Goal: Task Accomplishment & Management: Manage account settings

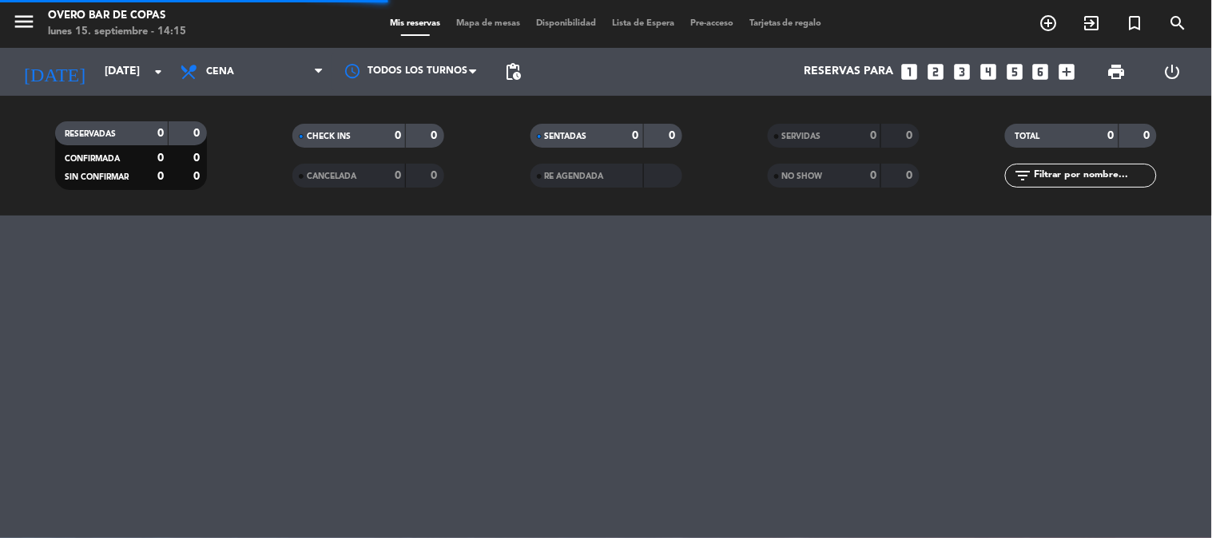
click at [493, 22] on span "Mapa de mesas" at bounding box center [488, 23] width 80 height 9
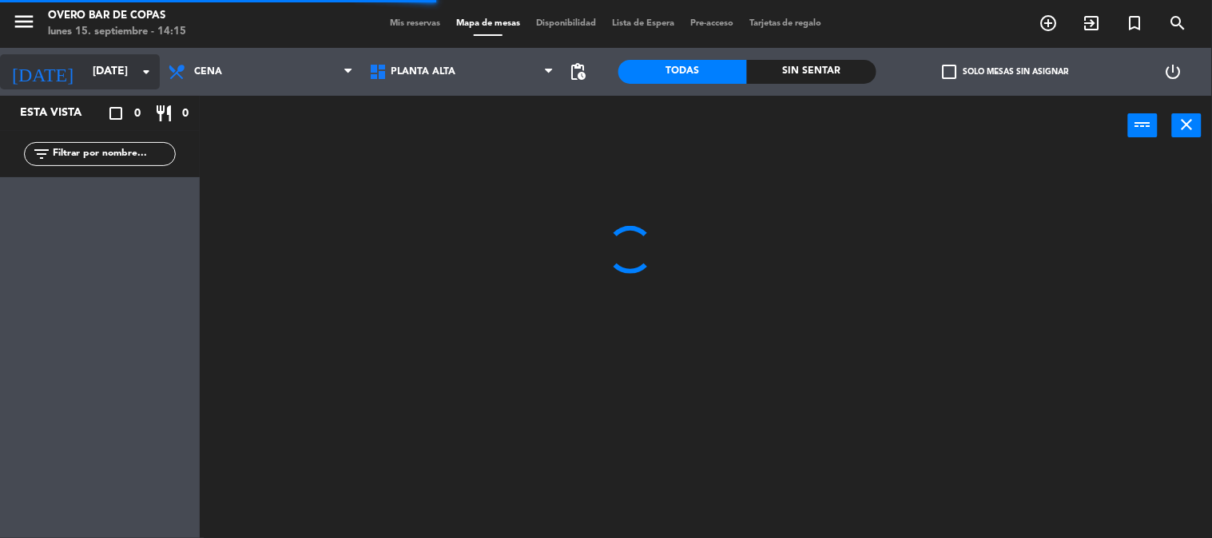
click at [137, 67] on icon "arrow_drop_down" at bounding box center [146, 71] width 19 height 19
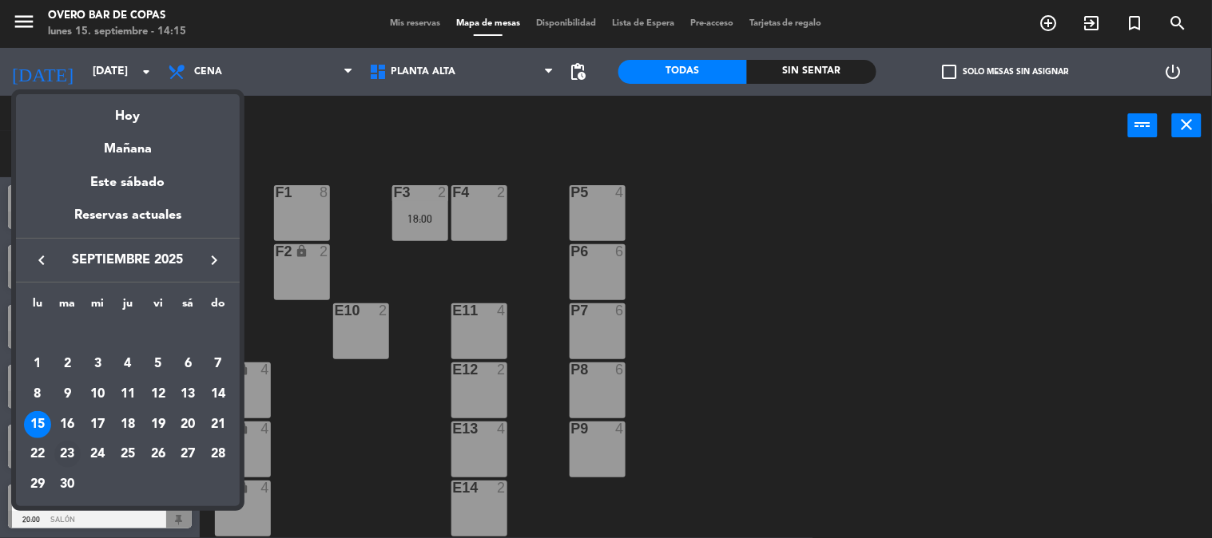
click at [67, 458] on div "23" at bounding box center [67, 454] width 27 height 27
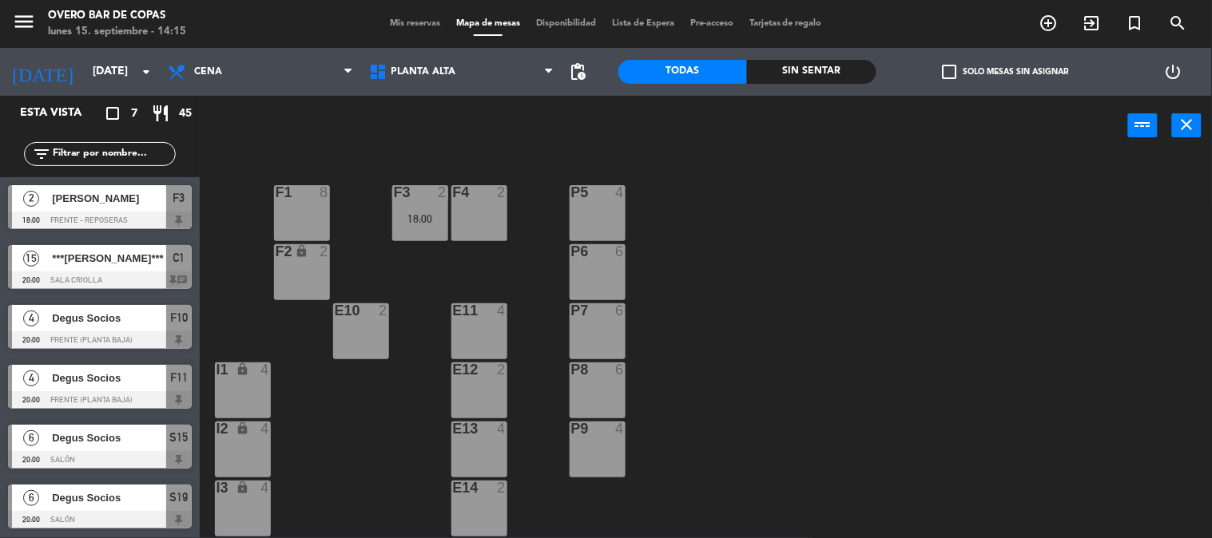
type input "[DATE]"
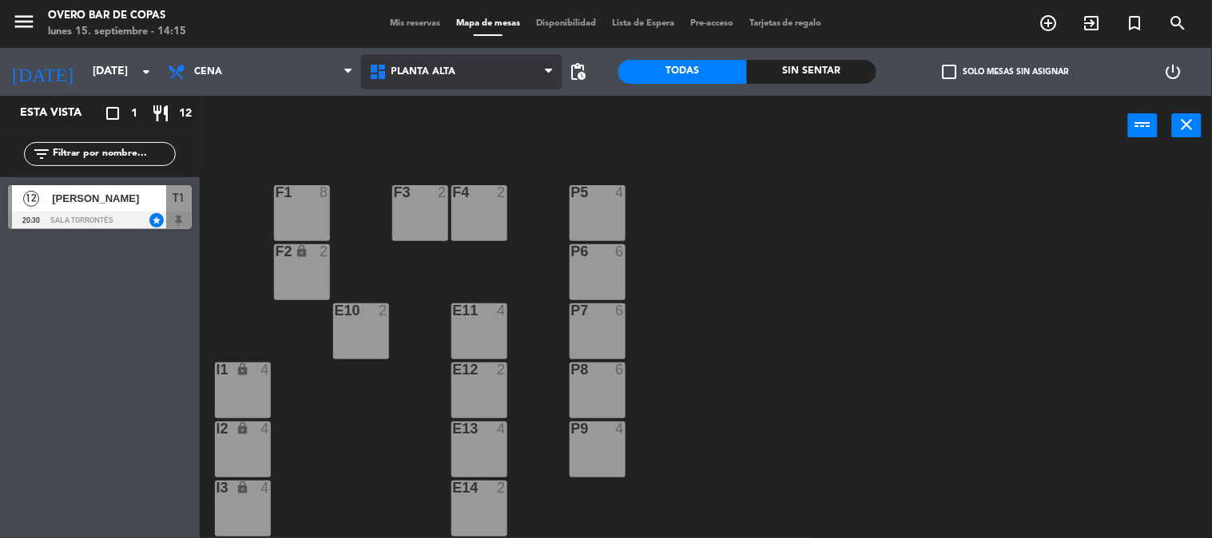
click at [441, 81] on span "Planta Alta" at bounding box center [461, 71] width 201 height 35
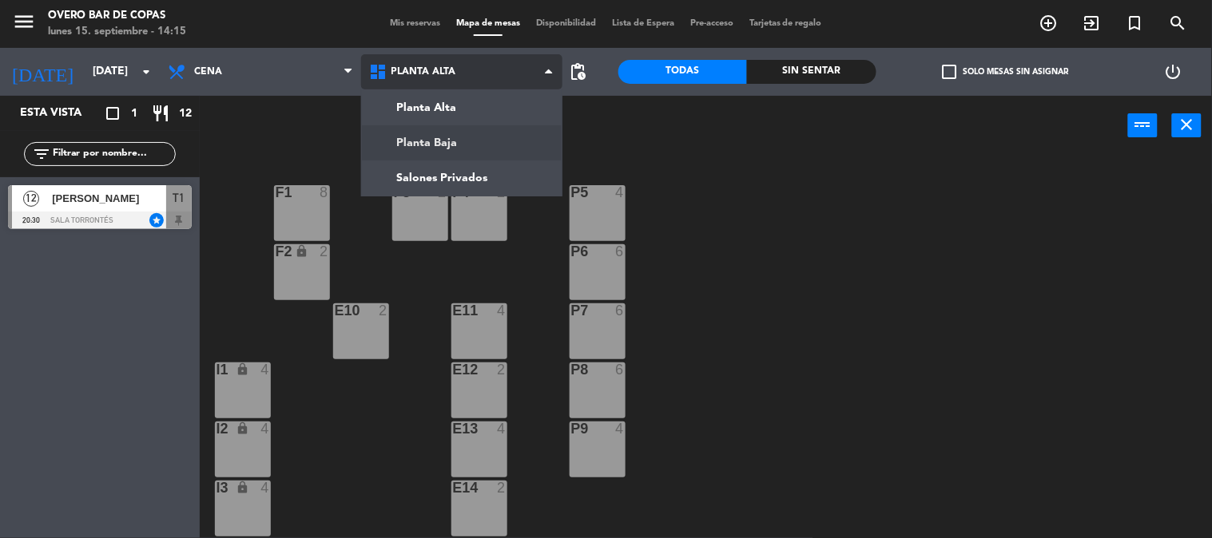
click at [450, 132] on ng-component "menu Overo Bar de Copas [DATE] 15. septiembre - 14:15 Mis reservas Mapa de mesa…" at bounding box center [606, 269] width 1212 height 539
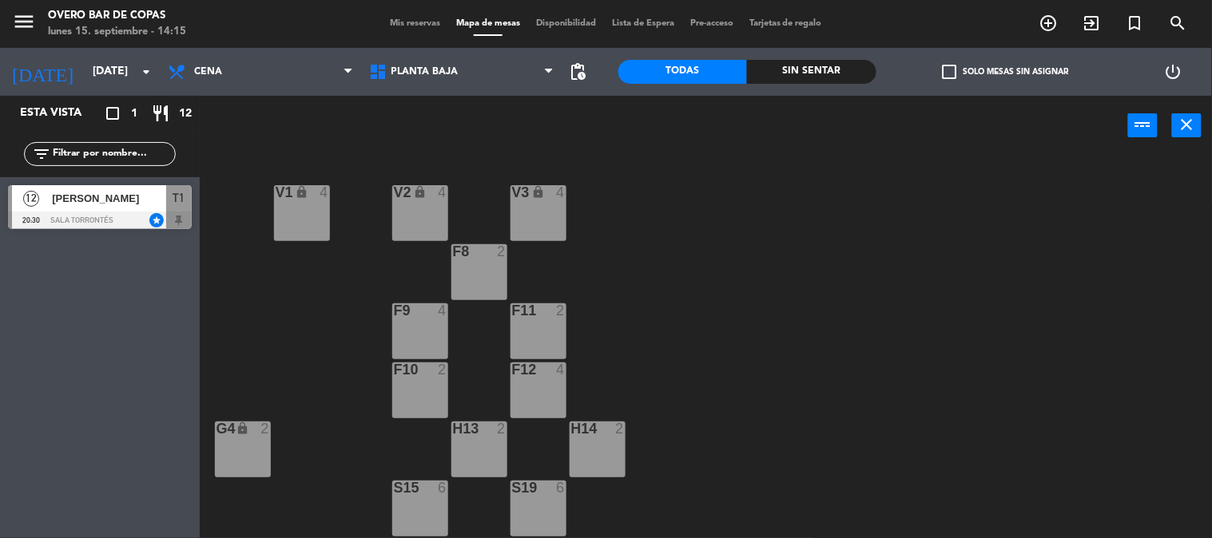
click at [471, 270] on div "F8 2" at bounding box center [479, 272] width 56 height 56
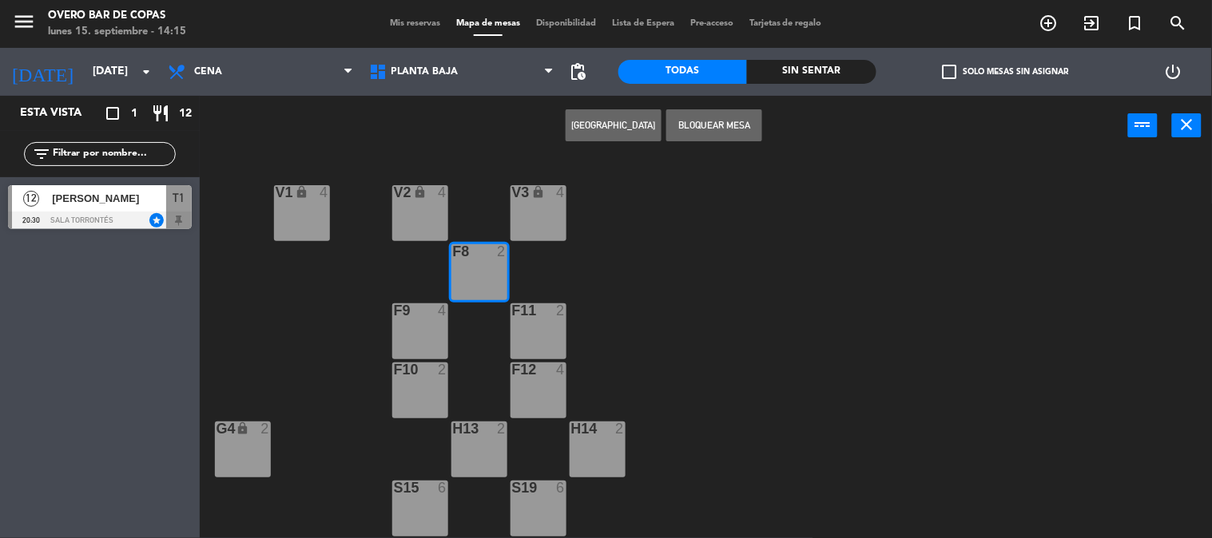
click at [738, 129] on button "Bloquear Mesa" at bounding box center [714, 125] width 96 height 32
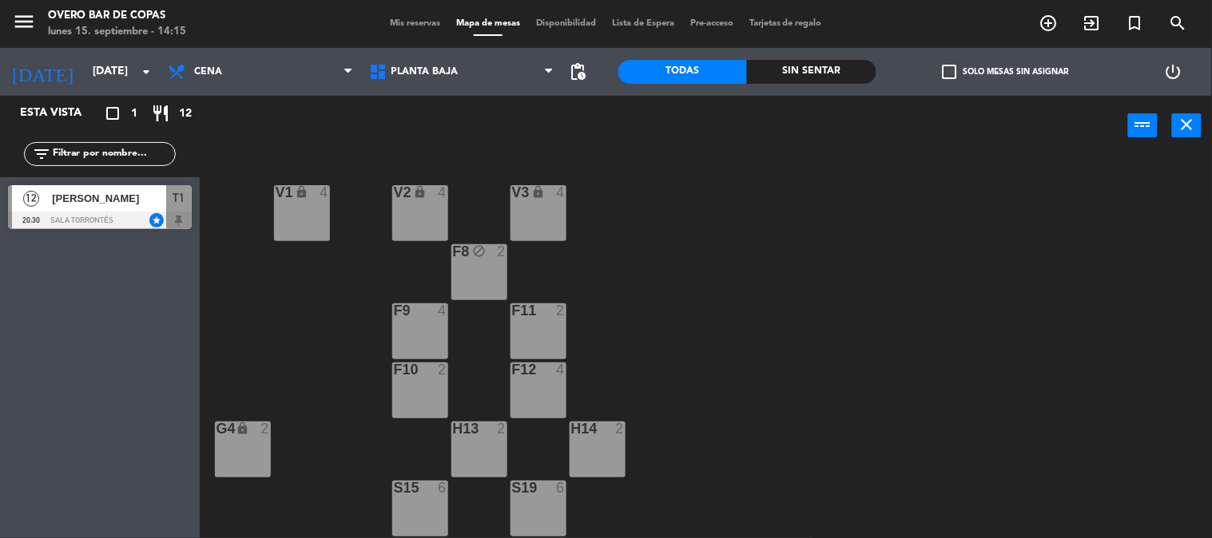
click at [443, 323] on div "F9 4" at bounding box center [420, 332] width 56 height 56
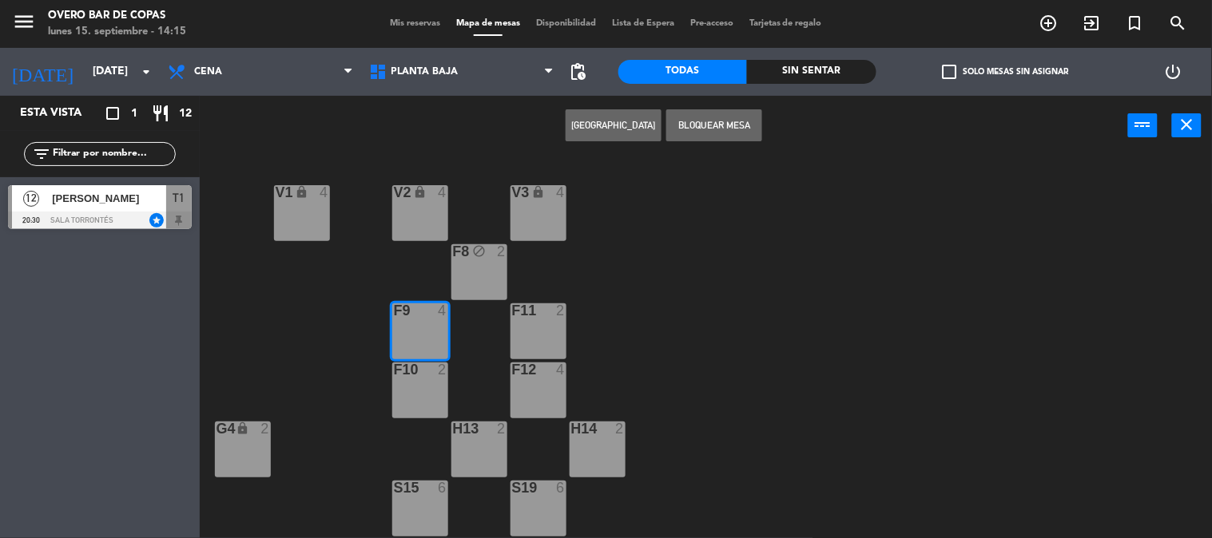
click at [441, 389] on div "F10 2" at bounding box center [420, 391] width 56 height 56
click at [684, 117] on button "Bloquear Mesa" at bounding box center [714, 125] width 96 height 32
click at [511, 326] on div "F11 2" at bounding box center [539, 332] width 56 height 56
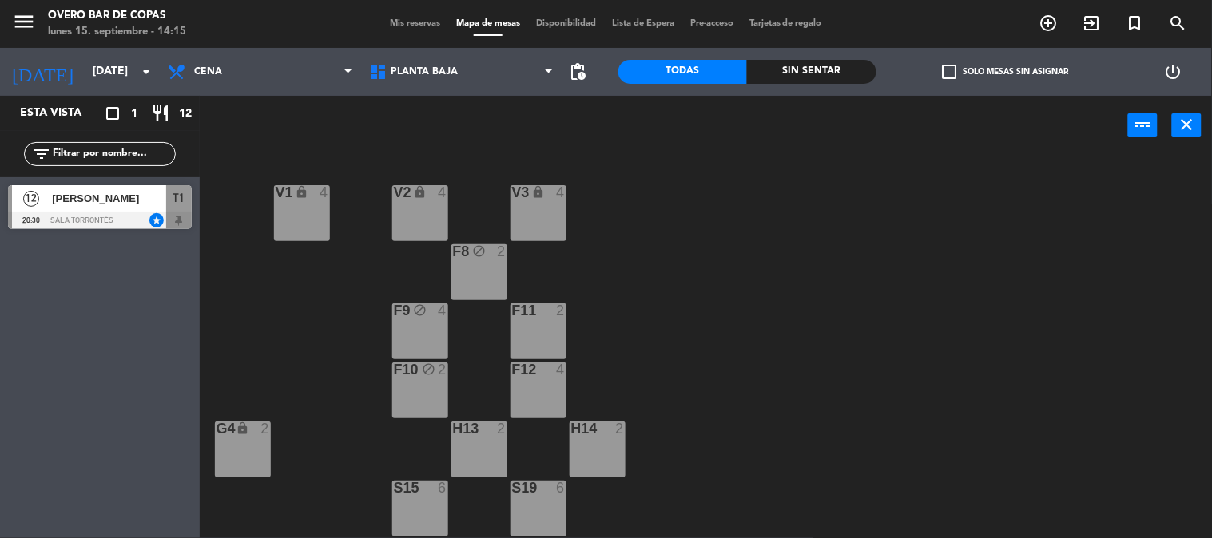
click at [548, 394] on div "F12 4" at bounding box center [539, 391] width 56 height 56
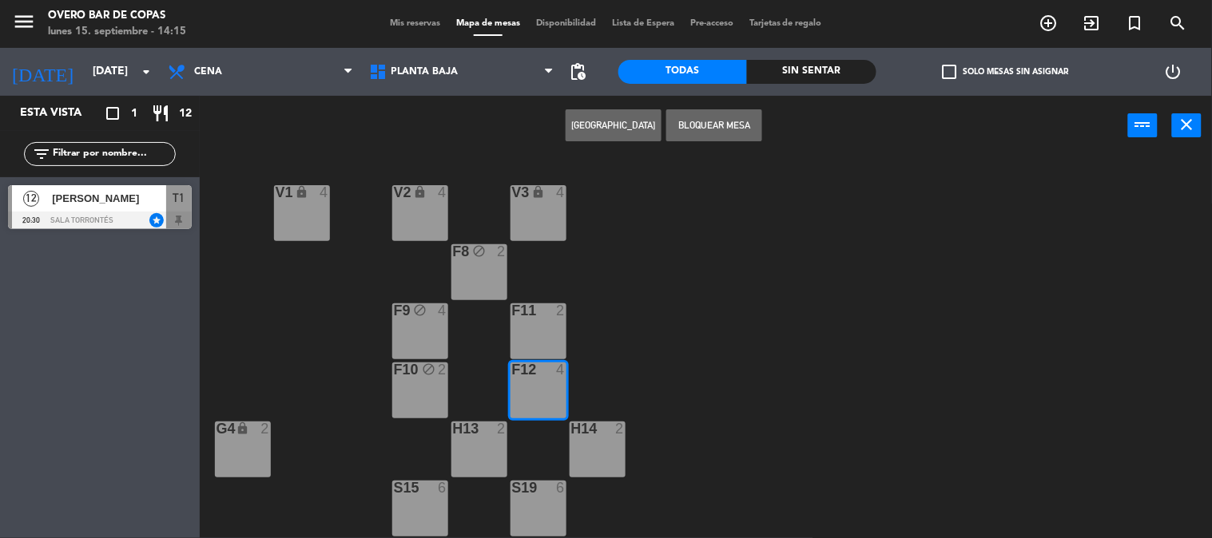
click at [552, 334] on div "F11 2" at bounding box center [539, 332] width 56 height 56
click at [699, 120] on button "Bloquear Mesa" at bounding box center [714, 125] width 96 height 32
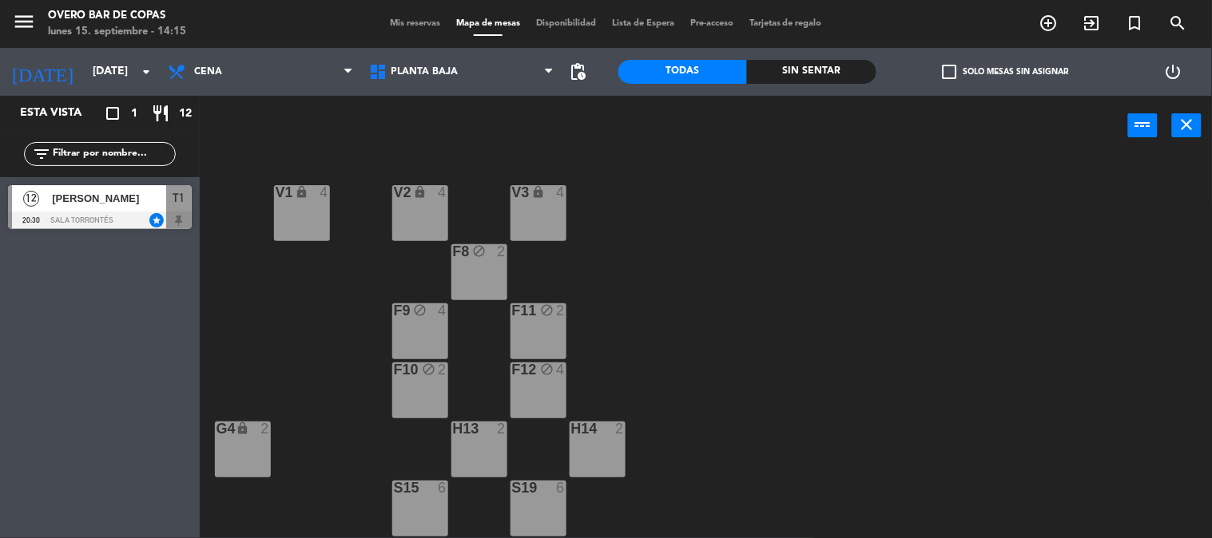
scroll to position [233, 0]
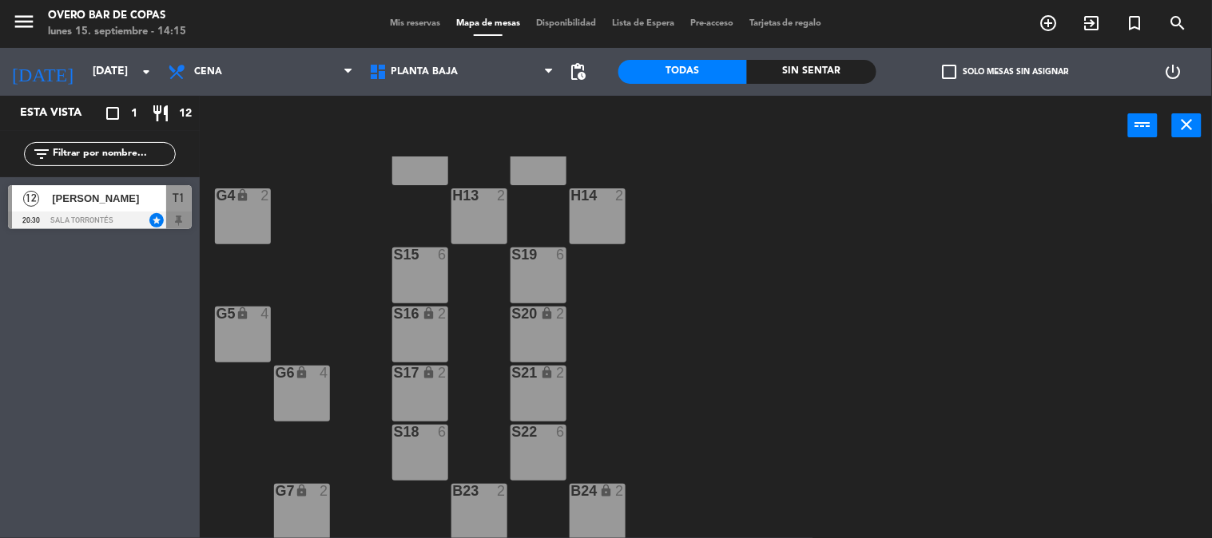
click at [467, 221] on div "H13 2" at bounding box center [479, 217] width 56 height 56
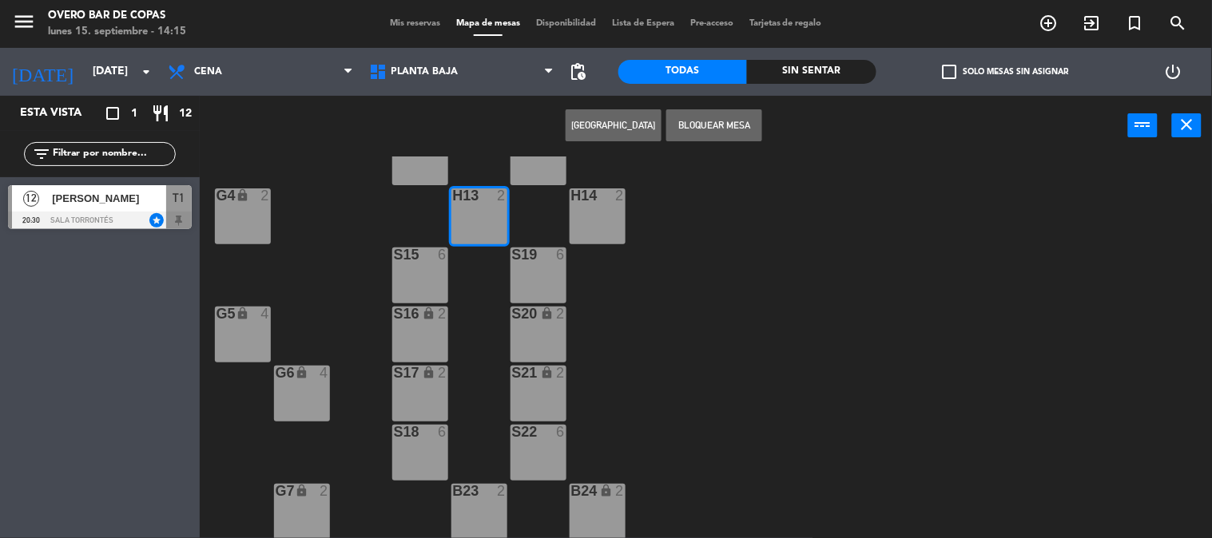
click at [593, 221] on div "H14 2" at bounding box center [598, 217] width 56 height 56
click at [740, 113] on button "Bloquear Mesa" at bounding box center [714, 125] width 96 height 32
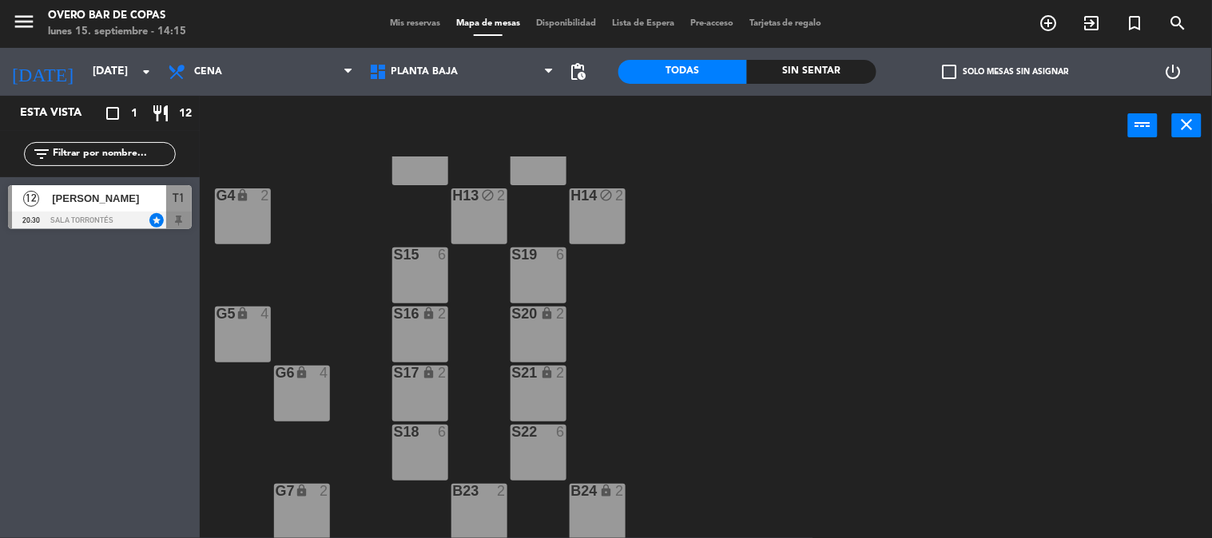
click at [411, 284] on div "S15 6" at bounding box center [420, 276] width 56 height 56
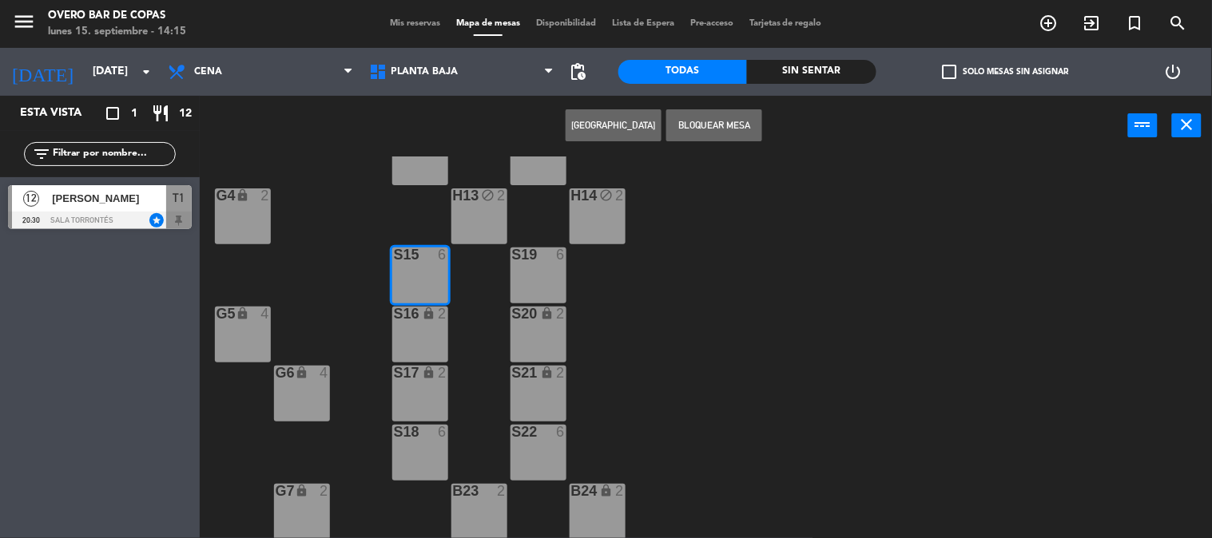
click at [637, 124] on button "[GEOGRAPHIC_DATA]" at bounding box center [614, 125] width 96 height 32
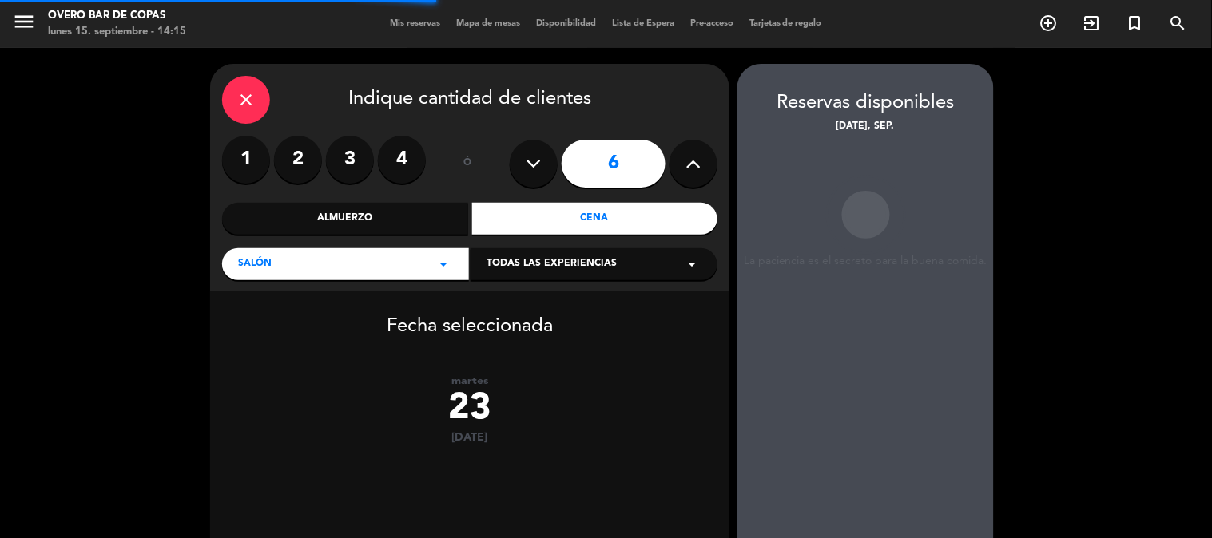
click at [708, 156] on button at bounding box center [694, 164] width 48 height 48
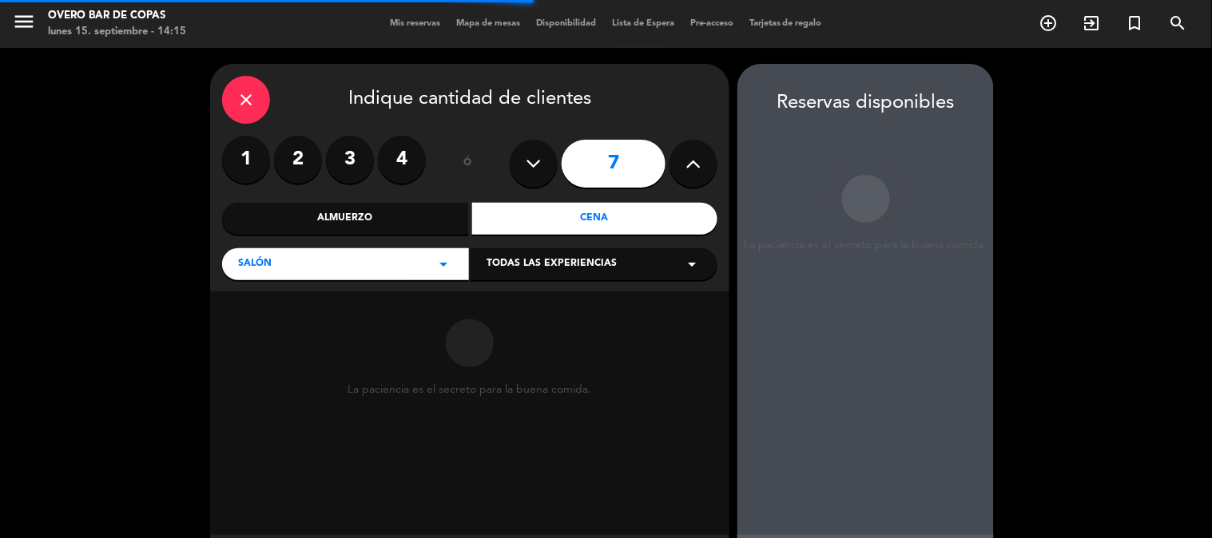
click at [708, 156] on button at bounding box center [694, 164] width 48 height 48
click at [716, 156] on button at bounding box center [694, 164] width 48 height 48
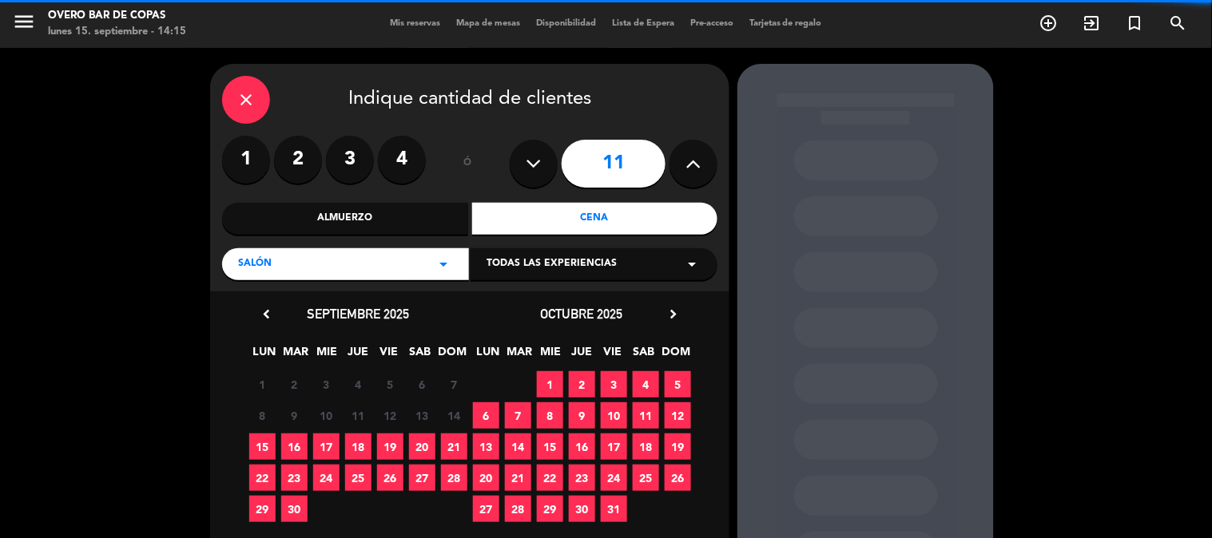
click at [693, 158] on icon at bounding box center [693, 164] width 15 height 24
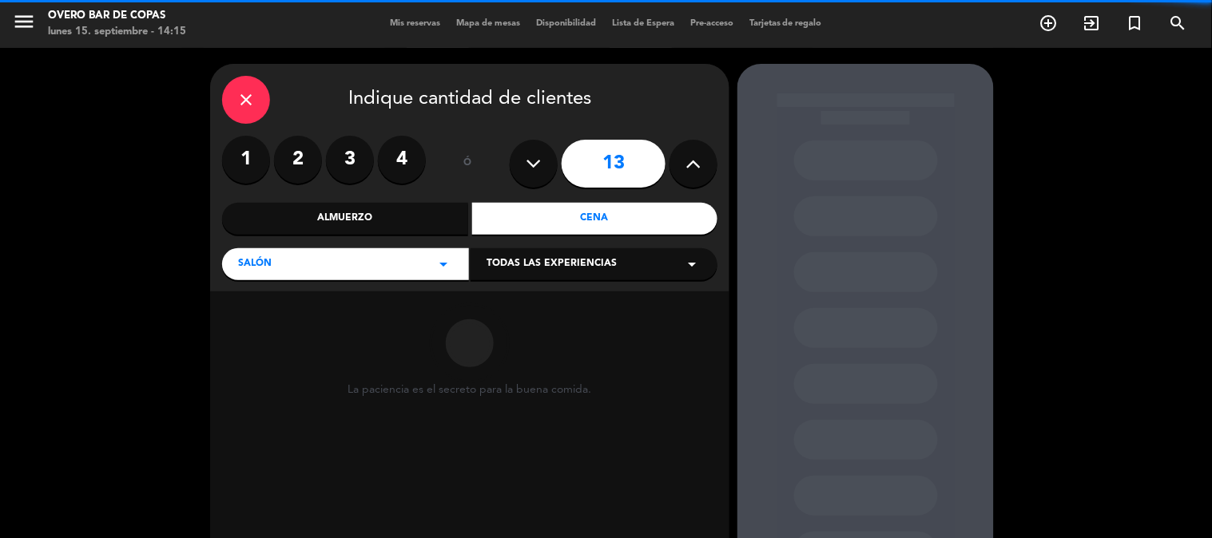
click at [693, 158] on icon at bounding box center [693, 164] width 15 height 24
type input "15"
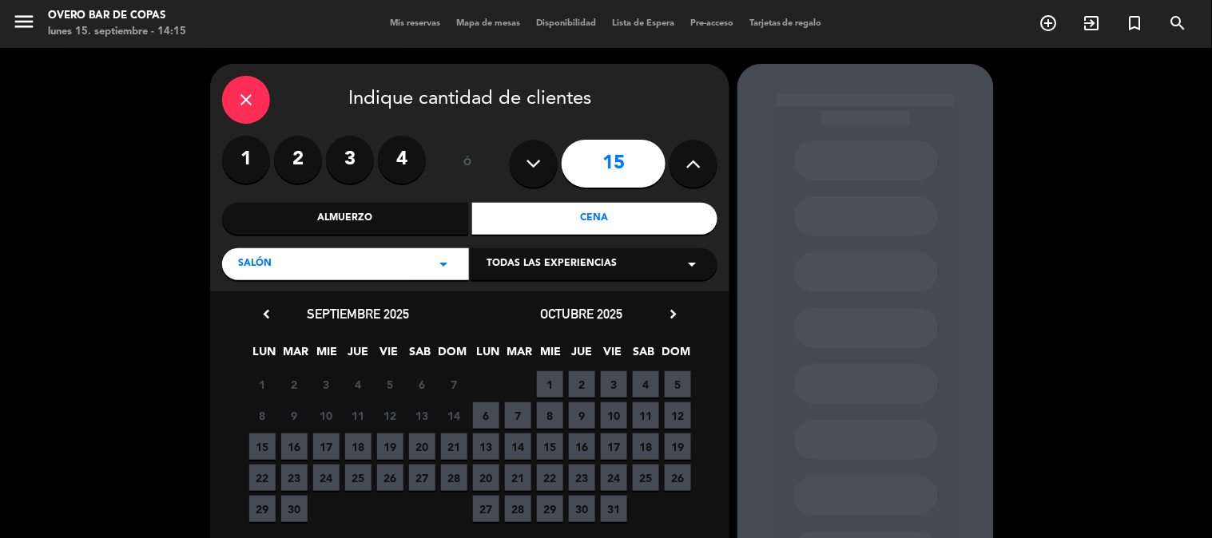
click at [302, 471] on span "23" at bounding box center [294, 478] width 26 height 26
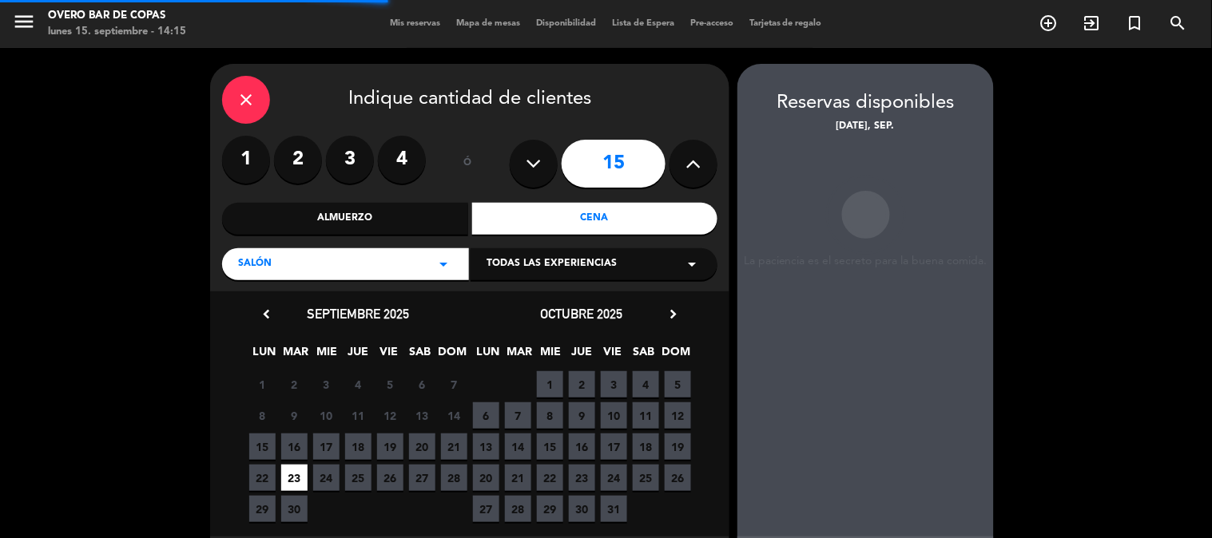
scroll to position [64, 0]
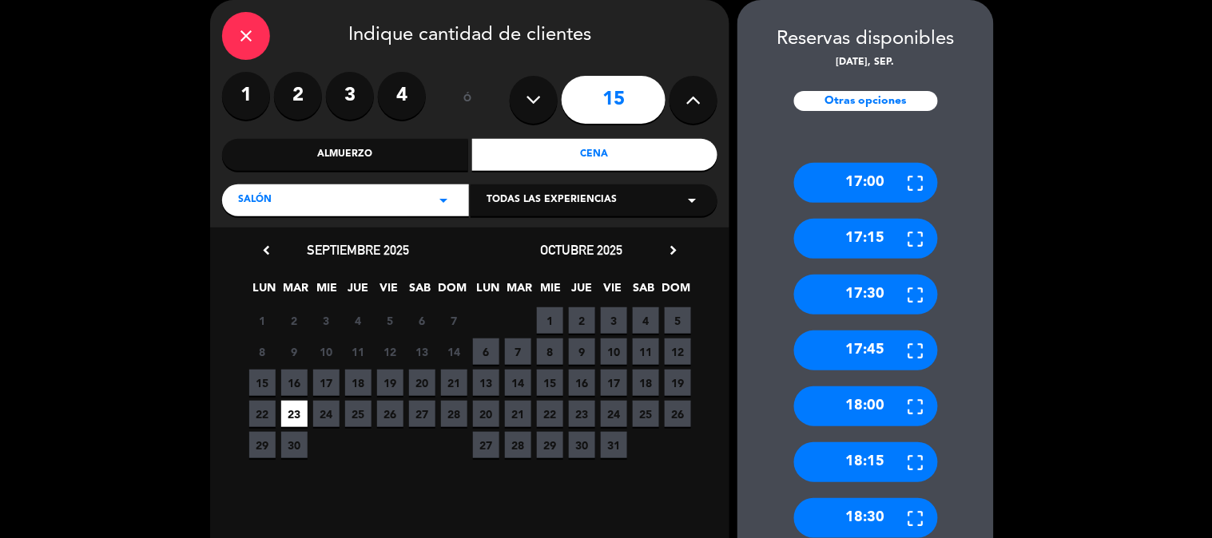
click at [244, 22] on div "close" at bounding box center [246, 36] width 48 height 48
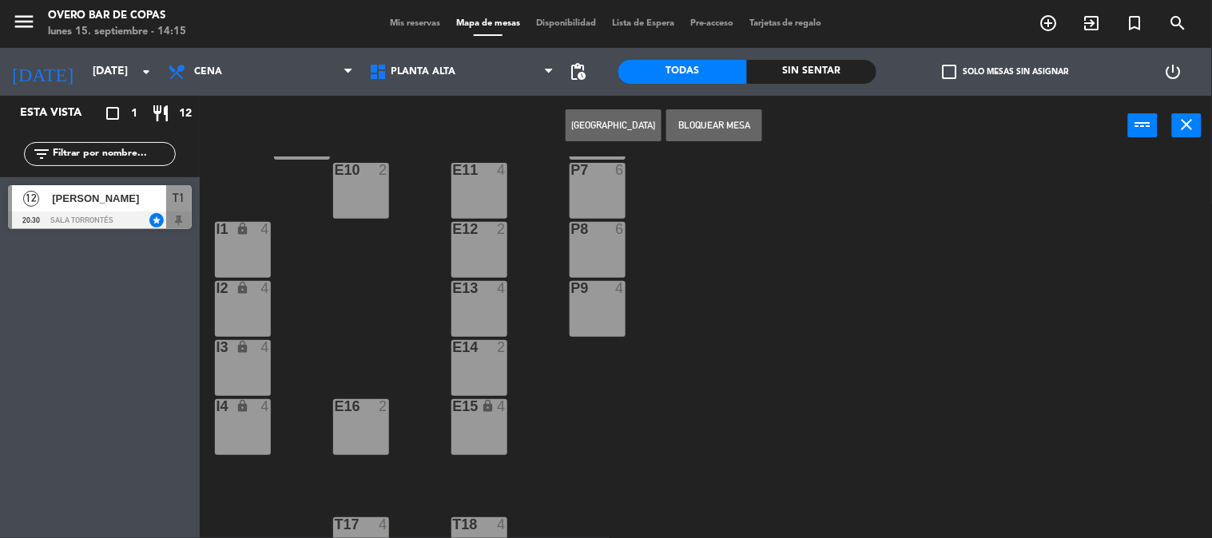
scroll to position [141, 0]
click at [481, 81] on span "Planta Alta" at bounding box center [461, 71] width 201 height 35
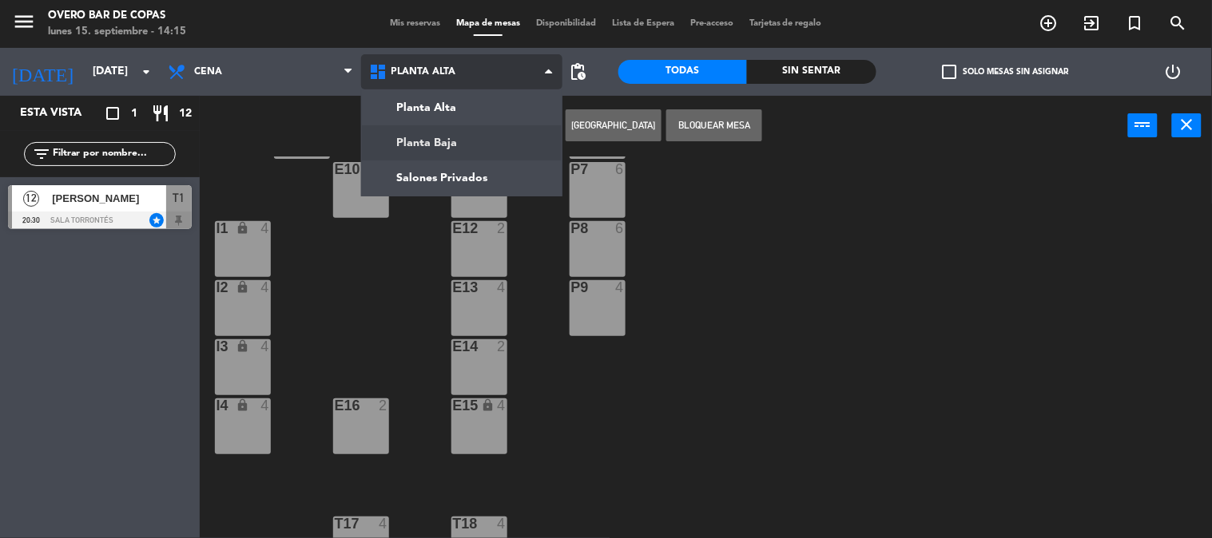
click at [480, 138] on ng-component "menu Overo Bar de Copas [DATE] 15. septiembre - 14:15 Mis reservas Mapa de mesa…" at bounding box center [606, 269] width 1212 height 539
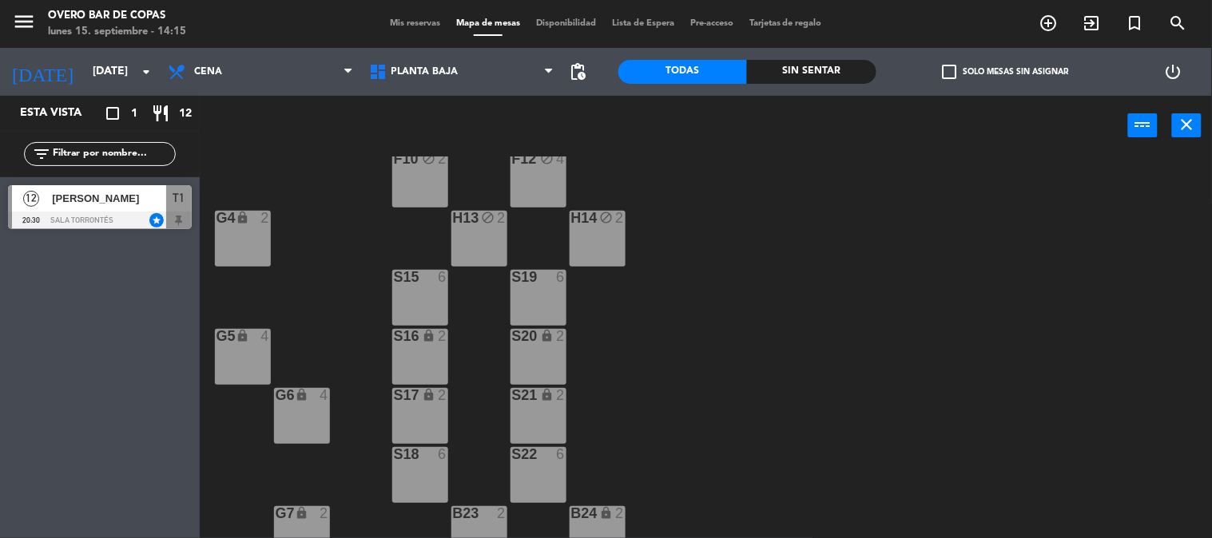
scroll to position [233, 0]
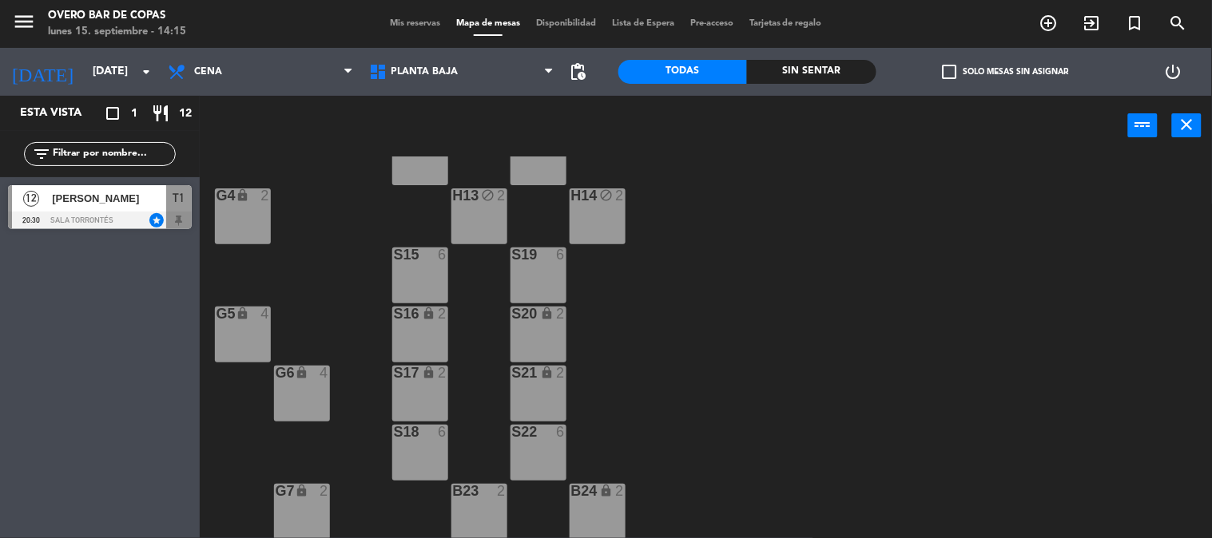
click at [437, 280] on div "S15 6" at bounding box center [420, 276] width 56 height 56
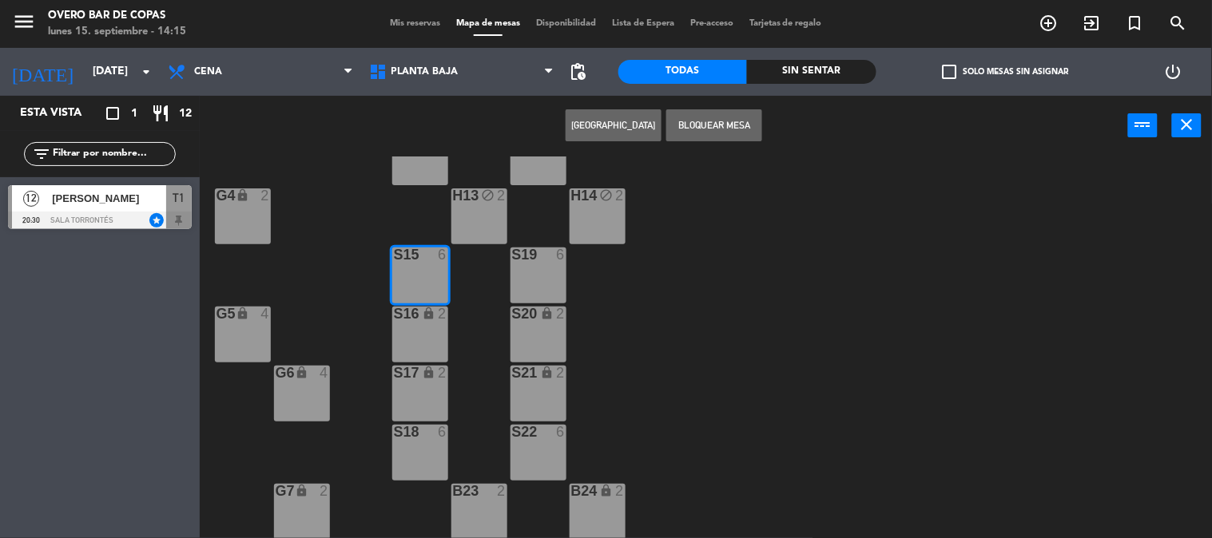
click at [619, 138] on button "[GEOGRAPHIC_DATA]" at bounding box center [614, 125] width 96 height 32
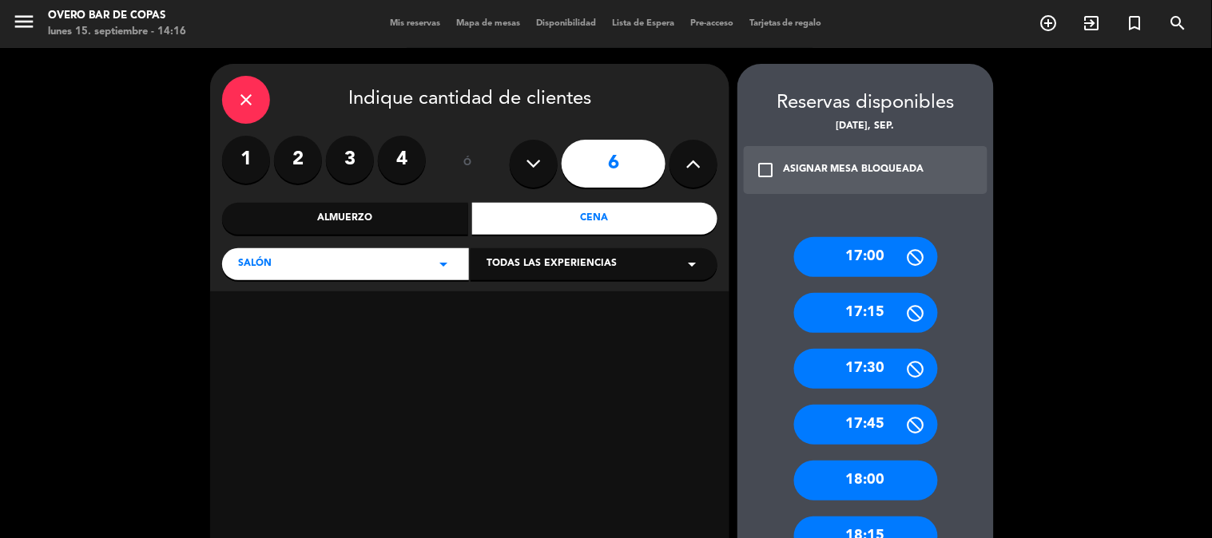
click at [586, 232] on div "Cena" at bounding box center [595, 219] width 246 height 32
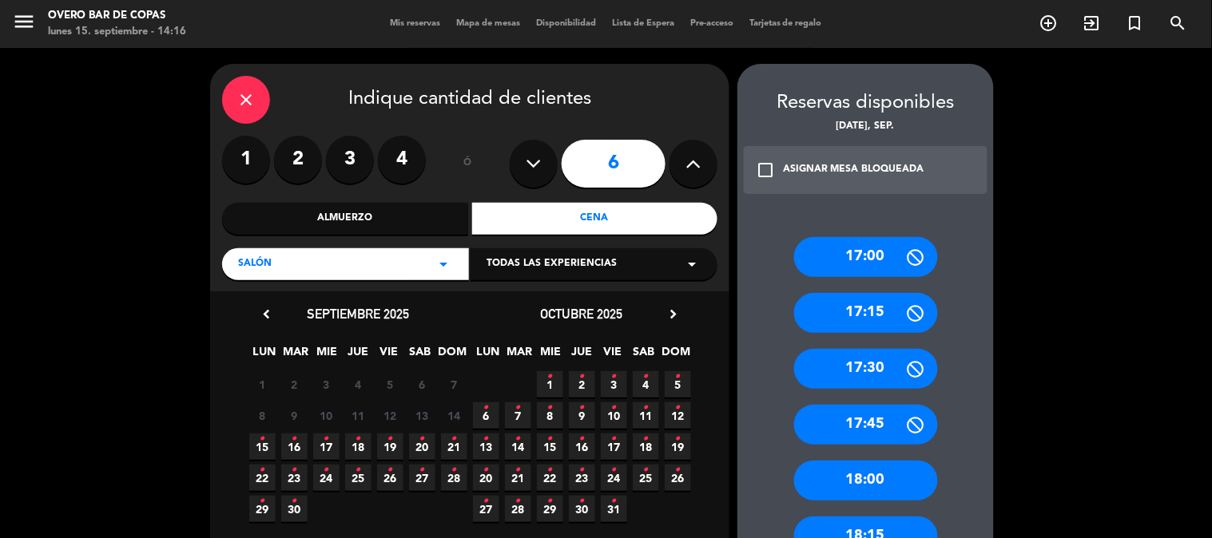
click at [304, 472] on span "23 •" at bounding box center [294, 478] width 26 height 26
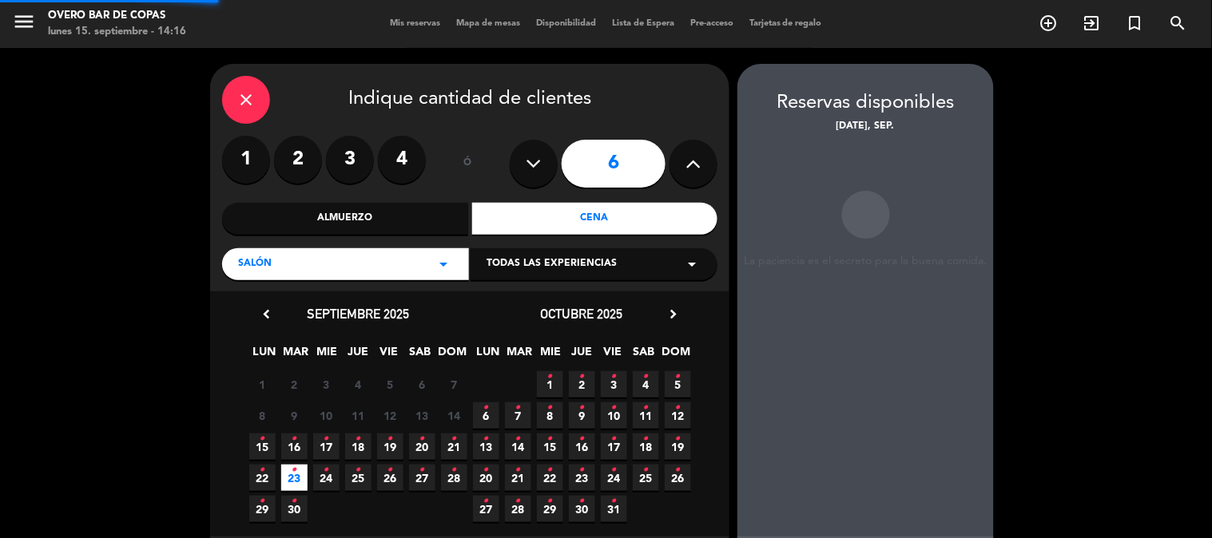
scroll to position [64, 0]
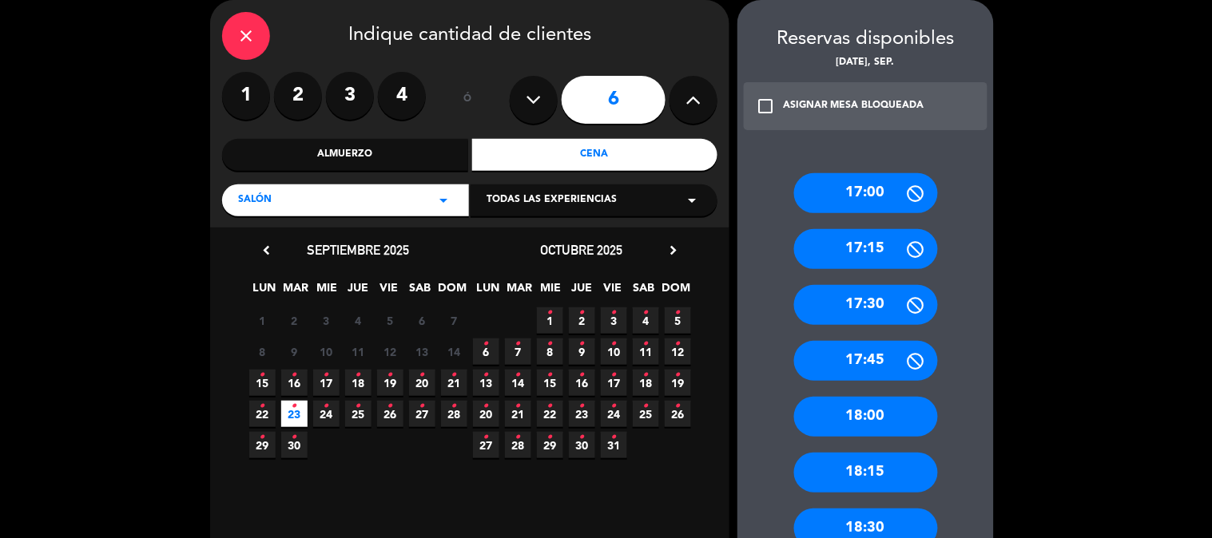
click at [328, 157] on div "Almuerzo" at bounding box center [345, 155] width 246 height 32
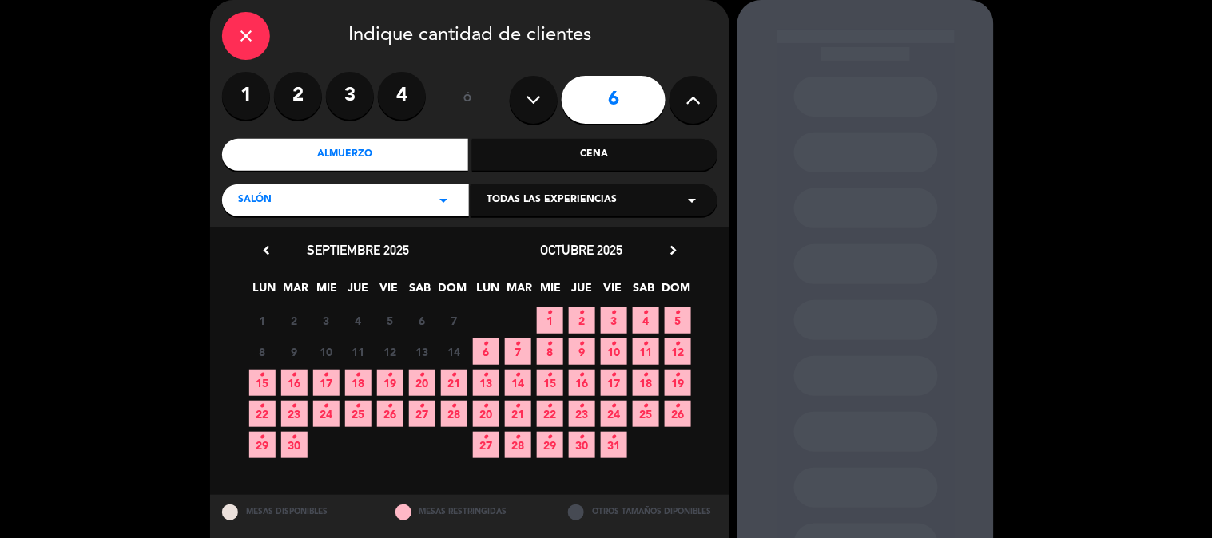
click at [292, 403] on icon "•" at bounding box center [295, 407] width 6 height 26
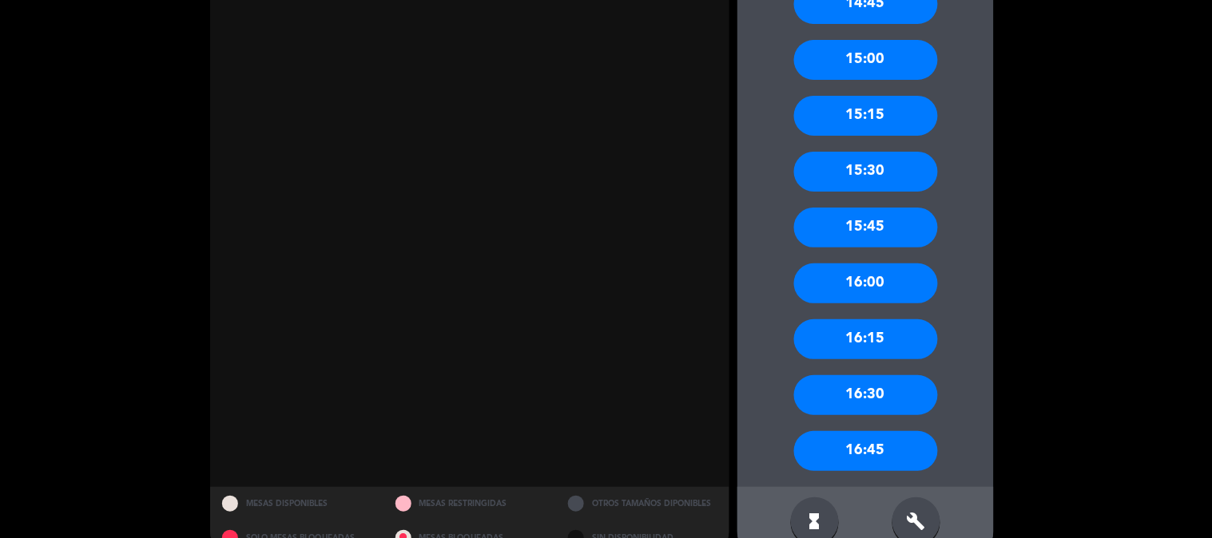
scroll to position [1538, 0]
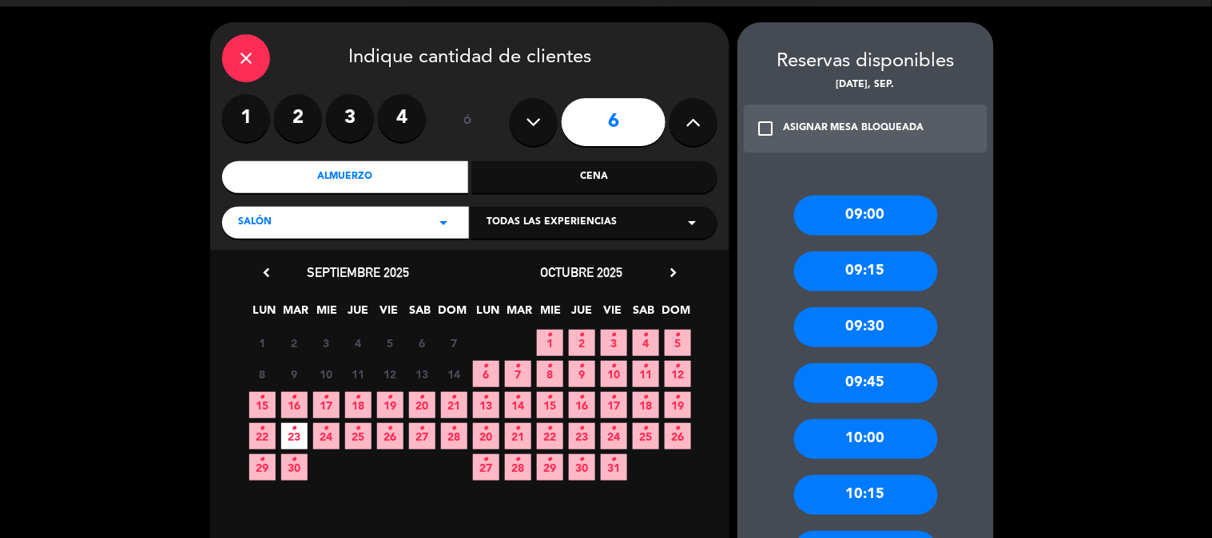
scroll to position [0, 0]
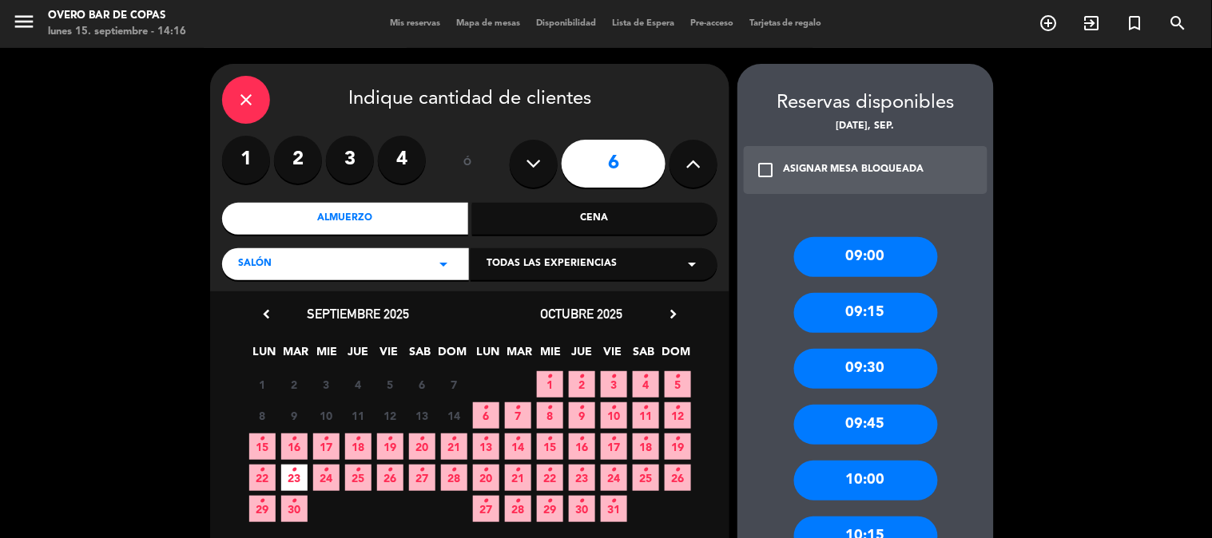
click at [530, 228] on div "Cena" at bounding box center [595, 219] width 246 height 32
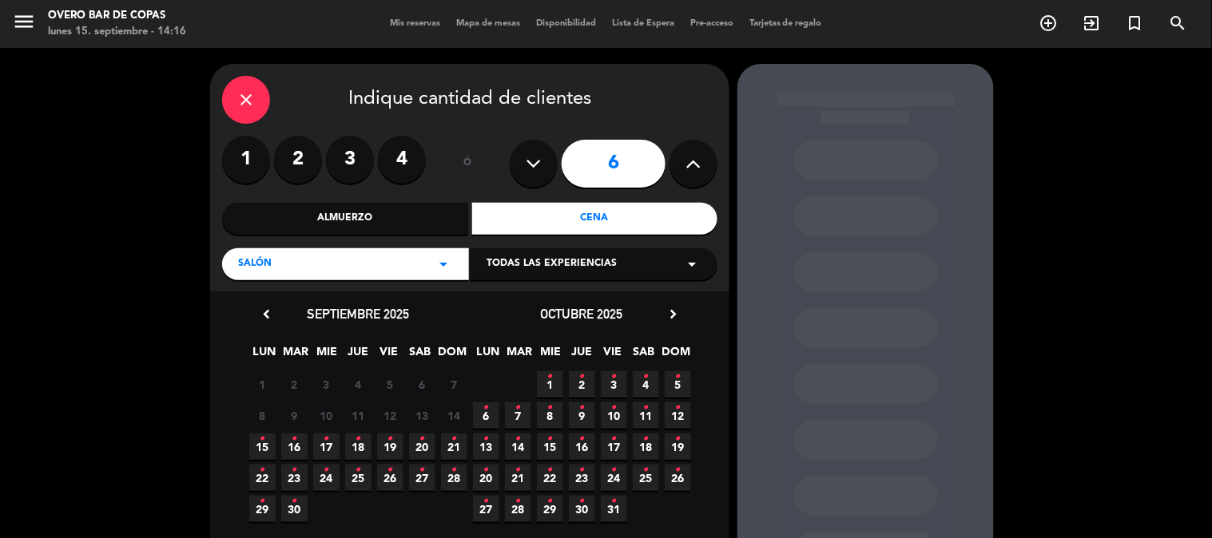
click at [282, 440] on span "16 •" at bounding box center [294, 447] width 26 height 26
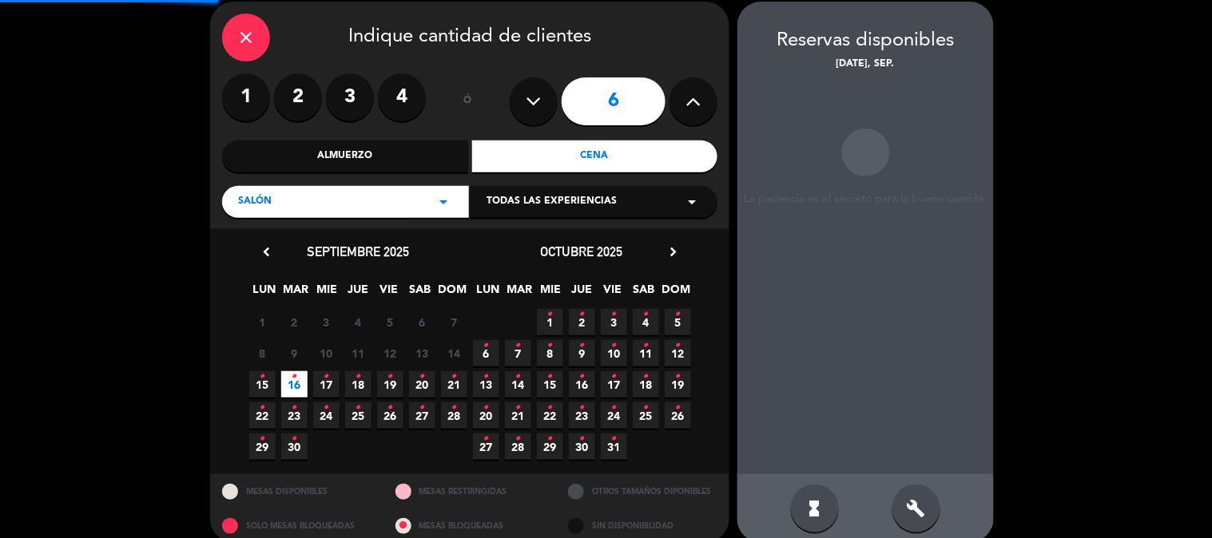
scroll to position [64, 0]
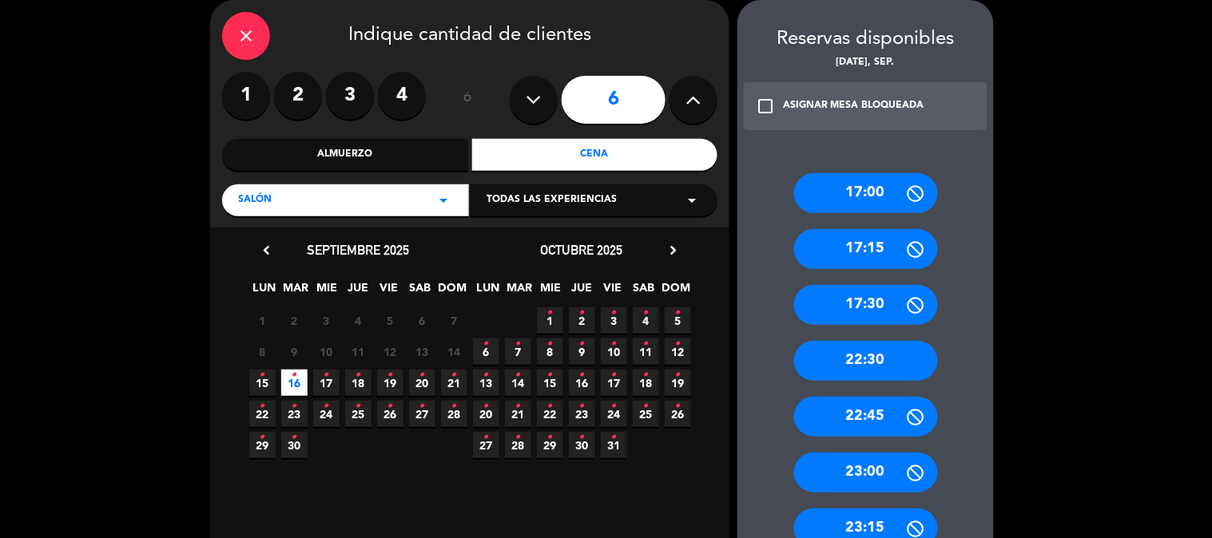
click at [286, 418] on span "23 •" at bounding box center [294, 414] width 26 height 26
click at [880, 184] on div "17:00" at bounding box center [866, 193] width 144 height 40
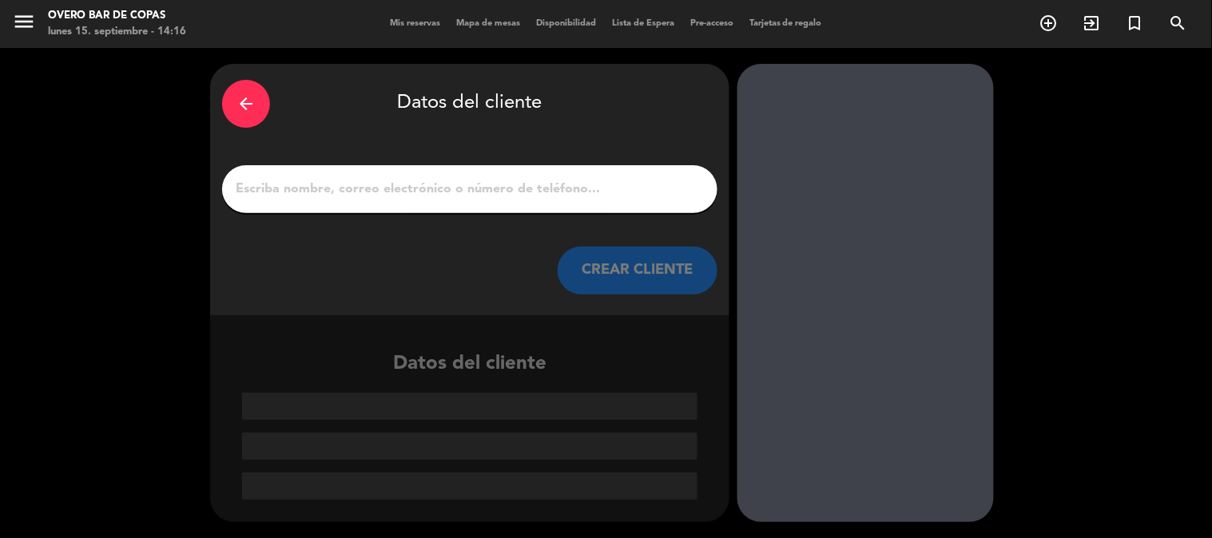
click at [588, 187] on input "1" at bounding box center [469, 189] width 471 height 22
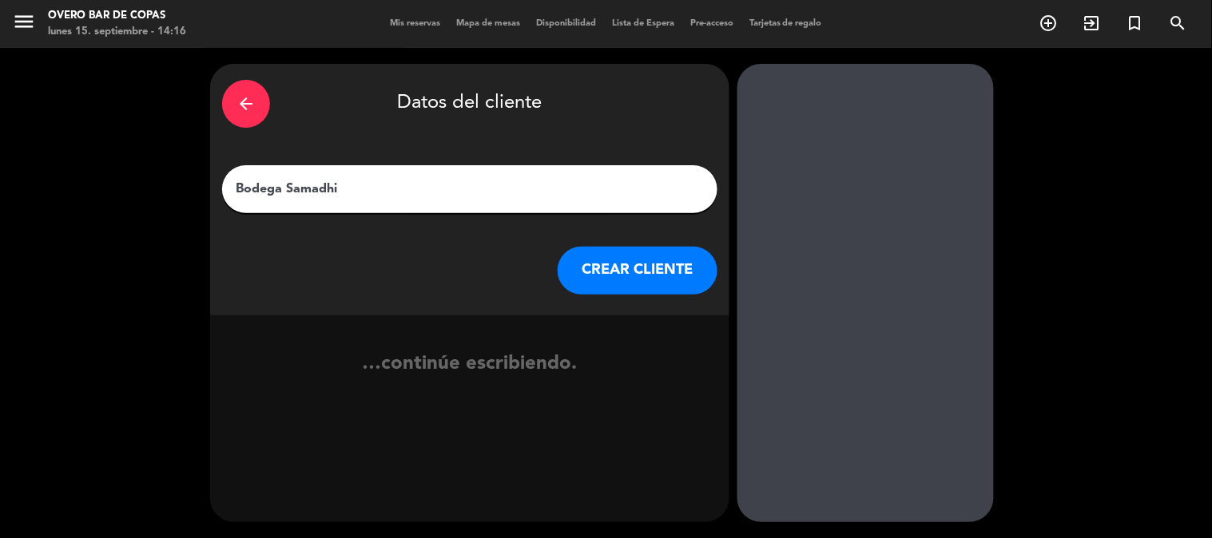
type input "Bodega Samadhi"
click at [653, 248] on button "CREAR CLIENTE" at bounding box center [638, 271] width 160 height 48
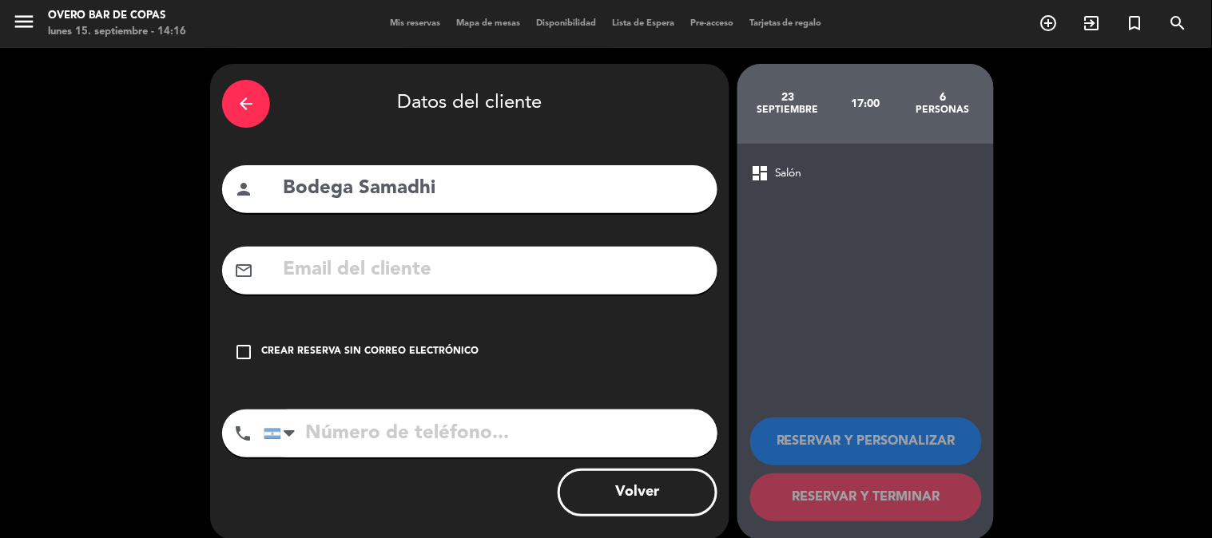
click at [429, 350] on div "Crear reserva sin correo electrónico" at bounding box center [369, 352] width 217 height 16
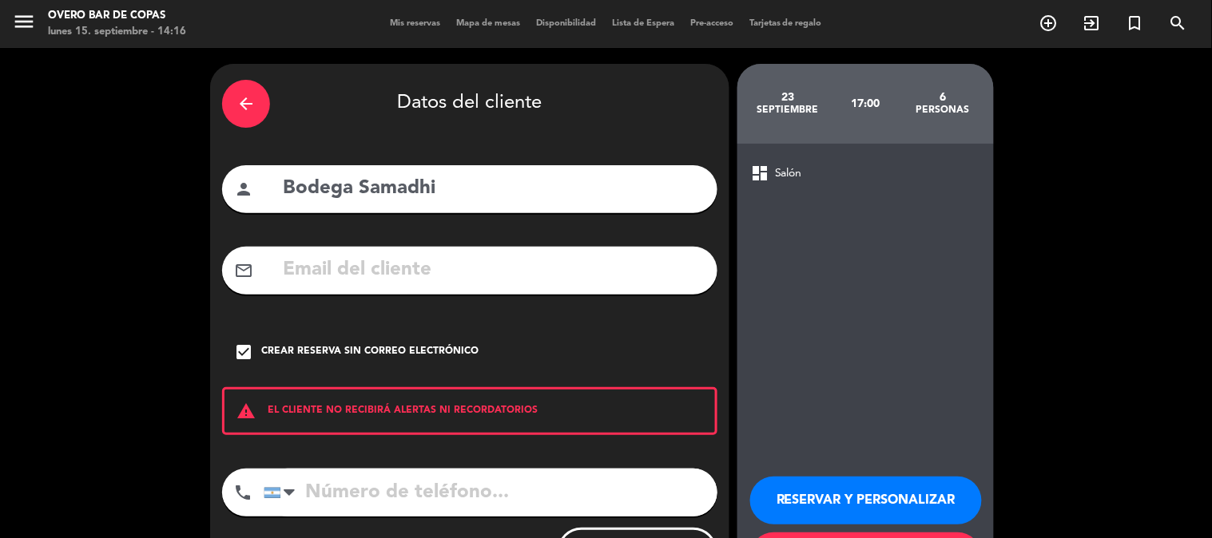
scroll to position [77, 0]
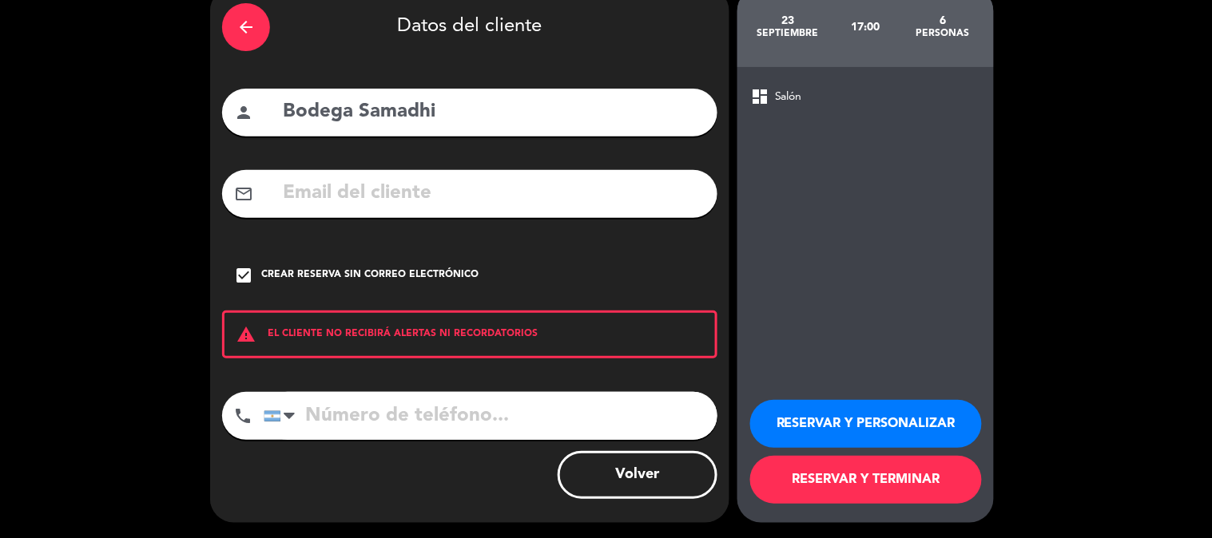
click at [900, 482] on button "RESERVAR Y TERMINAR" at bounding box center [866, 480] width 232 height 48
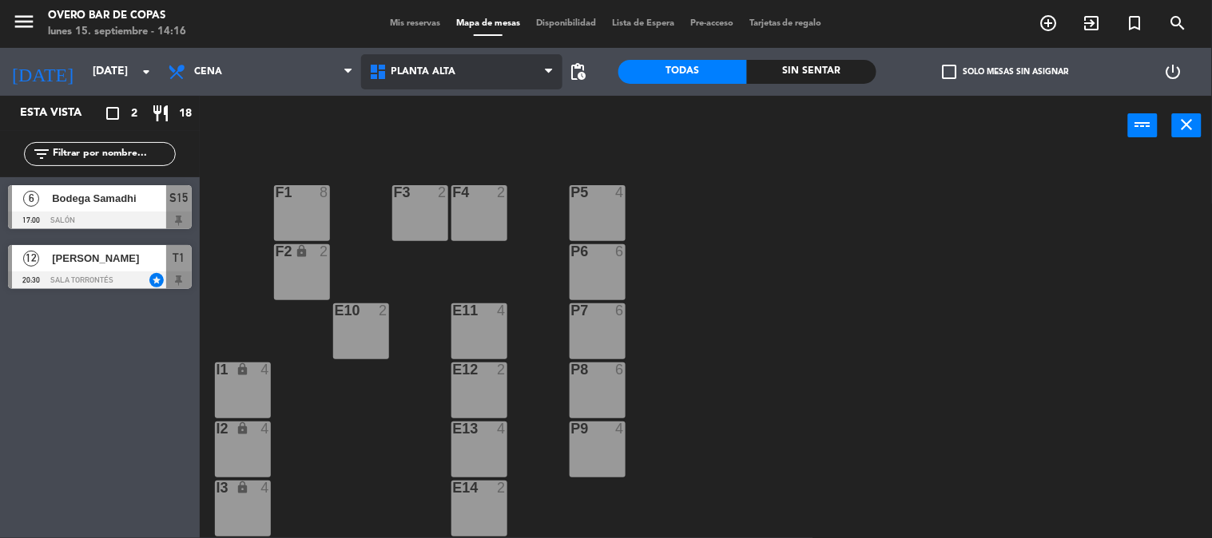
click at [468, 74] on span "Planta Alta" at bounding box center [461, 71] width 201 height 35
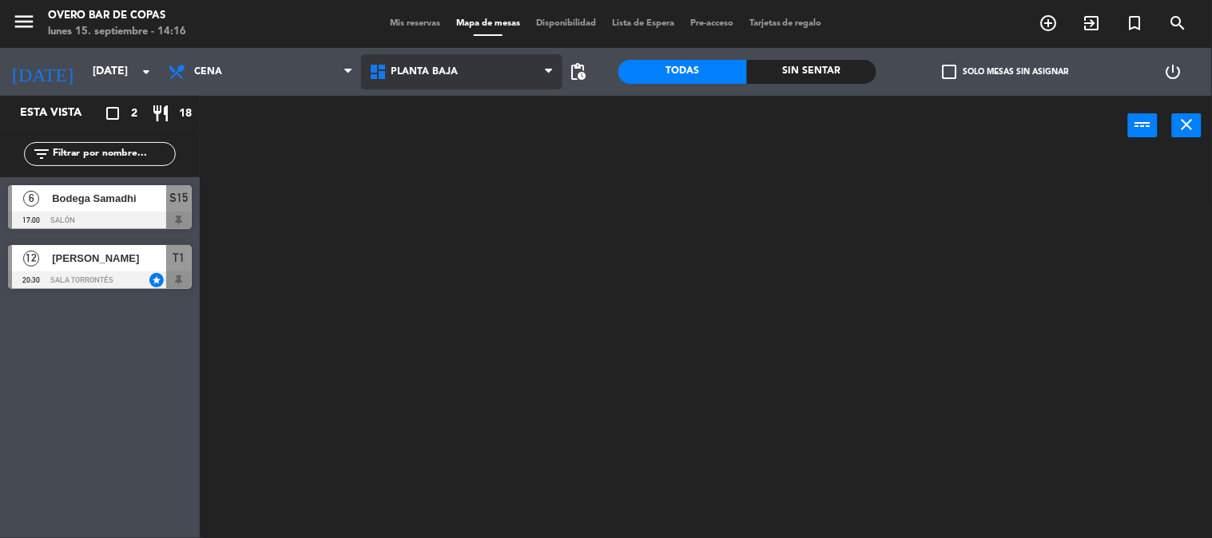
click at [472, 141] on ng-component "menu Overo Bar de Copas [DATE] 15. septiembre - 14:16 Mis reservas Mapa de mesa…" at bounding box center [606, 269] width 1212 height 539
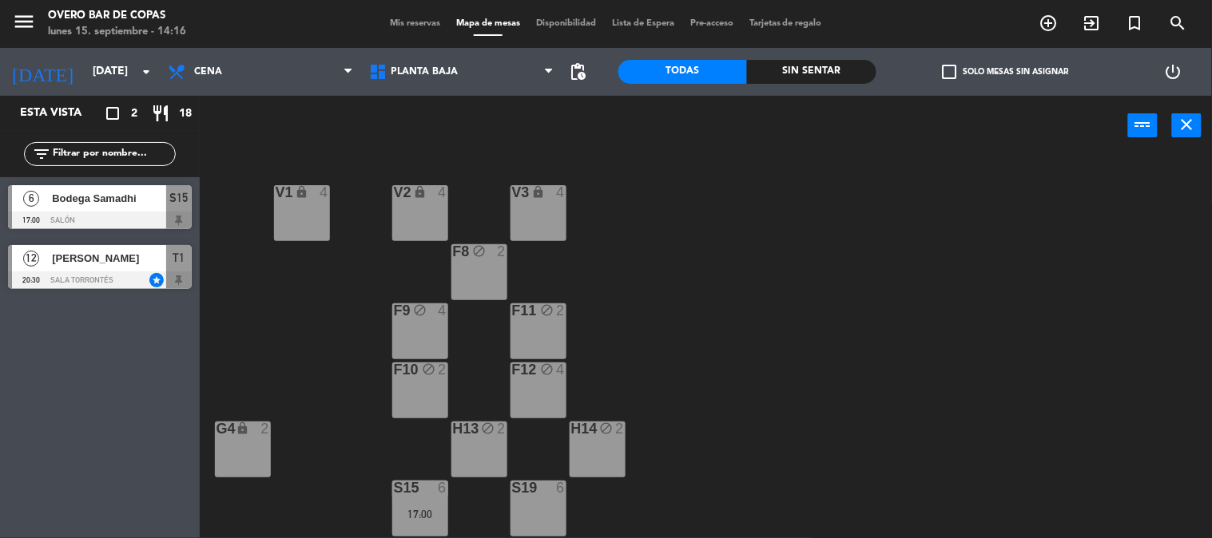
scroll to position [233, 0]
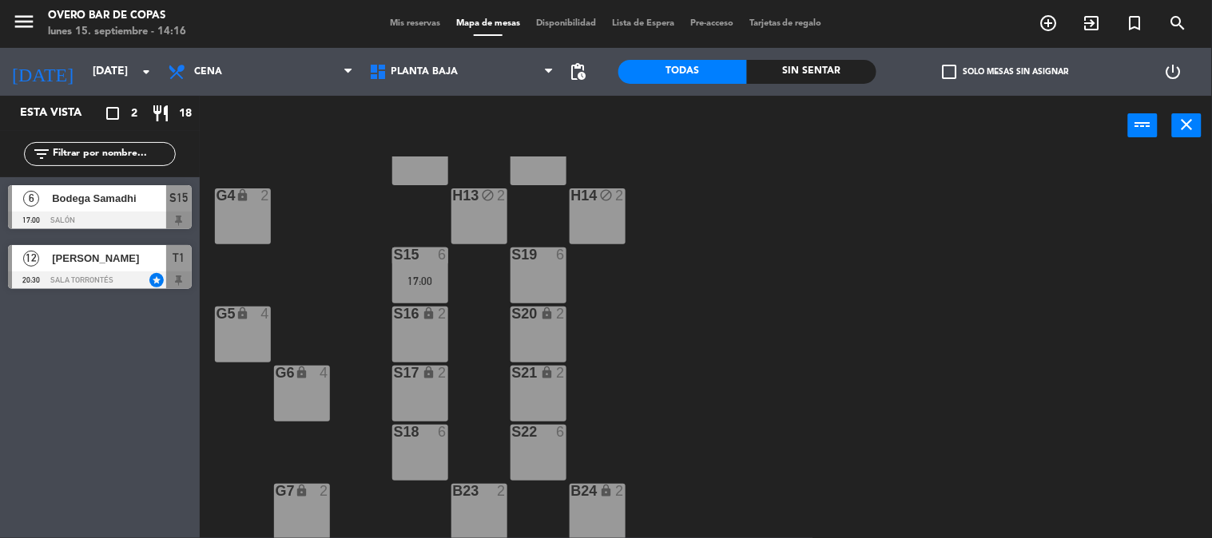
click at [435, 244] on div "V1 lock 4 V2 lock 4 V3 lock 4 F8 block 2 F9 block 4 F11 block 2 F10 block 2 F12…" at bounding box center [712, 348] width 1000 height 383
click at [330, 376] on div "4" at bounding box center [328, 373] width 26 height 15
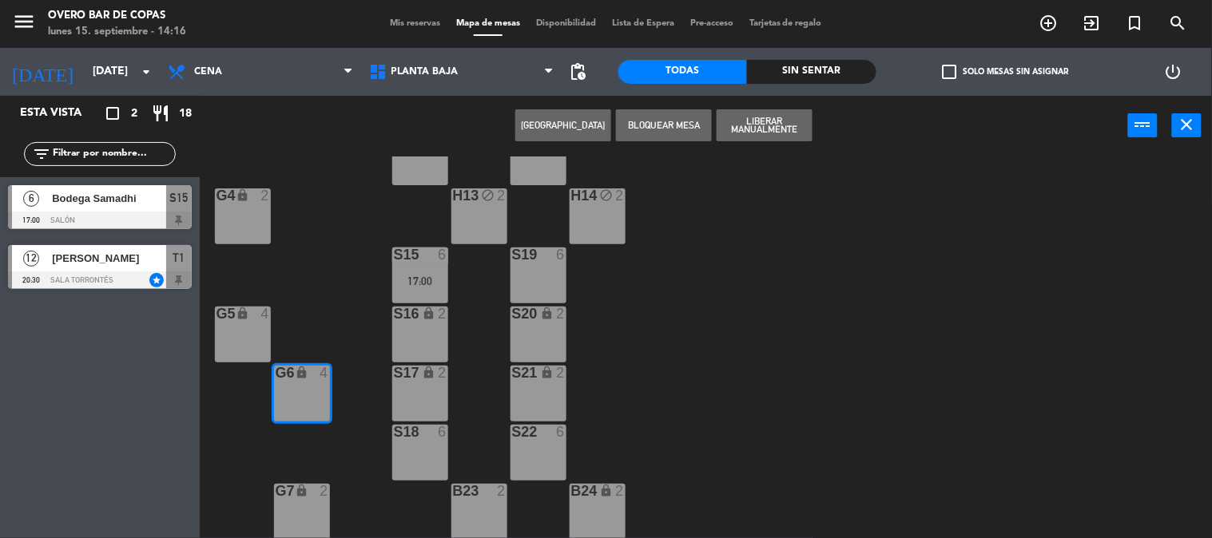
drag, startPoint x: 699, startPoint y: 121, endPoint x: 692, endPoint y: 137, distance: 18.3
click at [692, 137] on button "Bloquear Mesa" at bounding box center [664, 125] width 96 height 32
click at [491, 491] on div at bounding box center [479, 491] width 26 height 14
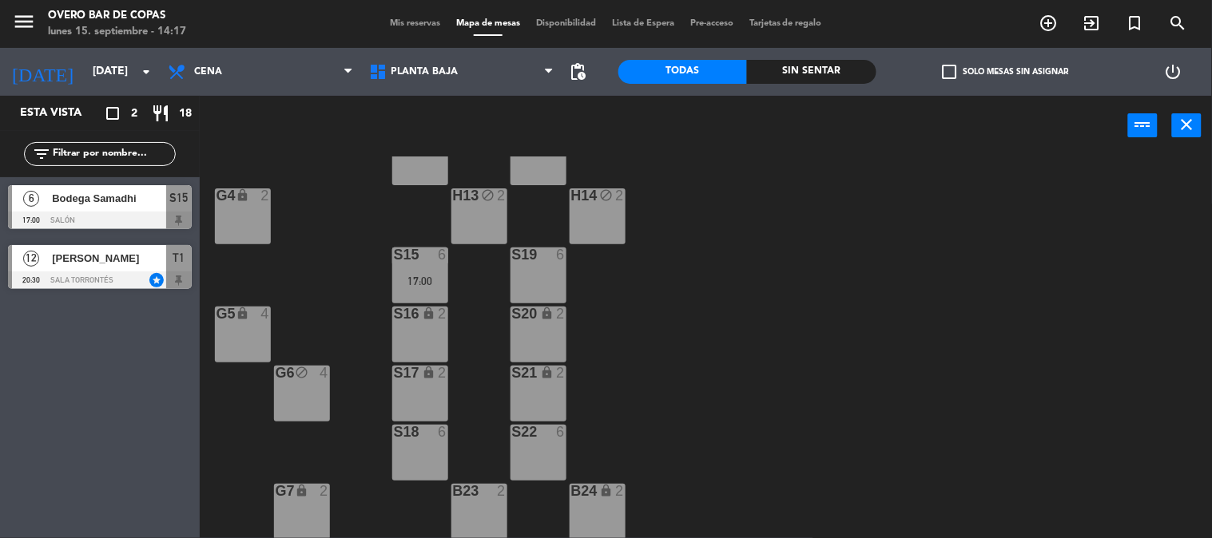
click at [617, 513] on div "B24 lock 2" at bounding box center [598, 512] width 56 height 56
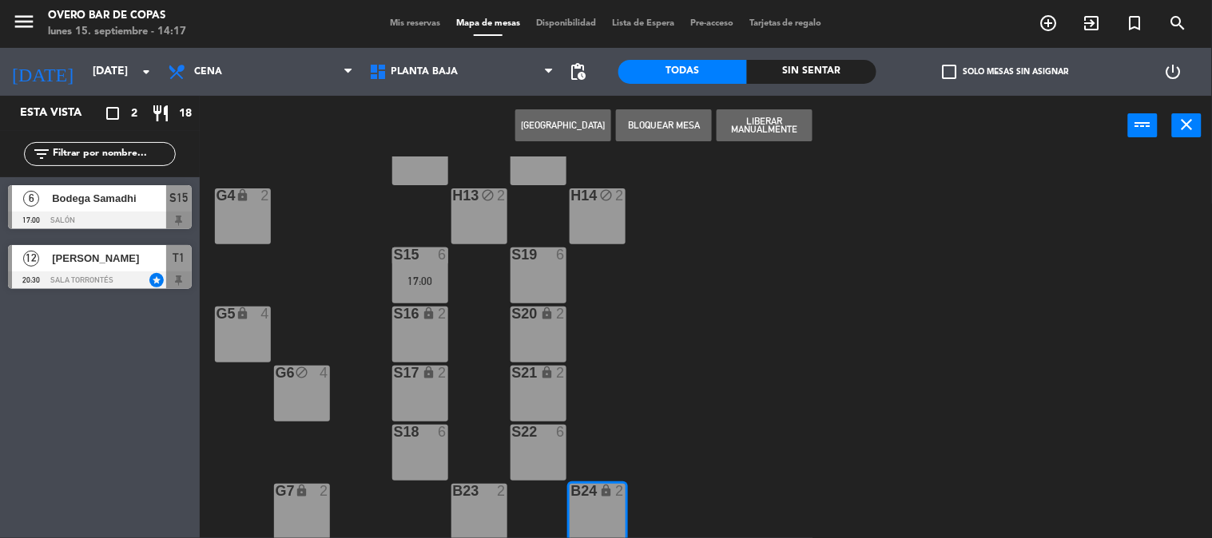
click at [500, 511] on div "B23 2" at bounding box center [479, 512] width 56 height 56
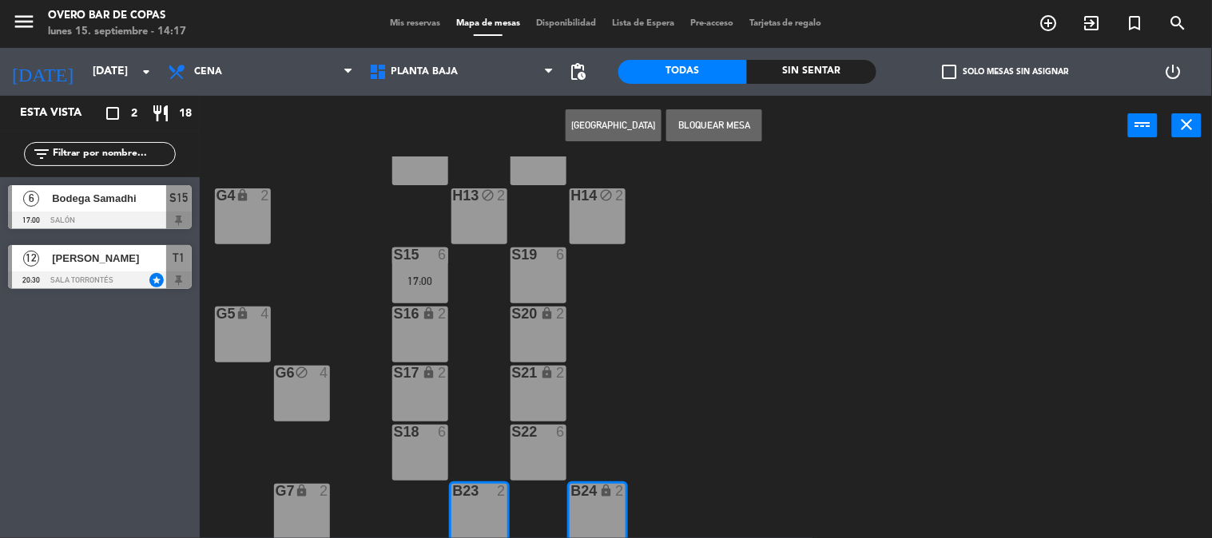
click at [685, 115] on button "Bloquear Mesa" at bounding box center [714, 125] width 96 height 32
click at [81, 195] on span "Bodega Samadhi" at bounding box center [109, 198] width 114 height 17
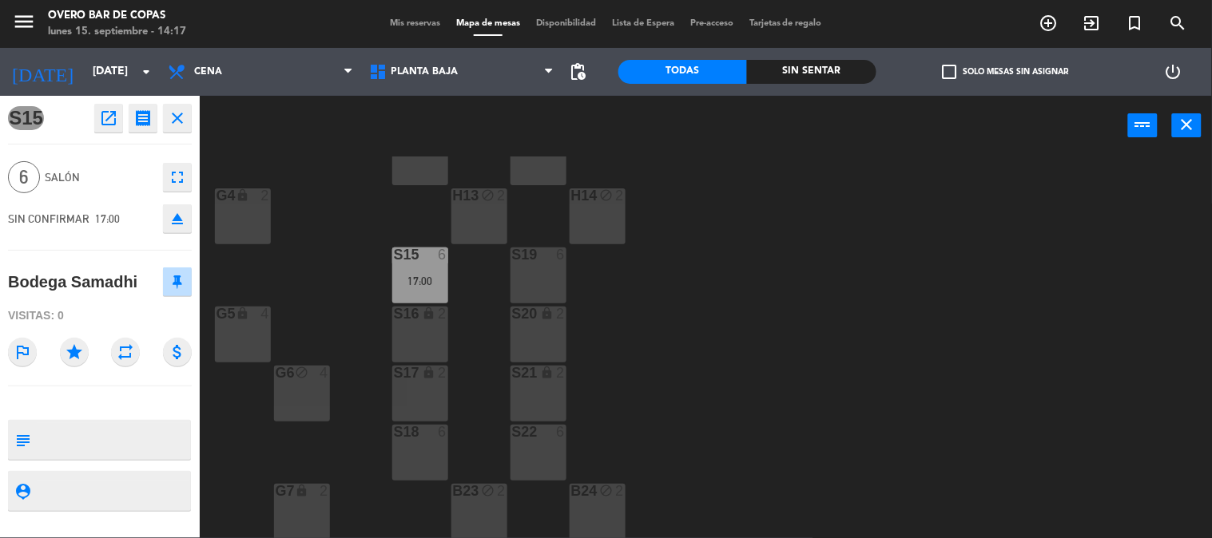
click at [256, 410] on div "V1 lock 4 V2 lock 4 V3 lock 4 F8 block 2 F9 block 4 F11 block 2 F10 block 2 F12…" at bounding box center [712, 348] width 1000 height 383
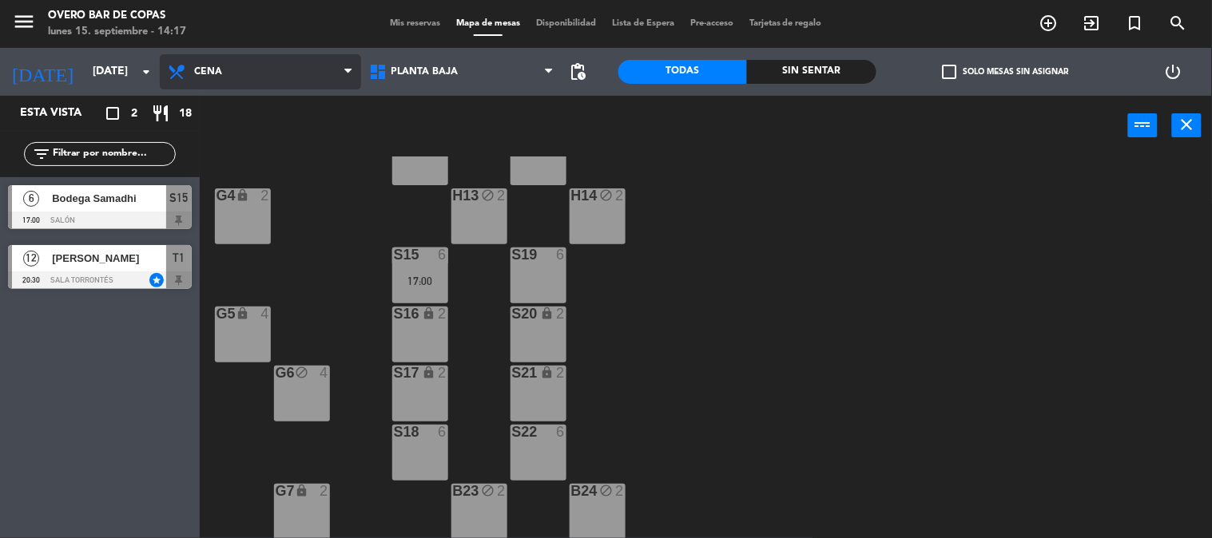
click at [324, 60] on span "Cena" at bounding box center [260, 71] width 201 height 35
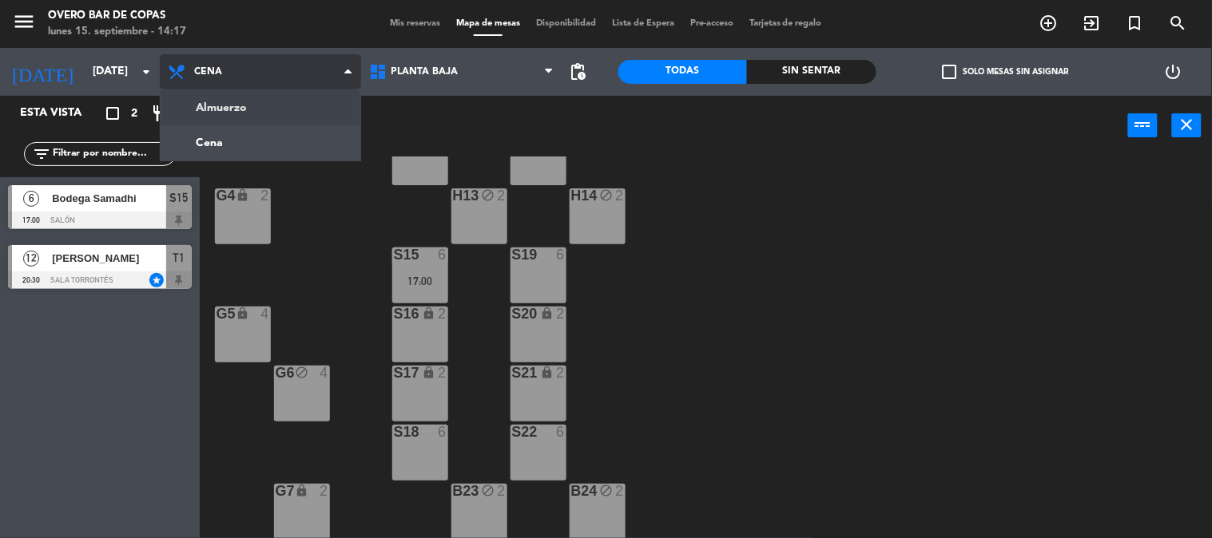
click at [320, 101] on ng-component "menu Overo Bar de Copas [DATE] 15. septiembre - 14:17 Mis reservas Mapa de mesa…" at bounding box center [606, 269] width 1212 height 539
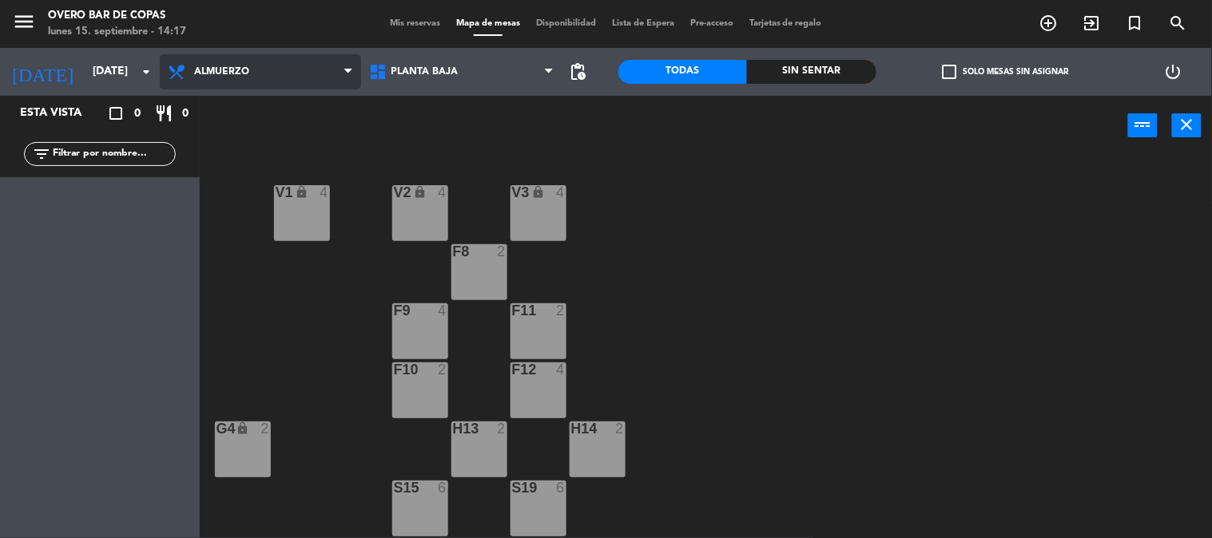
click at [324, 66] on span "Almuerzo" at bounding box center [260, 71] width 201 height 35
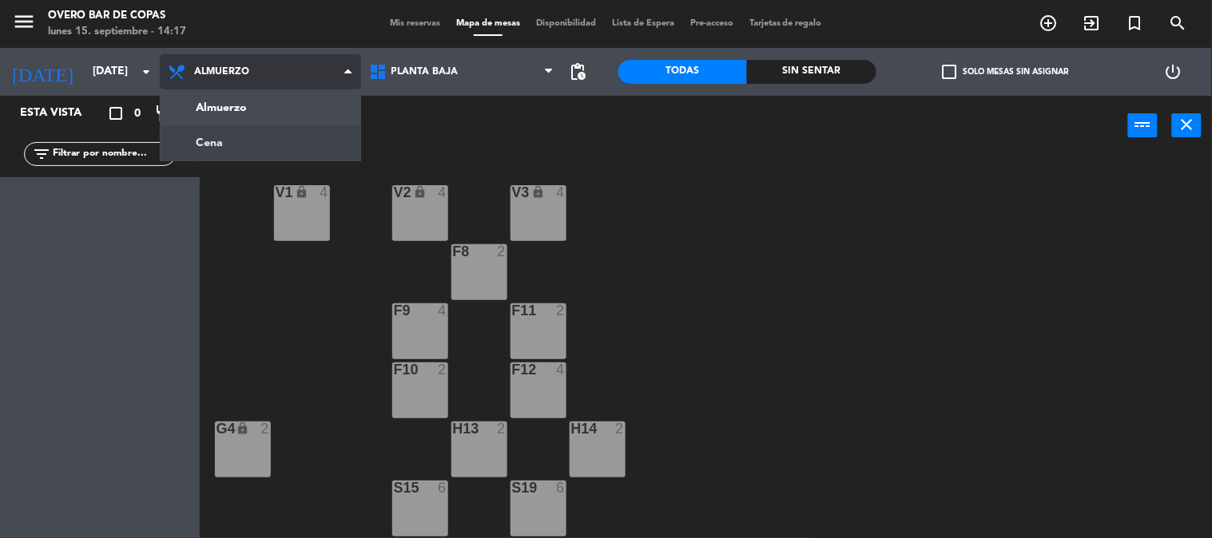
click at [324, 133] on ng-component "menu Overo Bar de Copas [DATE] 15. septiembre - 14:17 Mis reservas Mapa de mesa…" at bounding box center [606, 269] width 1212 height 539
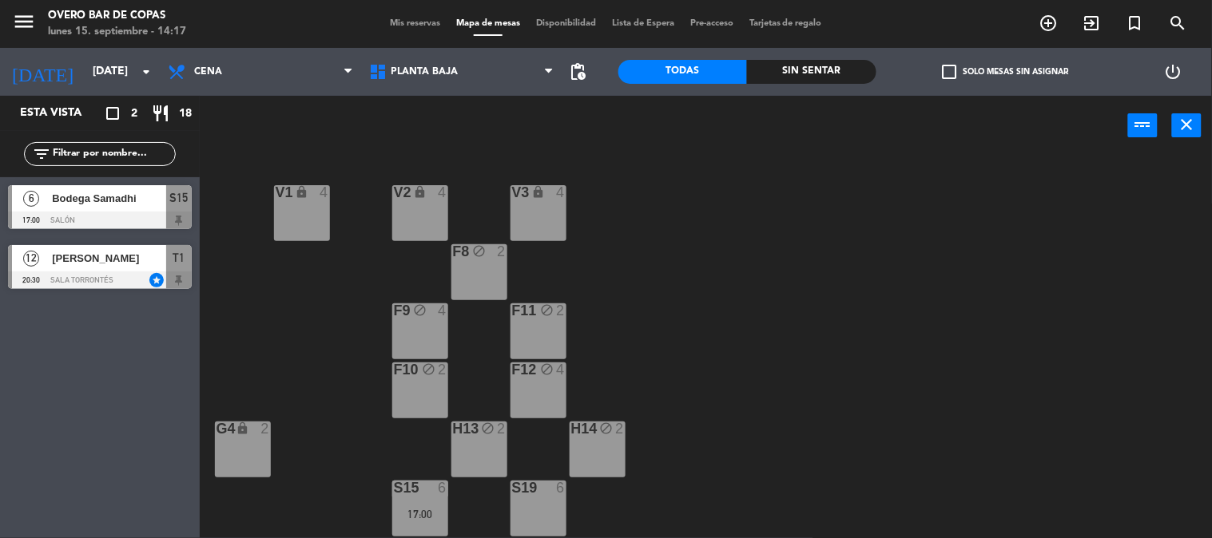
scroll to position [233, 0]
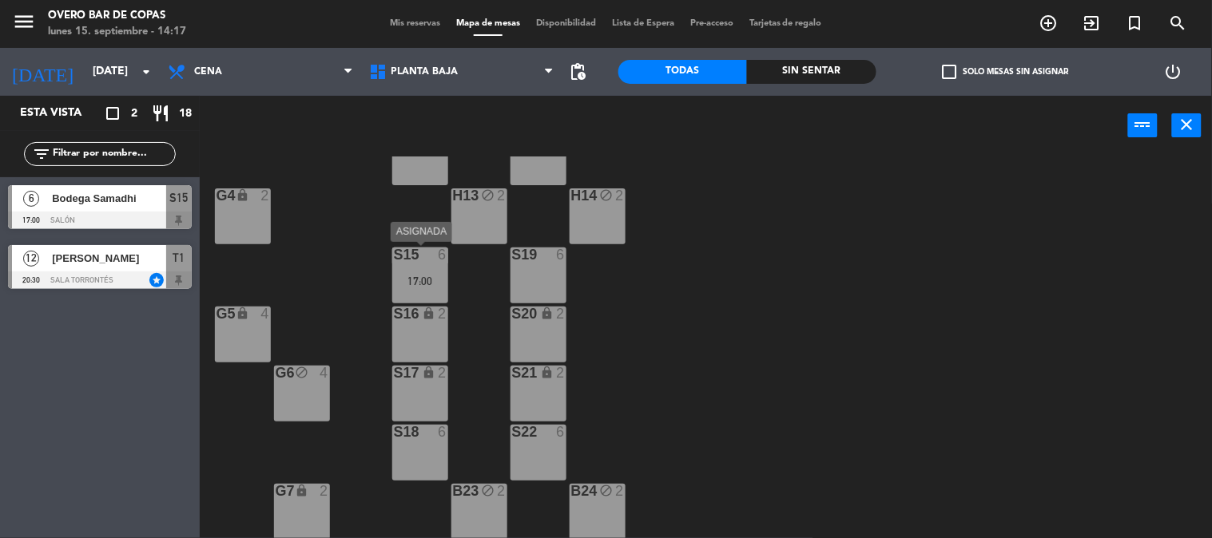
click at [422, 272] on div "S15 6 17:00" at bounding box center [420, 276] width 56 height 56
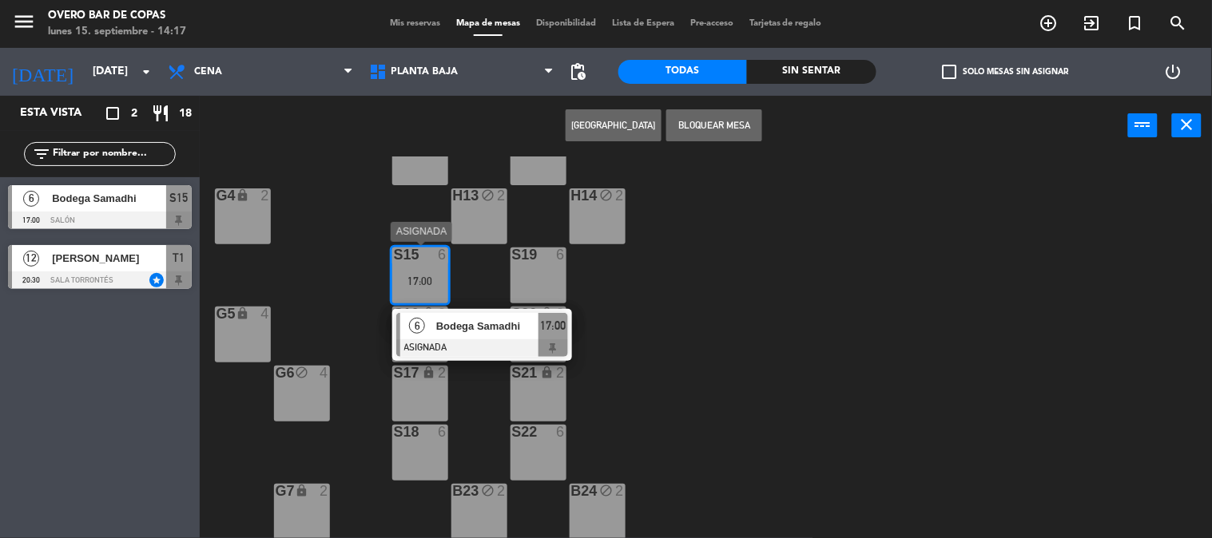
click at [450, 321] on span "Bodega Samadhi" at bounding box center [487, 326] width 102 height 17
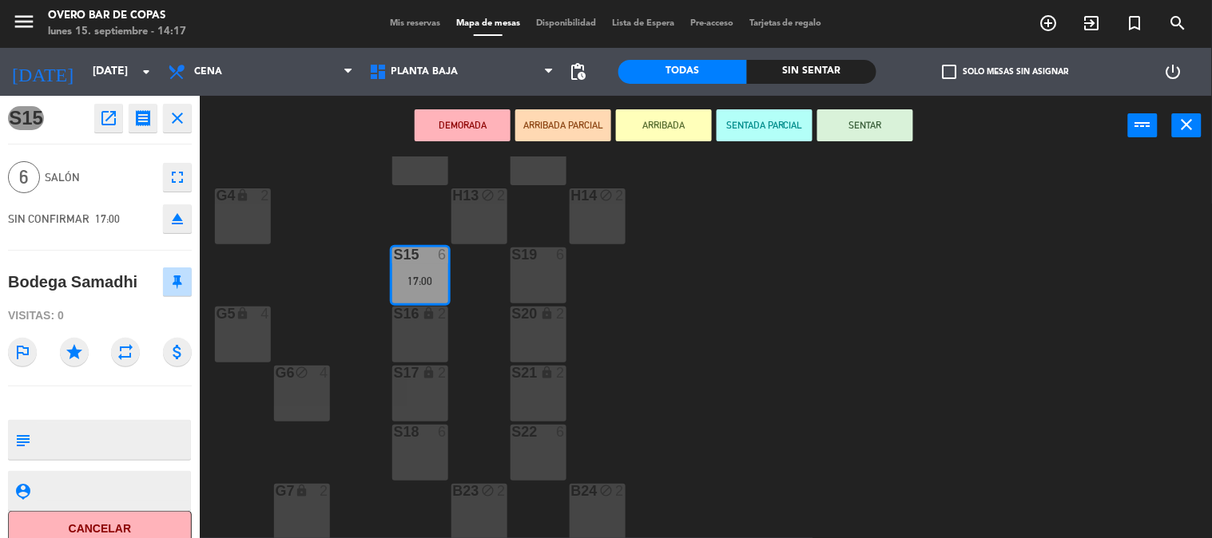
click at [441, 330] on div "S16 lock 2" at bounding box center [420, 335] width 56 height 56
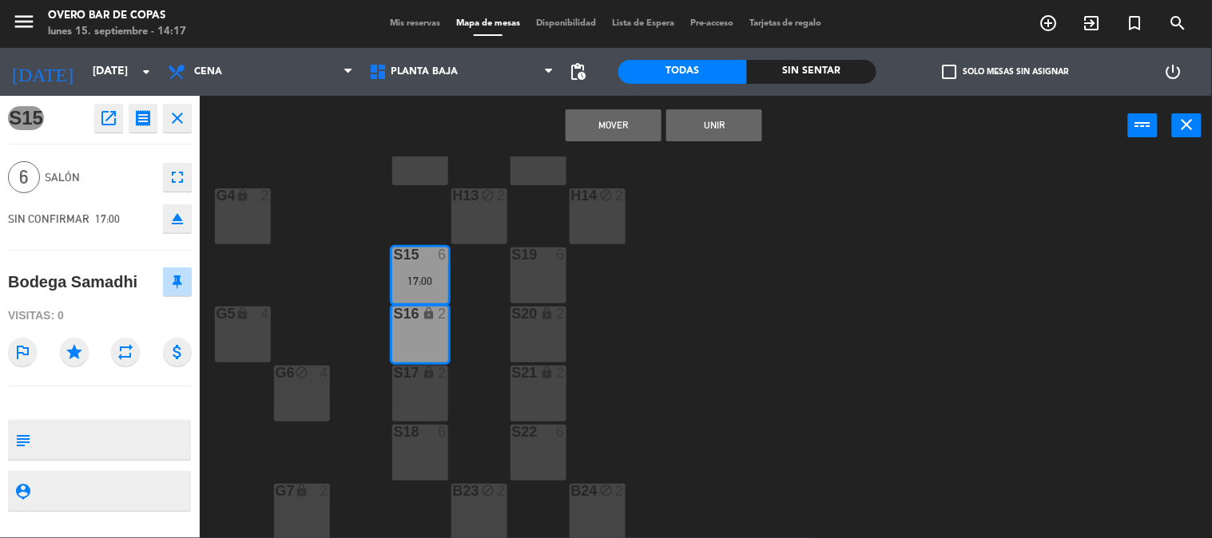
click at [438, 400] on div "S17 lock 2" at bounding box center [420, 394] width 56 height 56
click at [440, 448] on div "S18 6" at bounding box center [420, 453] width 56 height 56
click at [428, 387] on div "S17 lock 2" at bounding box center [420, 394] width 56 height 56
click at [428, 435] on div at bounding box center [420, 432] width 26 height 14
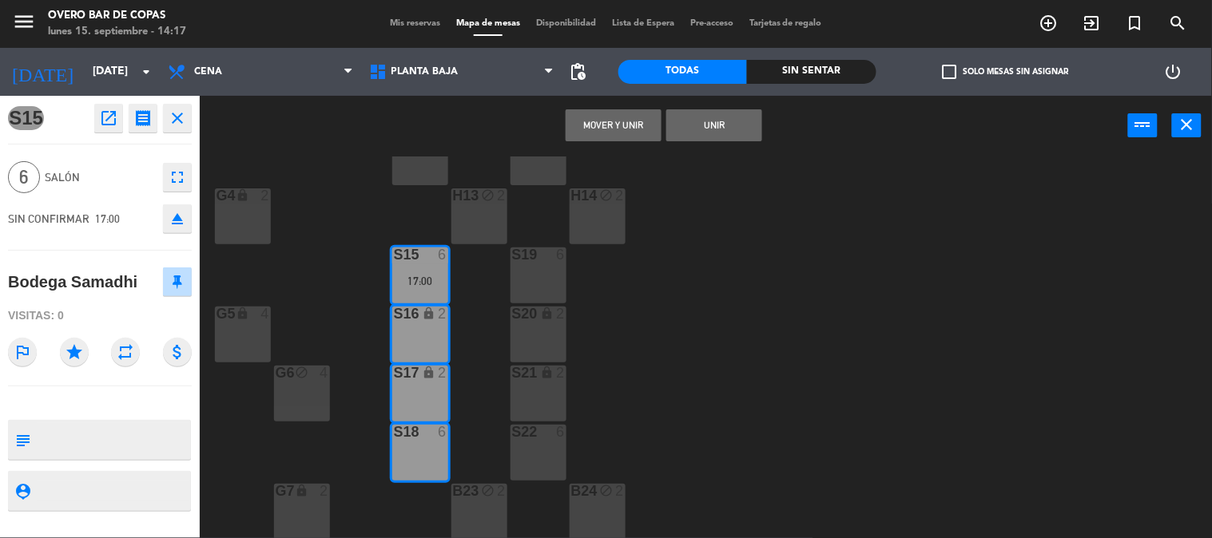
click at [717, 128] on button "Unir" at bounding box center [714, 125] width 96 height 32
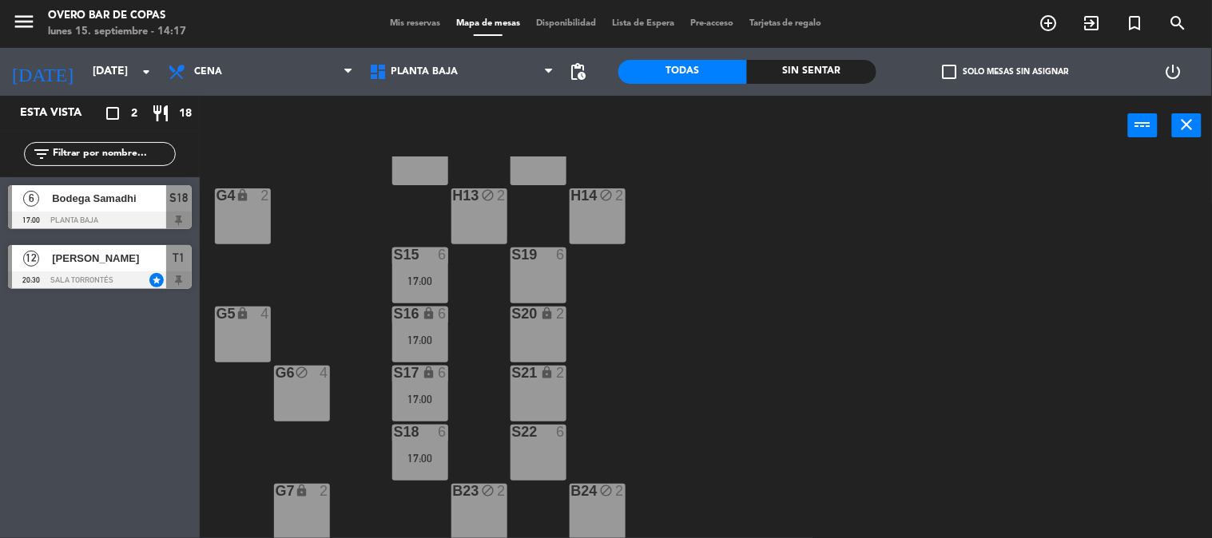
click at [538, 266] on div "S19 6" at bounding box center [539, 276] width 56 height 56
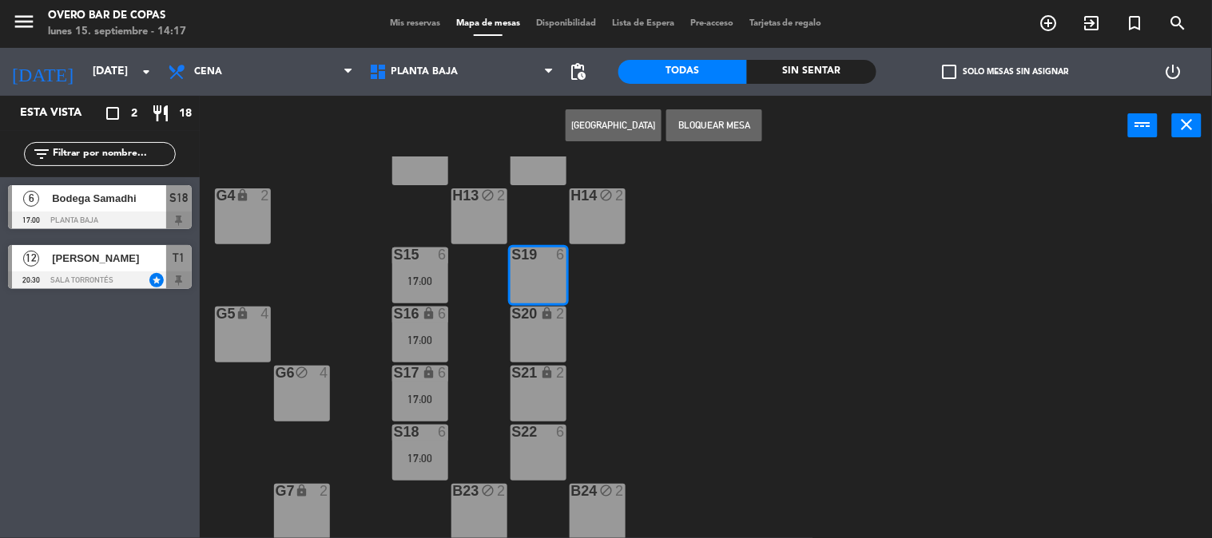
click at [621, 122] on button "[GEOGRAPHIC_DATA]" at bounding box center [614, 125] width 96 height 32
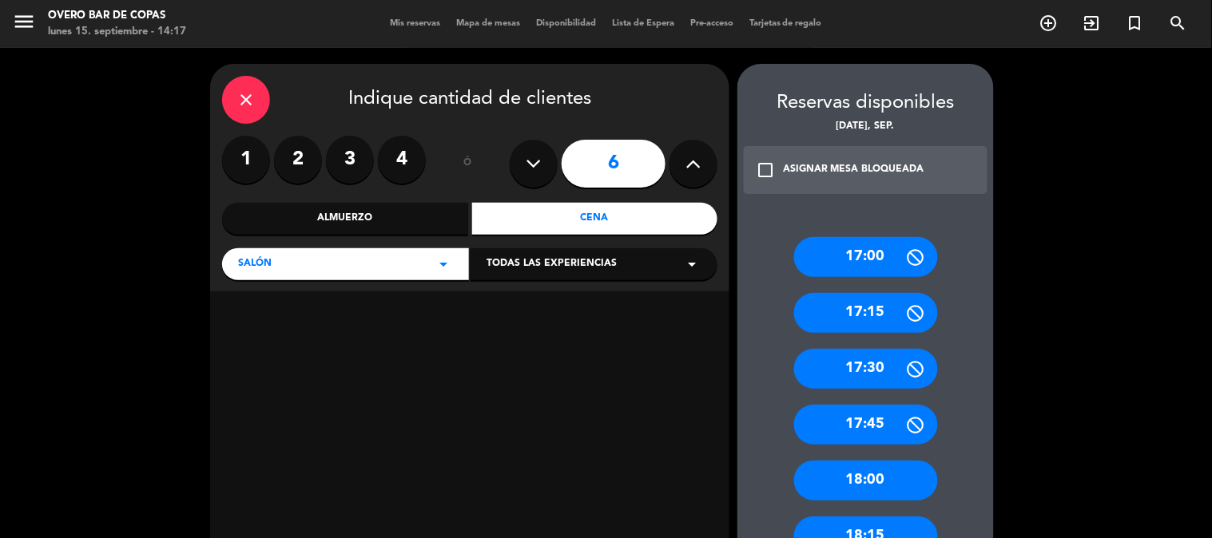
click at [565, 214] on div "Cena" at bounding box center [595, 219] width 246 height 32
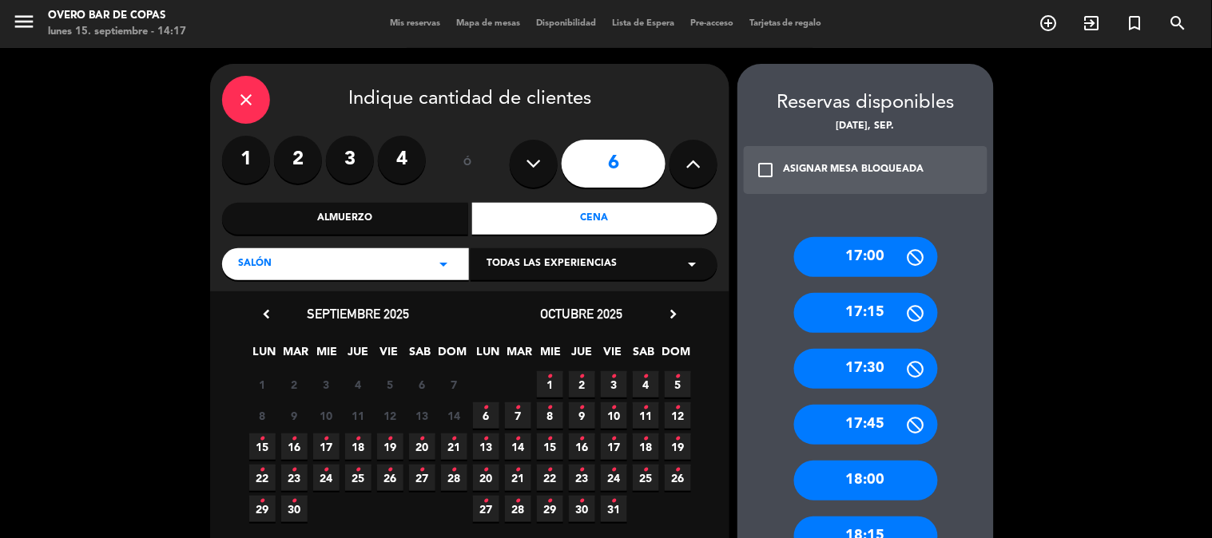
click at [293, 466] on icon "•" at bounding box center [295, 471] width 6 height 26
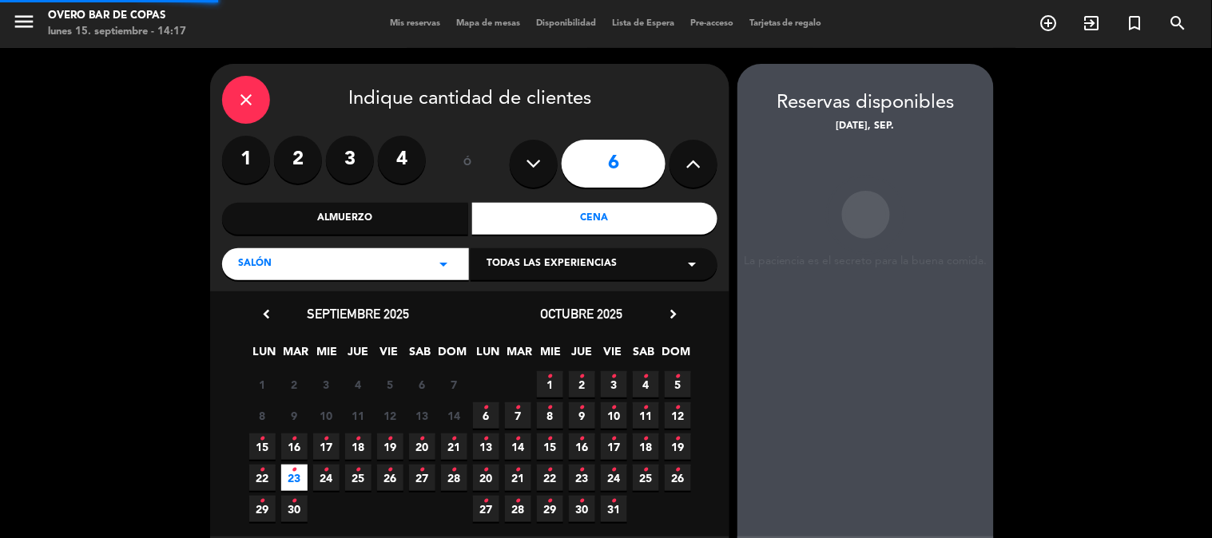
scroll to position [64, 0]
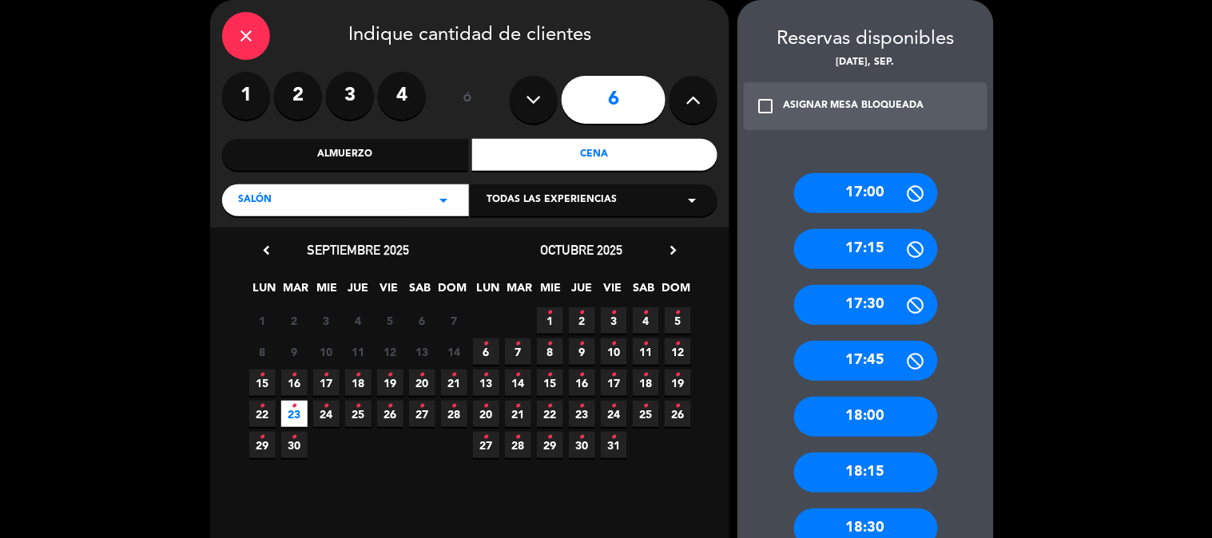
click at [841, 185] on div "17:00" at bounding box center [866, 193] width 144 height 40
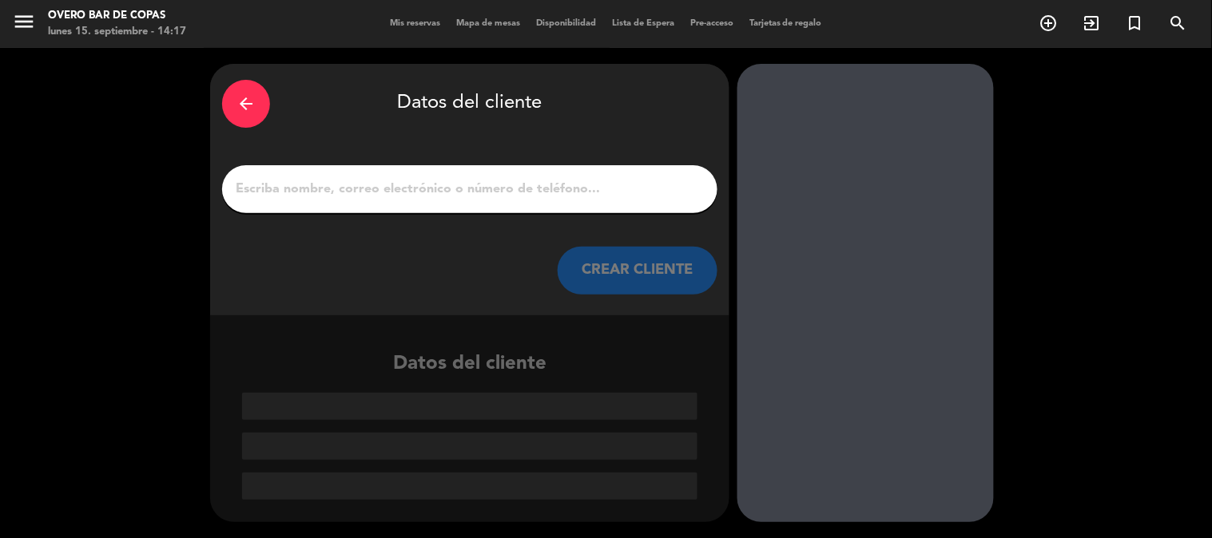
scroll to position [0, 0]
click at [621, 195] on input "1" at bounding box center [469, 189] width 471 height 22
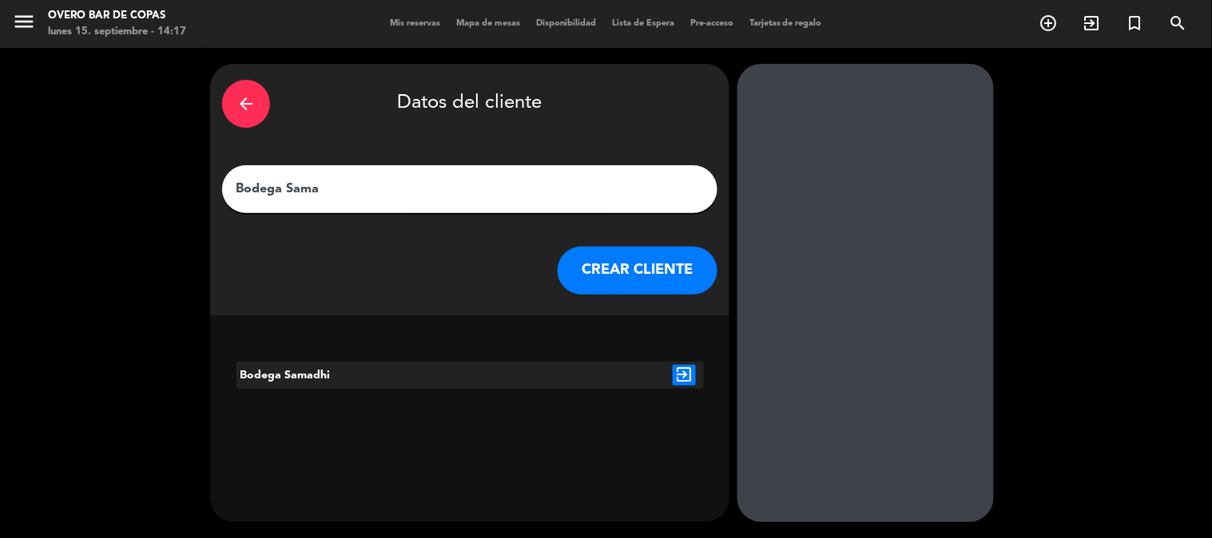
type input "Bodega Sama"
click at [693, 381] on icon "exit_to_app" at bounding box center [684, 375] width 23 height 21
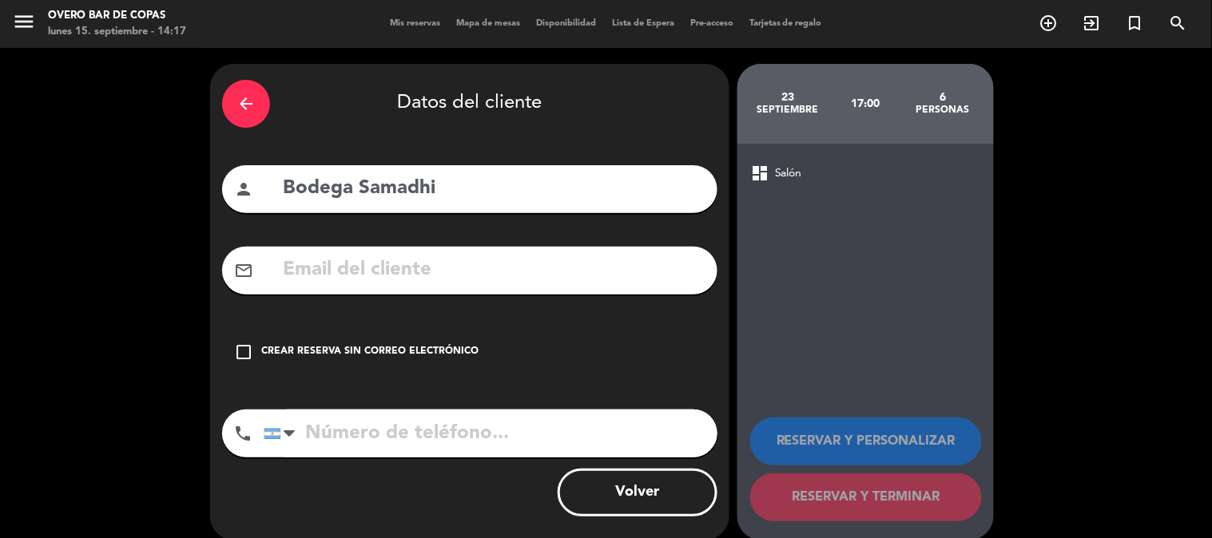
drag, startPoint x: 458, startPoint y: 181, endPoint x: 94, endPoint y: 173, distance: 363.6
click at [94, 173] on div "arrow_back Datos del cliente person Bodega Samadhi mail_outline check_box_outli…" at bounding box center [606, 302] width 1212 height 509
type input "[DEMOGRAPHIC_DATA]"
click at [261, 345] on div "Crear reserva sin correo electrónico" at bounding box center [369, 352] width 217 height 16
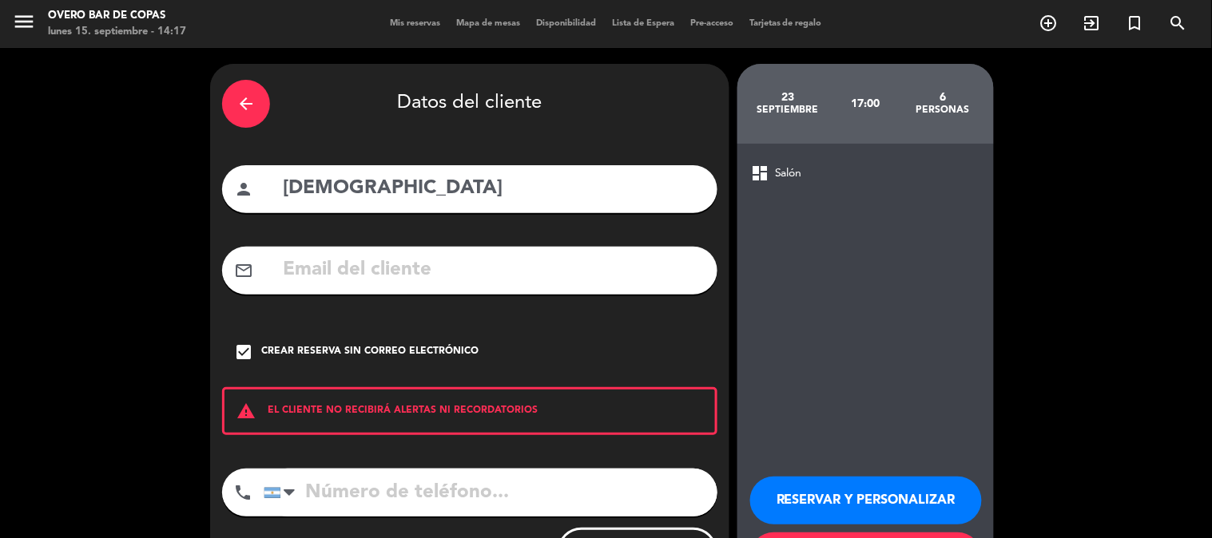
scroll to position [77, 0]
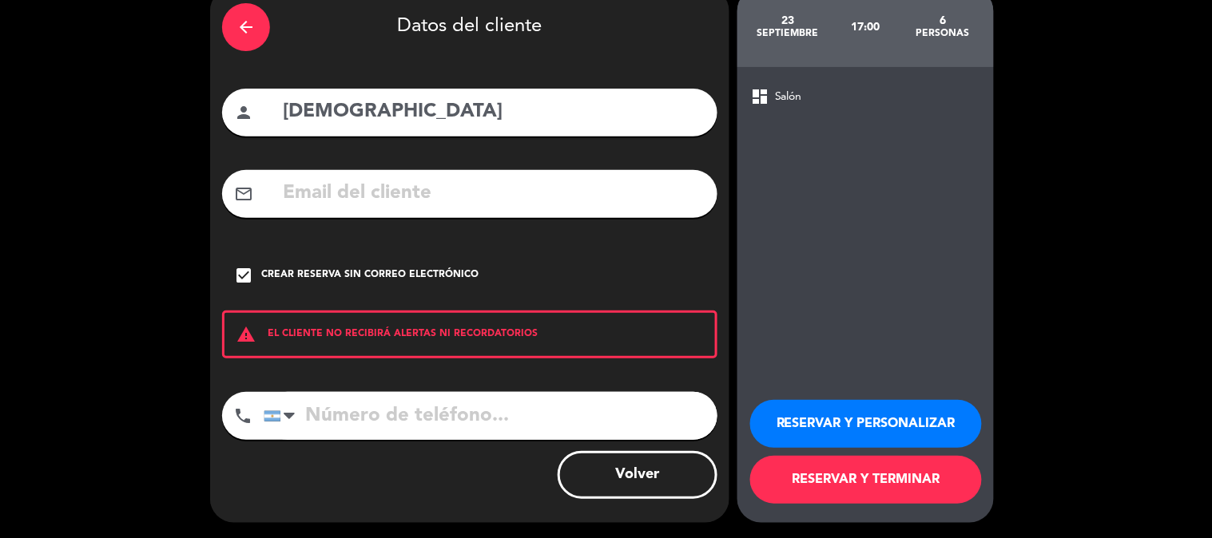
click at [827, 485] on button "RESERVAR Y TERMINAR" at bounding box center [866, 480] width 232 height 48
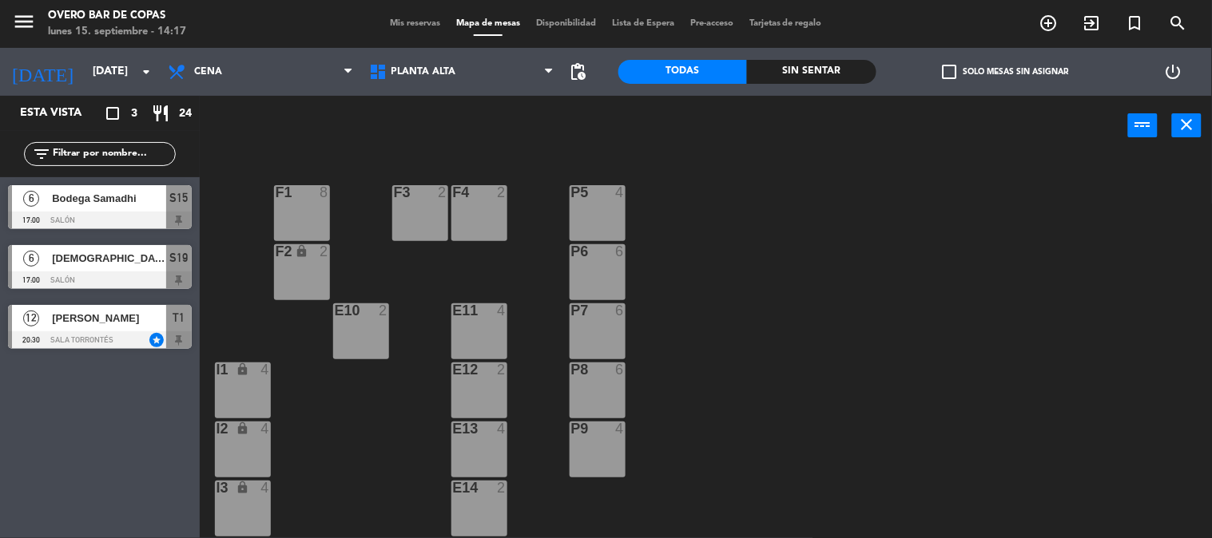
click at [124, 201] on span "Bodega Samadhi" at bounding box center [109, 198] width 114 height 17
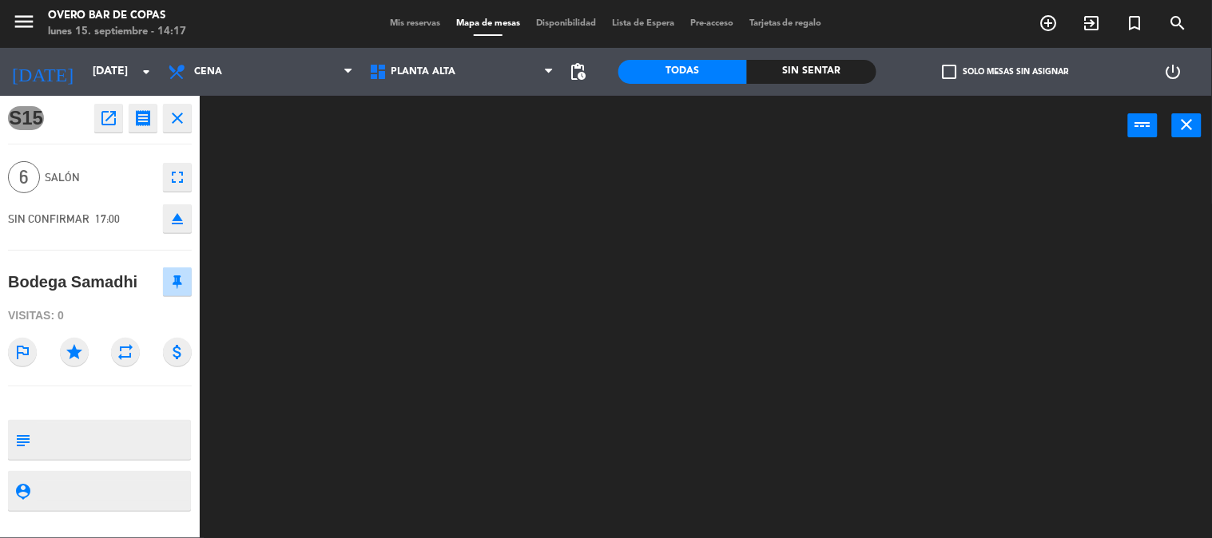
click at [110, 124] on icon "open_in_new" at bounding box center [108, 118] width 19 height 19
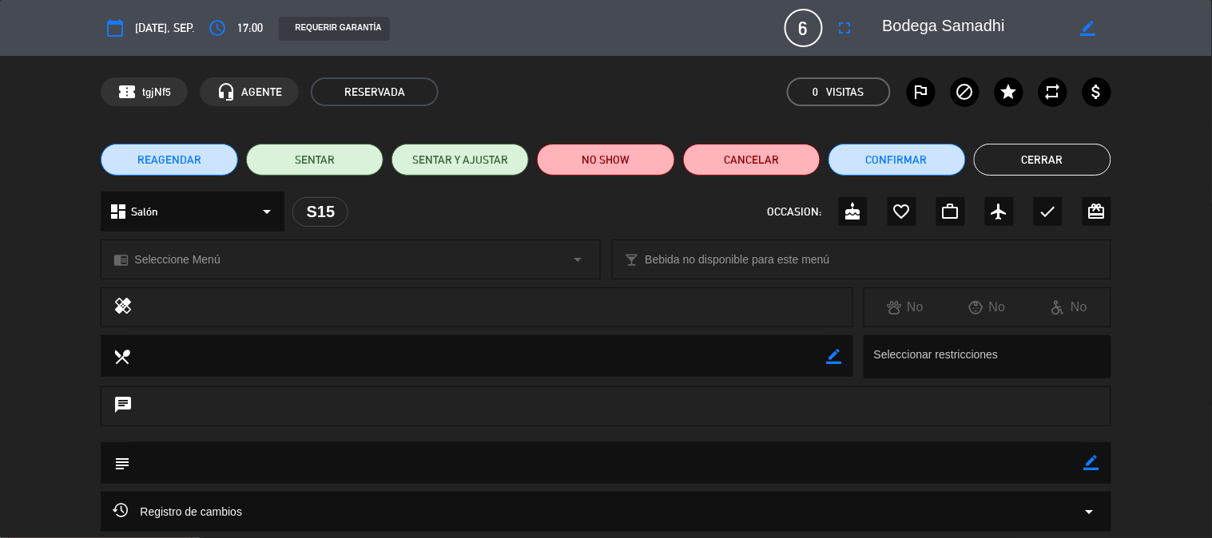
click at [1085, 33] on icon "border_color" at bounding box center [1087, 28] width 15 height 15
drag, startPoint x: 1011, startPoint y: 26, endPoint x: 795, endPoint y: 29, distance: 216.5
click at [795, 29] on div "calendar_today [DATE], sep. access_time 17:00 REQUERIR GARANTÍA 6 Bodega Samadh…" at bounding box center [606, 28] width 1010 height 38
type textarea "s"
type textarea "[DEMOGRAPHIC_DATA]"
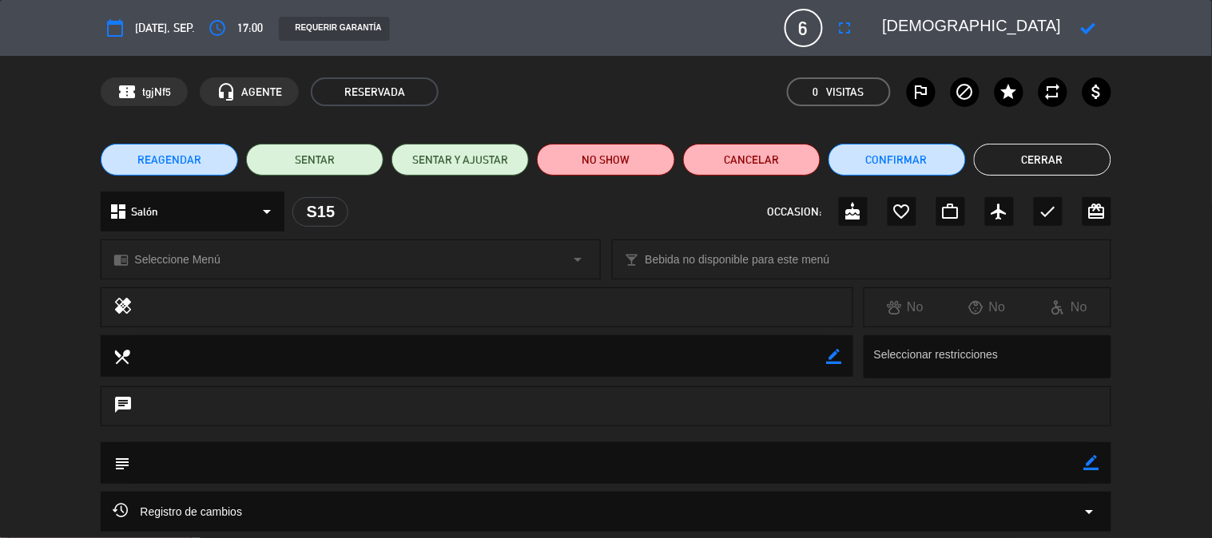
click at [1090, 33] on icon at bounding box center [1087, 28] width 15 height 15
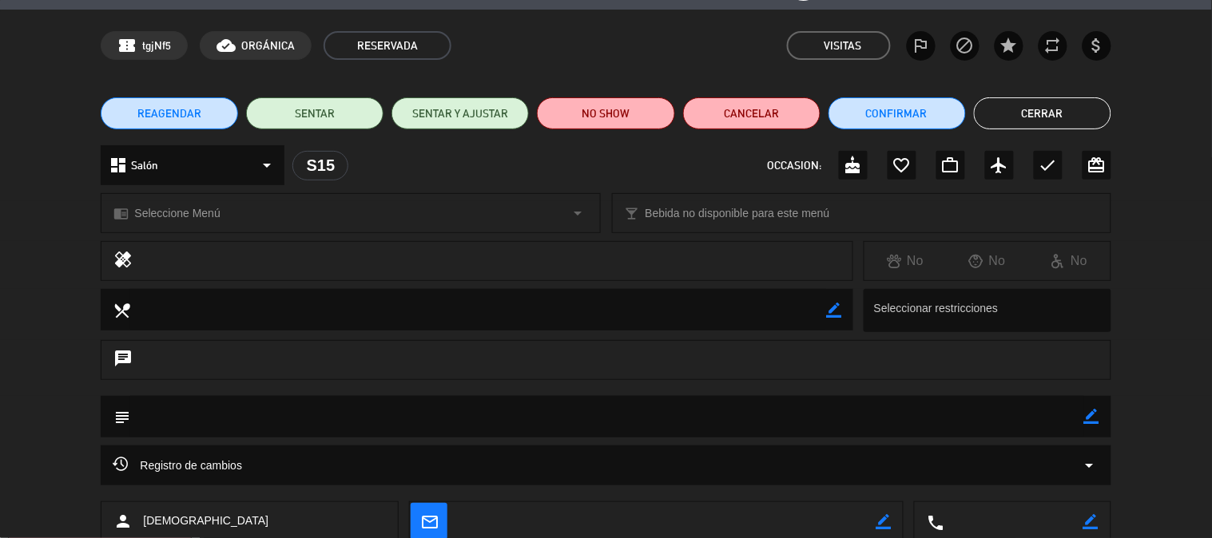
scroll to position [48, 0]
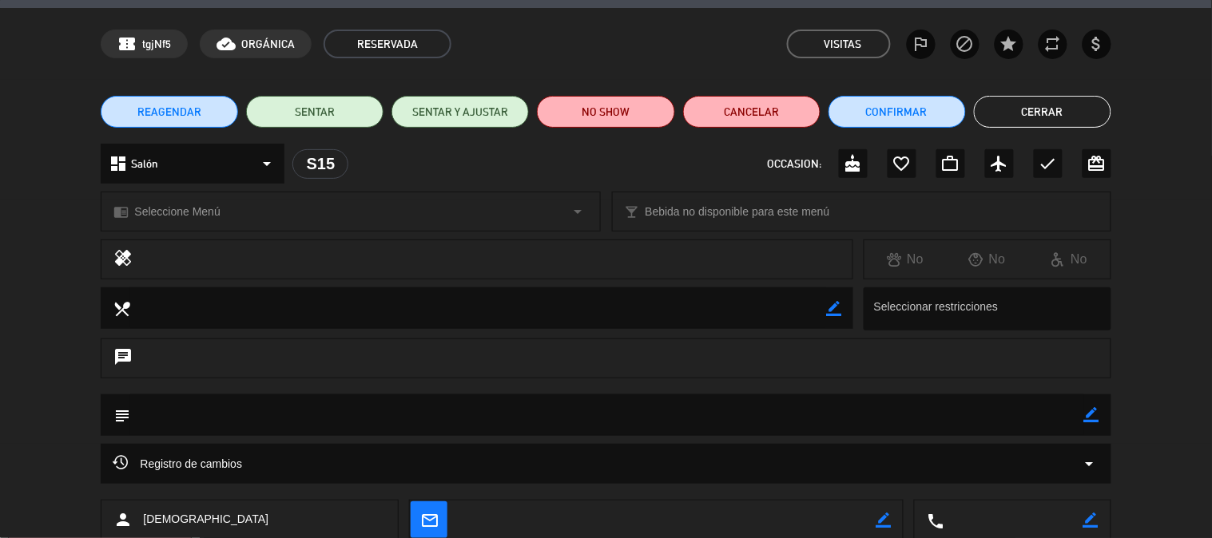
click at [1007, 109] on button "Cerrar" at bounding box center [1042, 112] width 137 height 32
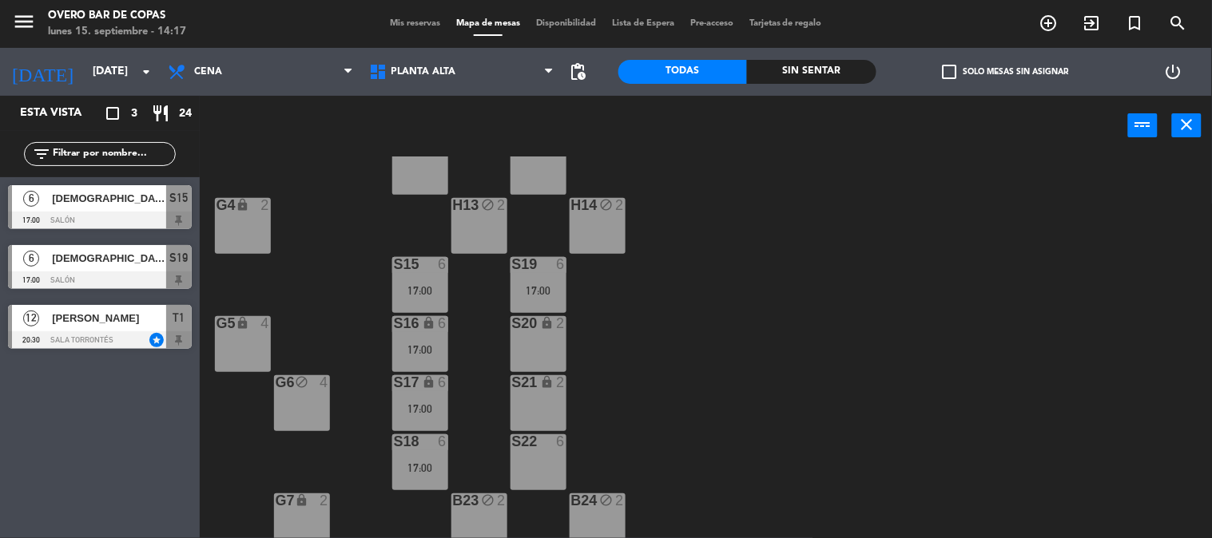
scroll to position [233, 0]
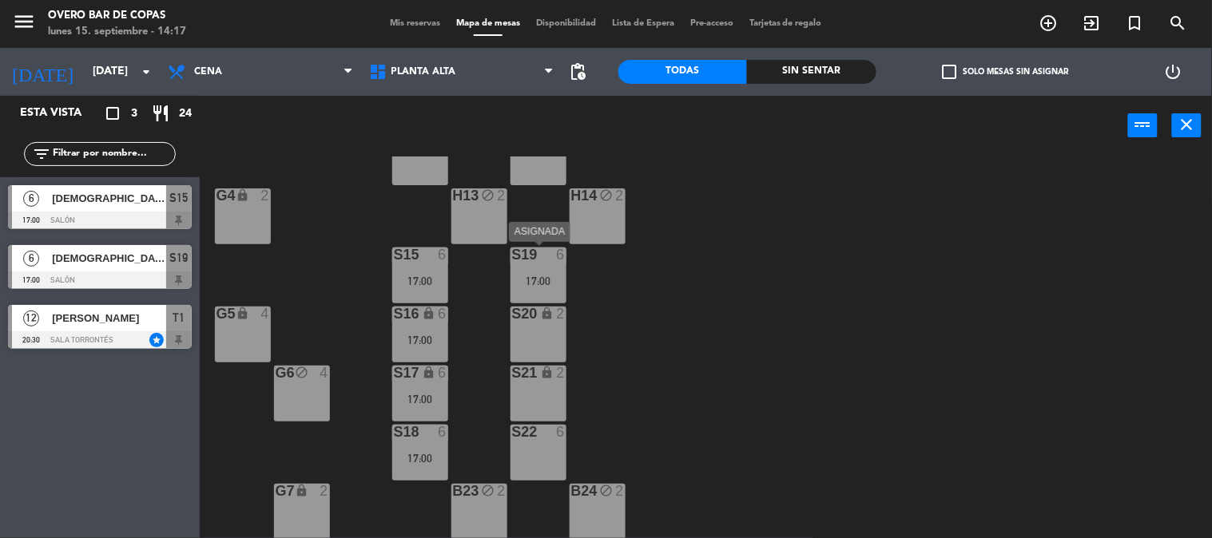
click at [545, 286] on div "17:00" at bounding box center [539, 281] width 56 height 11
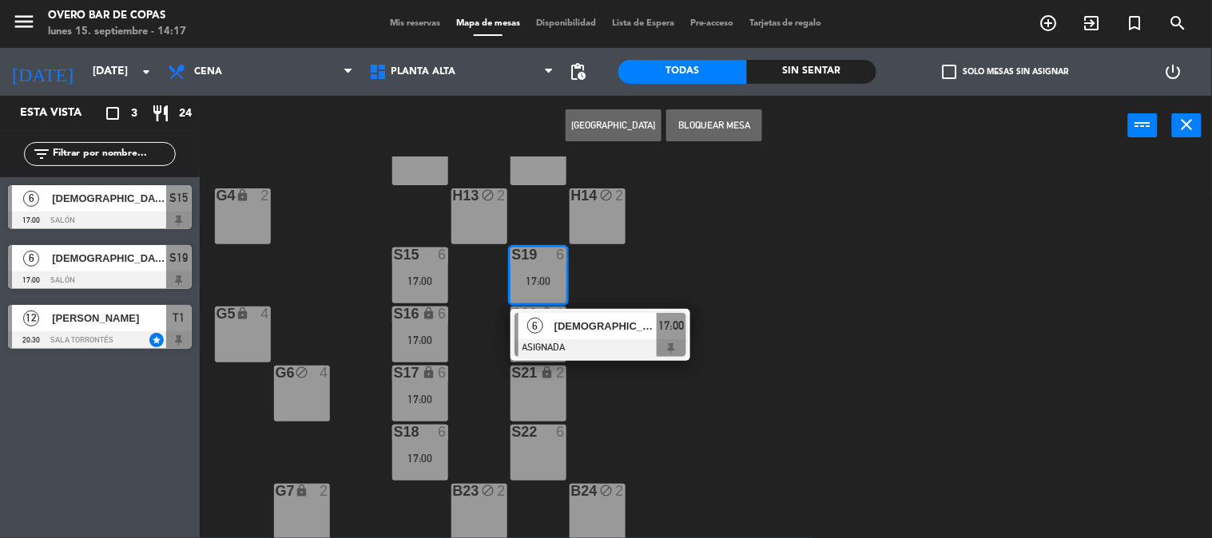
click at [559, 332] on span "[DEMOGRAPHIC_DATA]" at bounding box center [605, 326] width 102 height 17
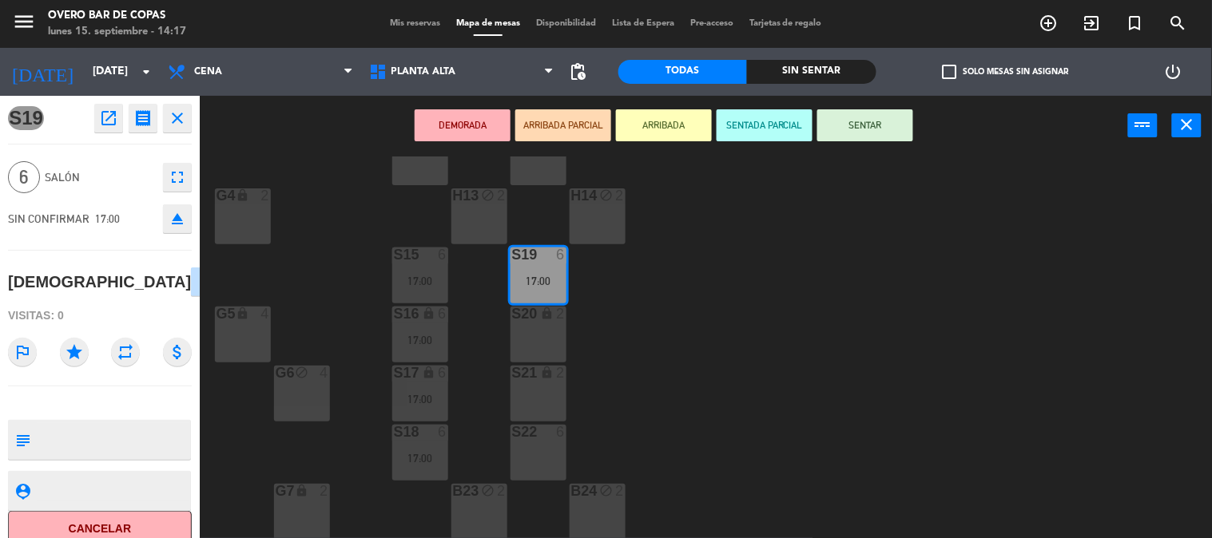
click at [559, 332] on div "S20 lock 2" at bounding box center [539, 335] width 56 height 56
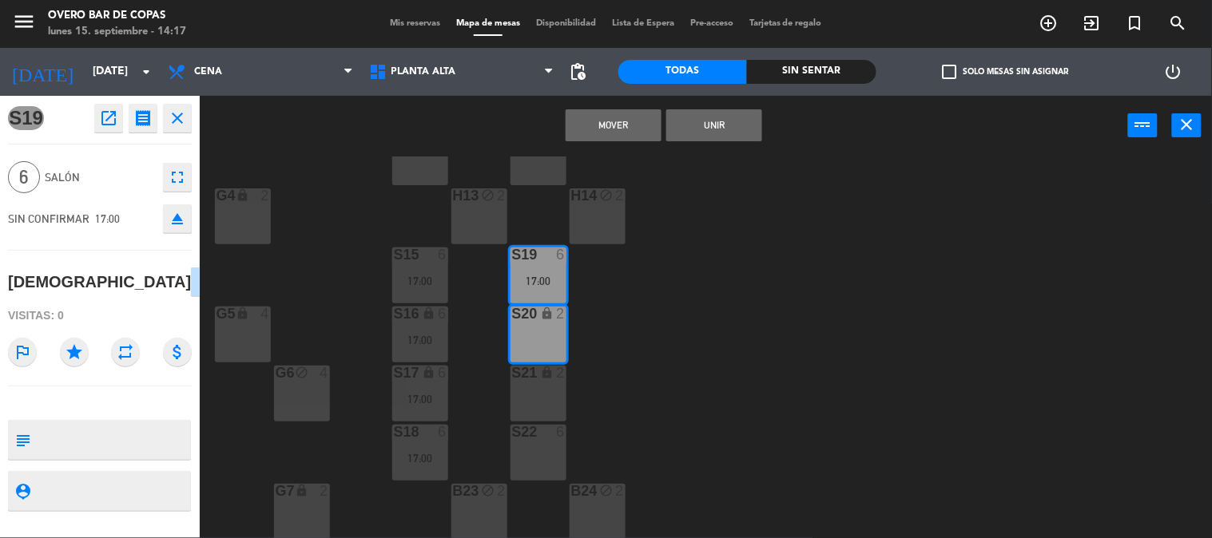
click at [555, 396] on div "S21 lock 2" at bounding box center [539, 394] width 56 height 56
click at [556, 443] on div "S22 6" at bounding box center [539, 453] width 56 height 56
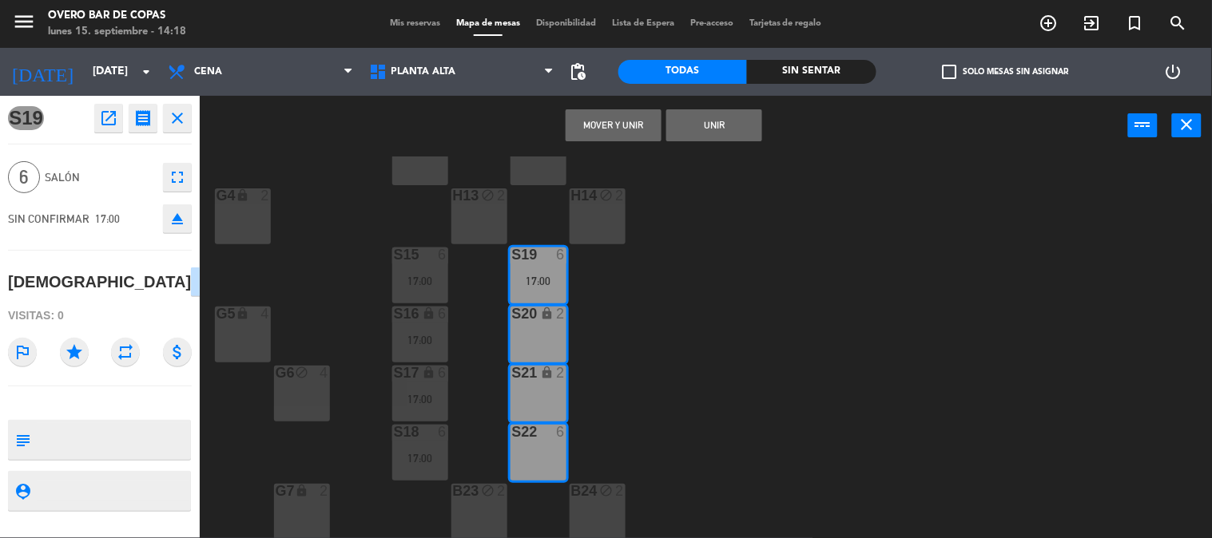
click at [721, 118] on button "Unir" at bounding box center [714, 125] width 96 height 32
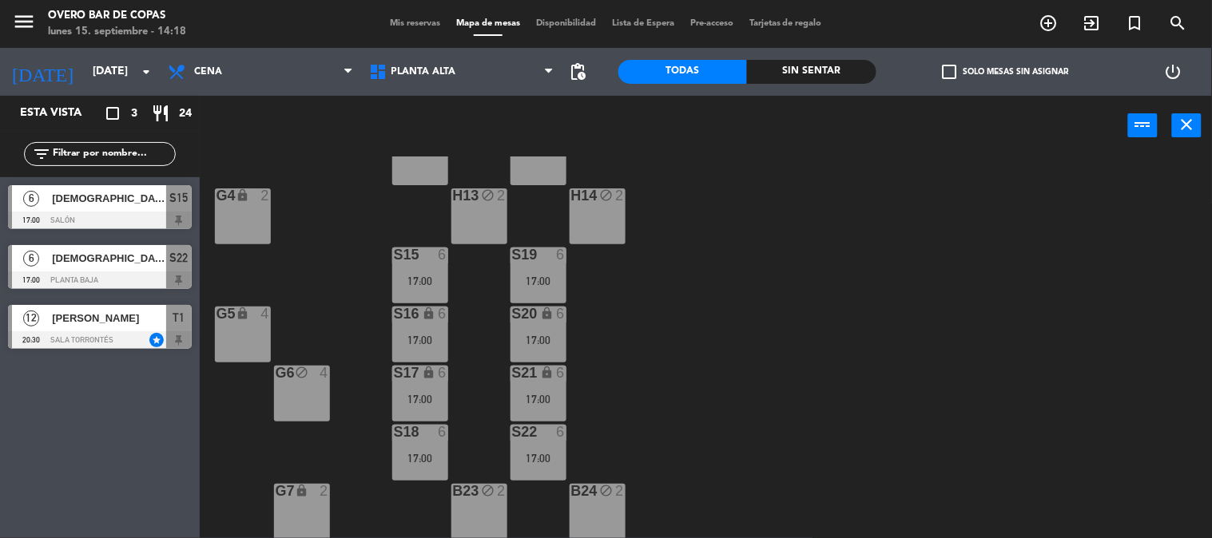
click at [427, 256] on div at bounding box center [420, 255] width 26 height 14
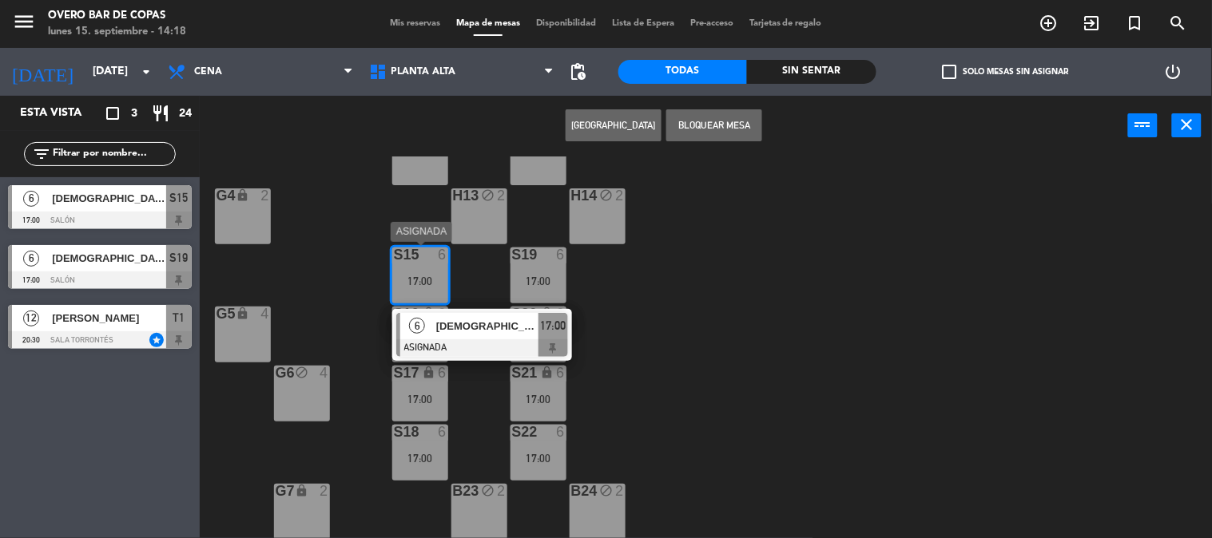
click at [460, 331] on span "[DEMOGRAPHIC_DATA]" at bounding box center [487, 326] width 102 height 17
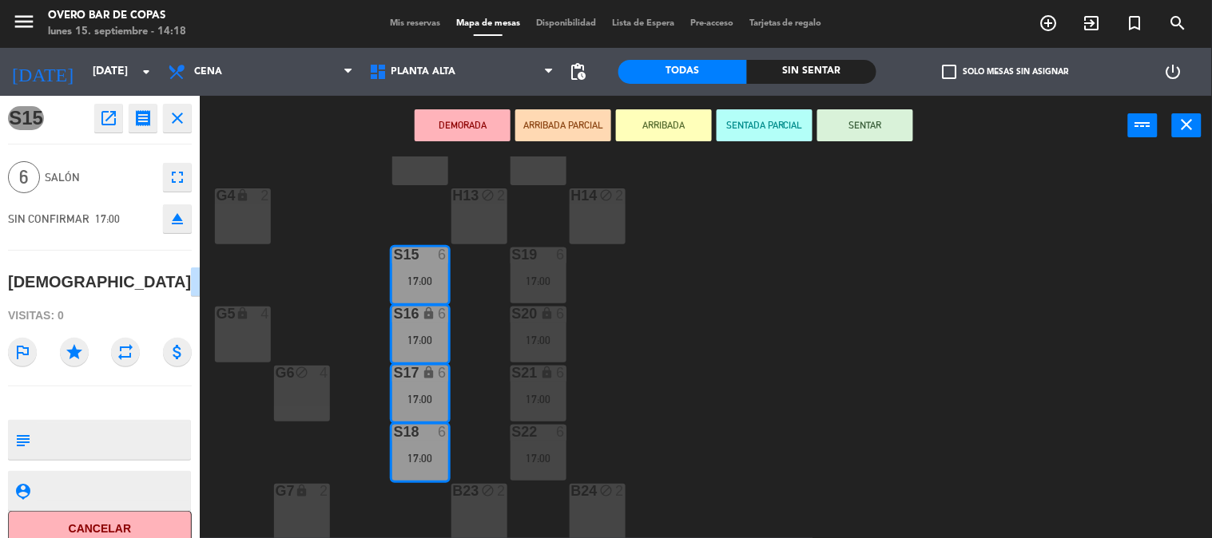
click at [169, 181] on icon "fullscreen" at bounding box center [177, 177] width 19 height 19
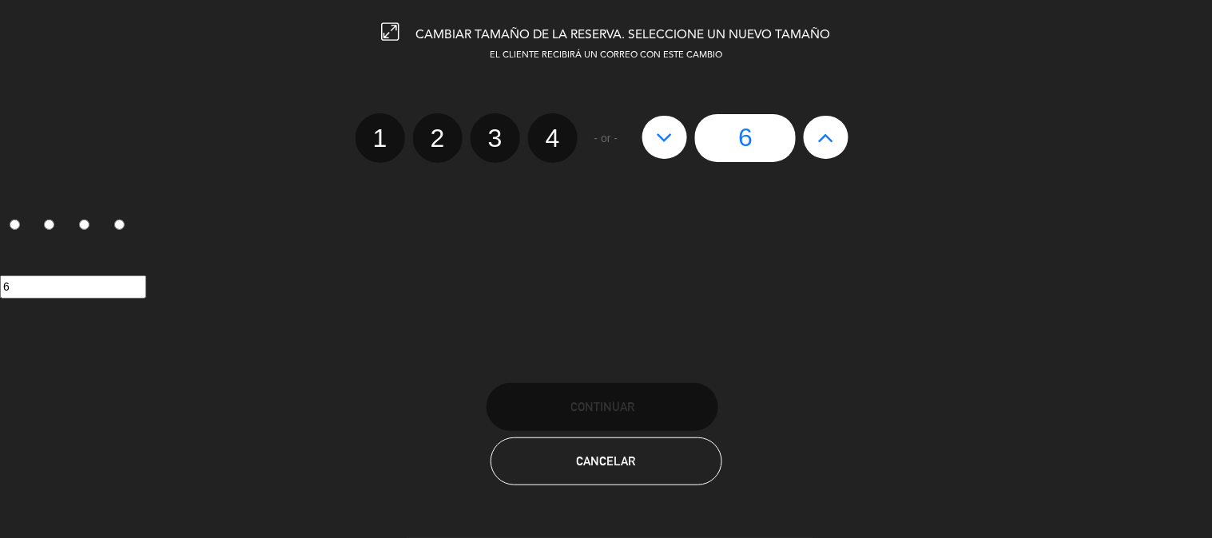
click at [844, 141] on button at bounding box center [826, 137] width 45 height 43
type input "7"
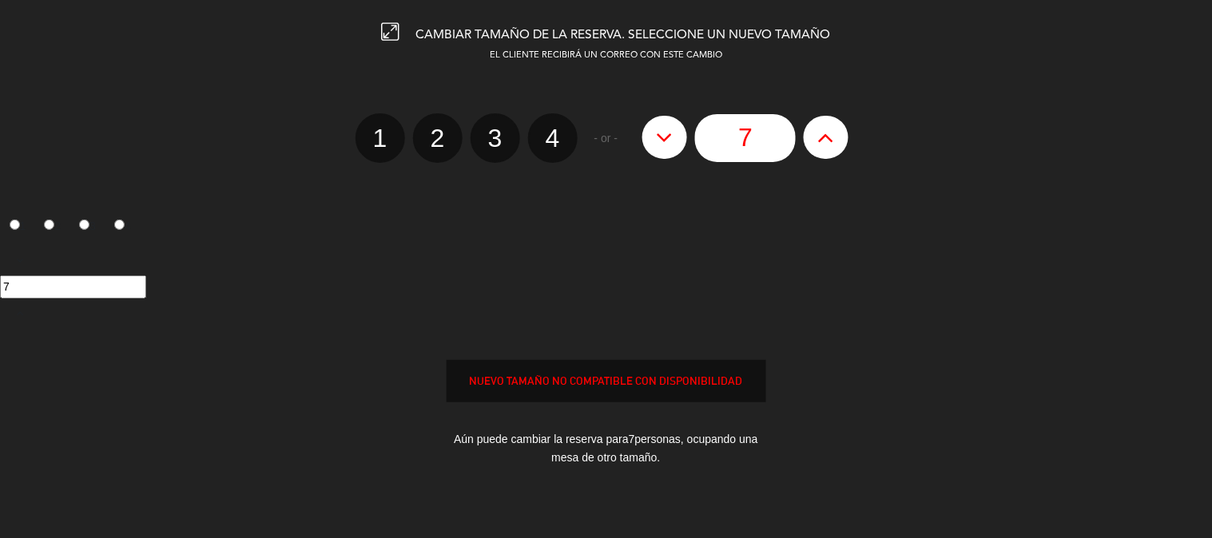
click at [844, 141] on button at bounding box center [826, 137] width 45 height 43
type input "8"
click at [844, 141] on button at bounding box center [826, 137] width 45 height 43
type input "9"
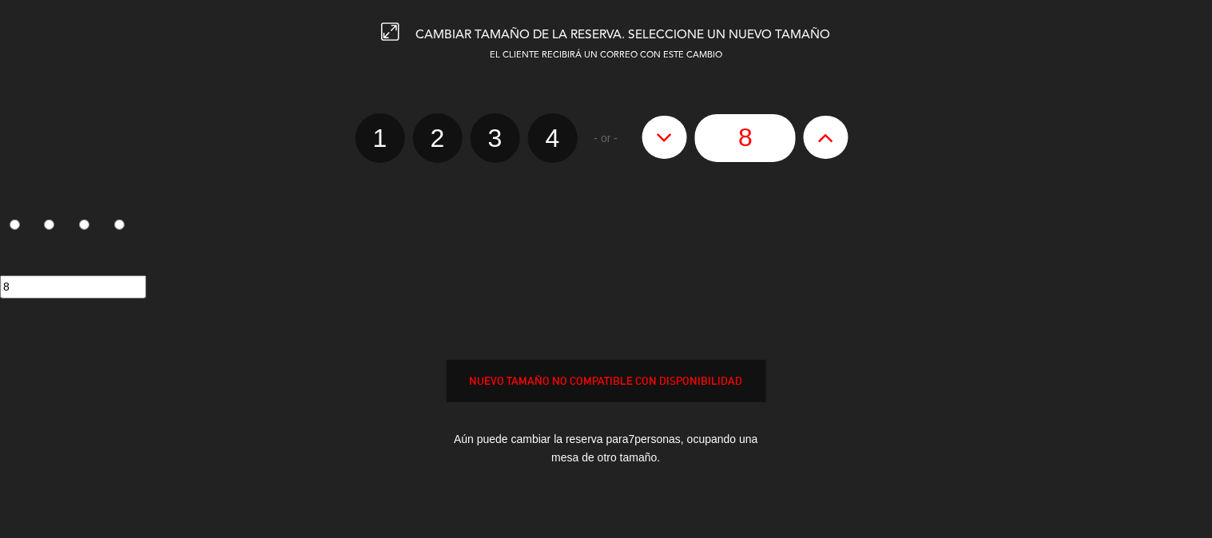
type input "9"
click at [844, 141] on button at bounding box center [826, 137] width 45 height 43
type input "10"
click at [844, 141] on button at bounding box center [826, 137] width 45 height 43
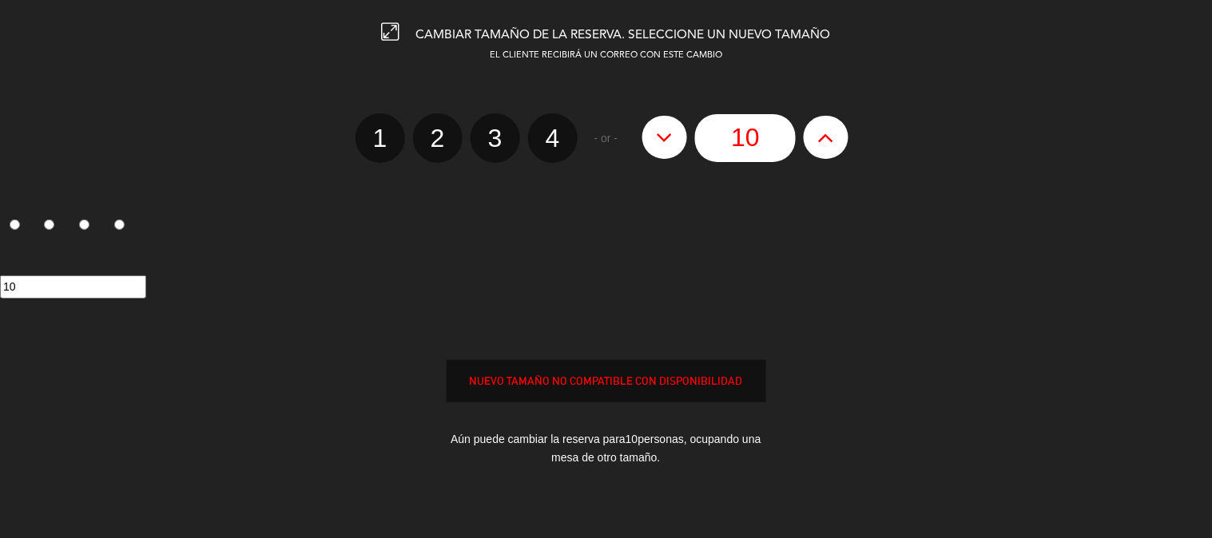
type input "11"
click at [844, 141] on button at bounding box center [826, 137] width 45 height 43
type input "12"
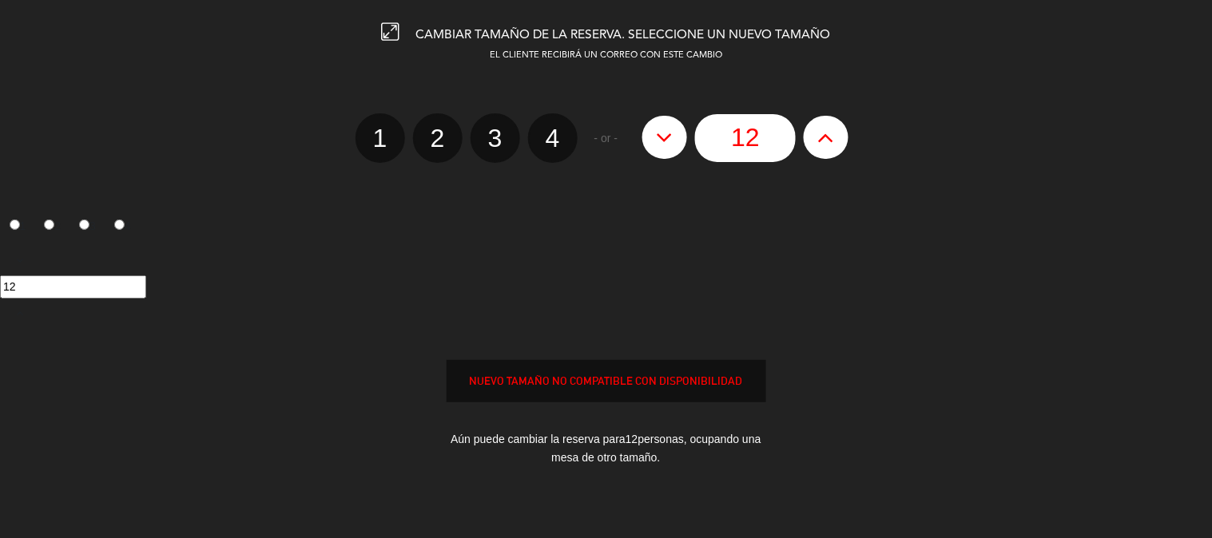
click at [844, 141] on button at bounding box center [826, 137] width 45 height 43
type input "13"
click at [844, 141] on button at bounding box center [826, 137] width 45 height 43
type input "14"
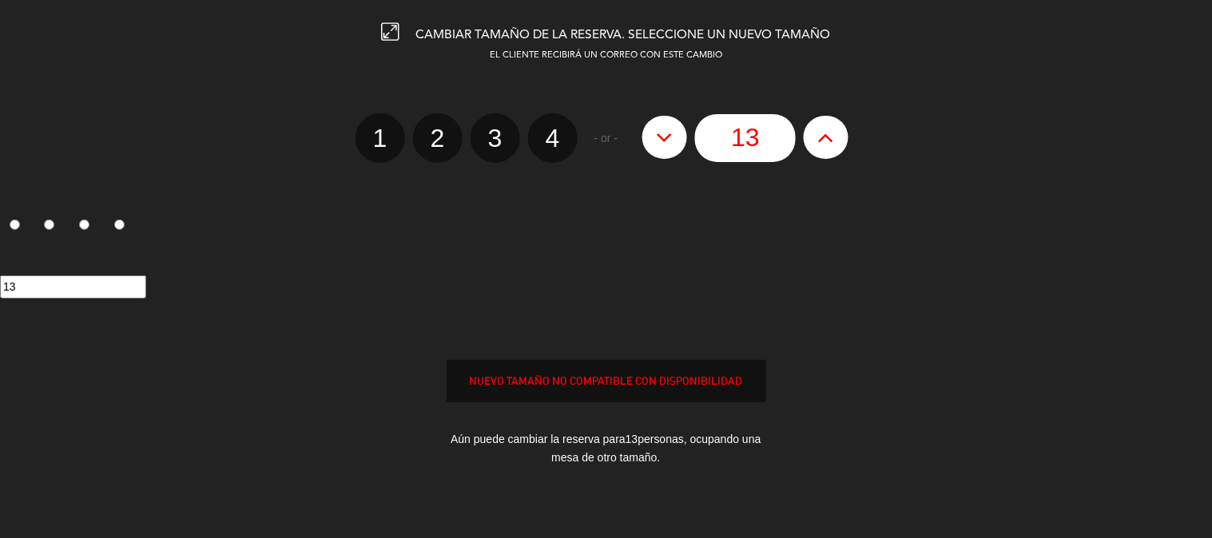
type input "14"
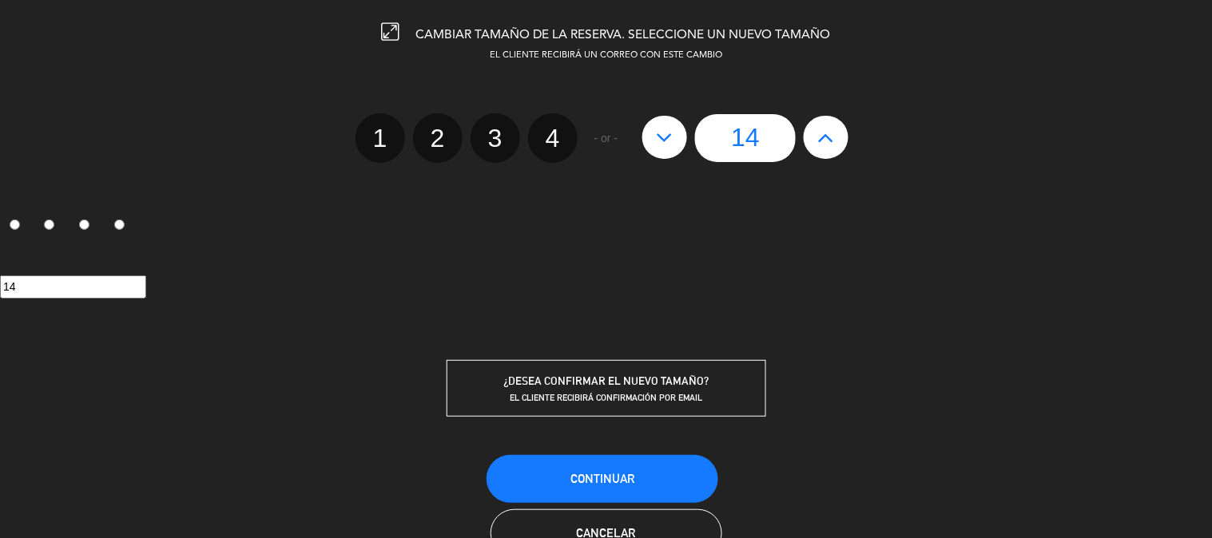
click at [844, 141] on button at bounding box center [826, 137] width 45 height 43
type input "15"
click at [601, 477] on span "Continuar" at bounding box center [602, 479] width 64 height 14
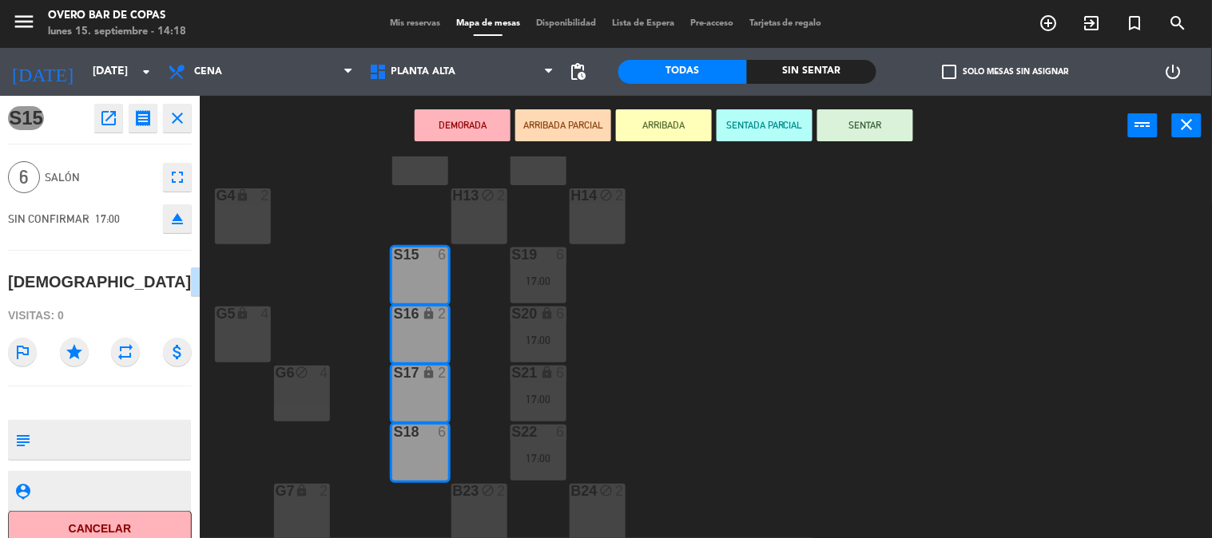
click at [893, 334] on div "V1 lock 4 V2 lock 4 V3 lock 4 F8 block 2 F9 block 4 F11 block 2 F10 block 2 F12…" at bounding box center [712, 348] width 1000 height 383
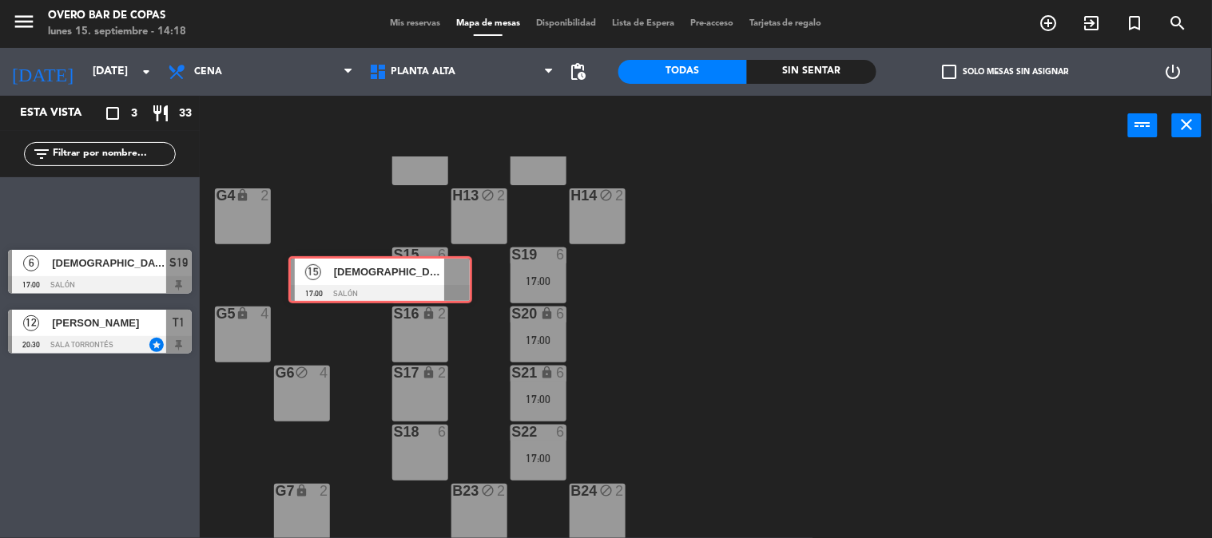
drag, startPoint x: 89, startPoint y: 214, endPoint x: 399, endPoint y: 278, distance: 317.3
click at [399, 278] on div "Esta vista crop_square 3 restaurant 33 filter_list 15 SAMADHI 17:00 Salón 15 SA…" at bounding box center [606, 317] width 1212 height 443
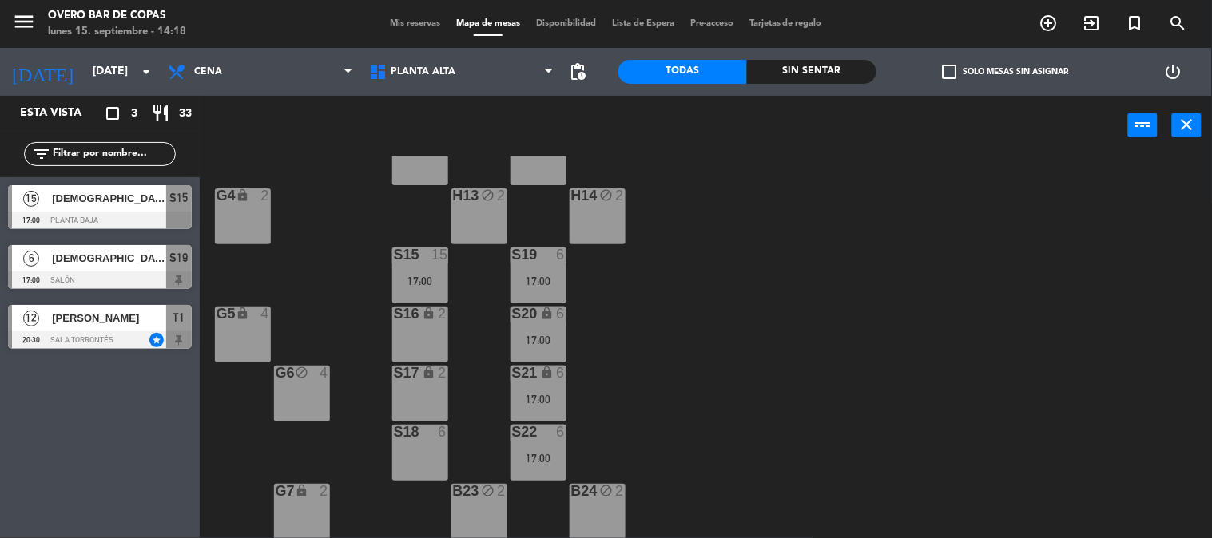
click at [402, 280] on div "17:00" at bounding box center [420, 281] width 56 height 11
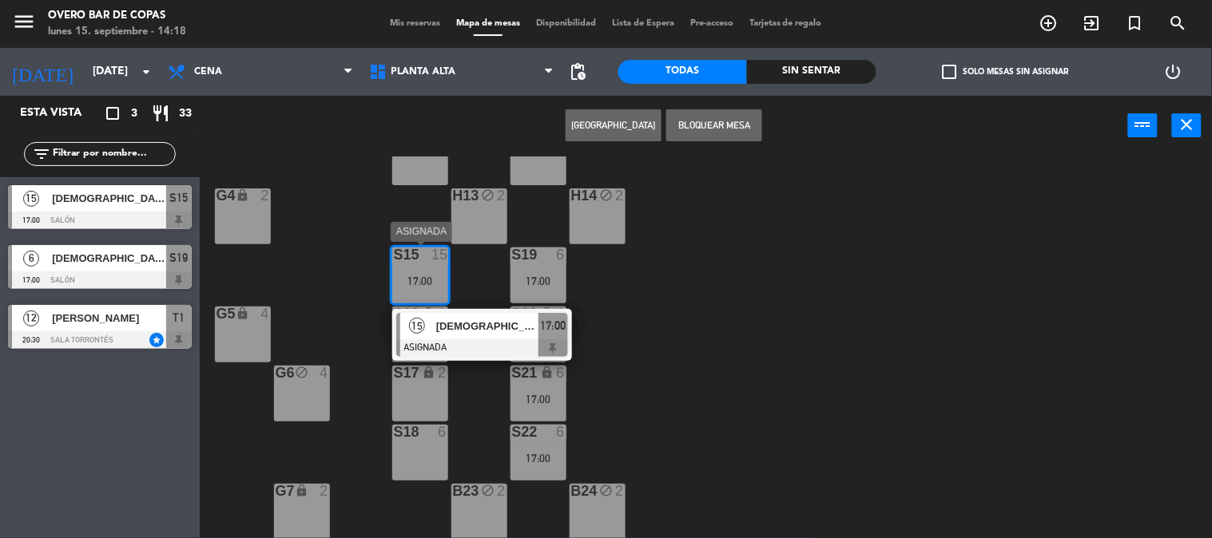
click at [441, 316] on div "[DEMOGRAPHIC_DATA]" at bounding box center [487, 326] width 104 height 26
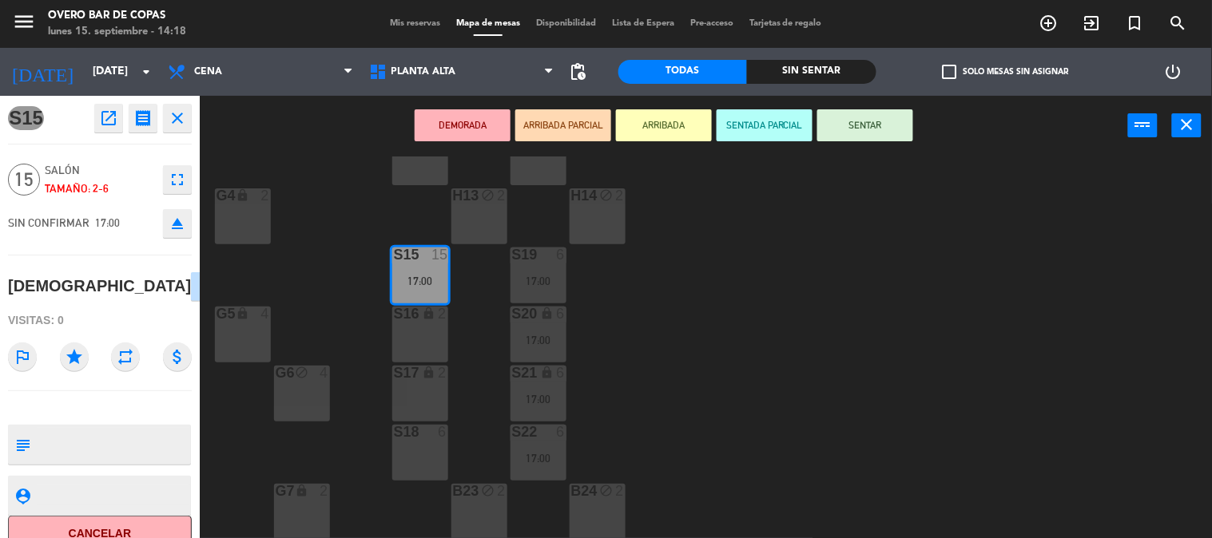
click at [431, 329] on div "S16 lock 2" at bounding box center [420, 335] width 56 height 56
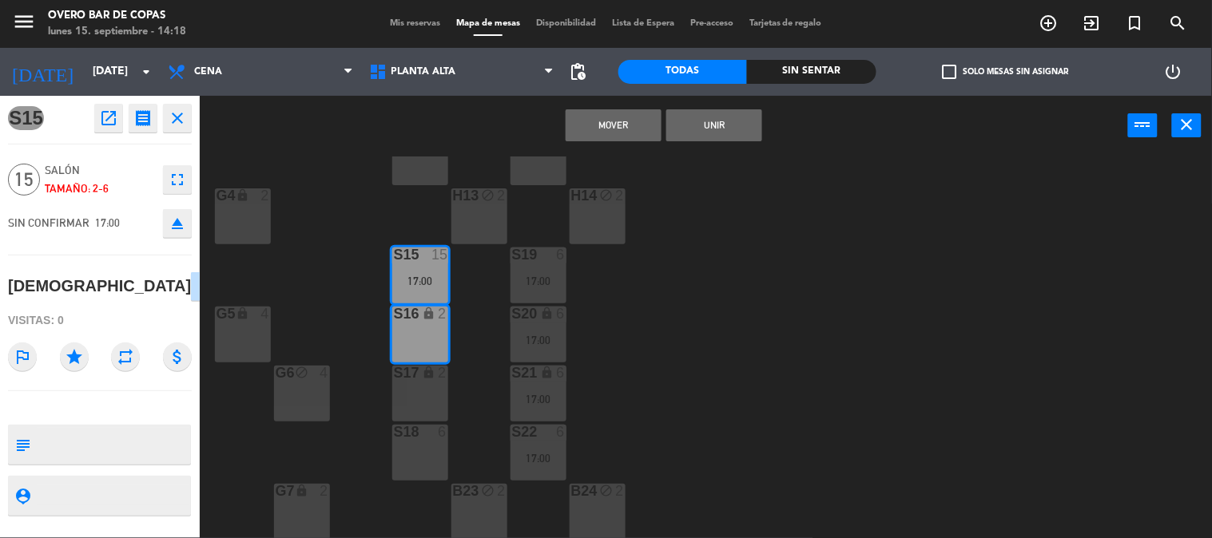
click at [431, 391] on div "S17 lock 2" at bounding box center [420, 394] width 56 height 56
click at [429, 441] on div "S18 6" at bounding box center [420, 453] width 56 height 56
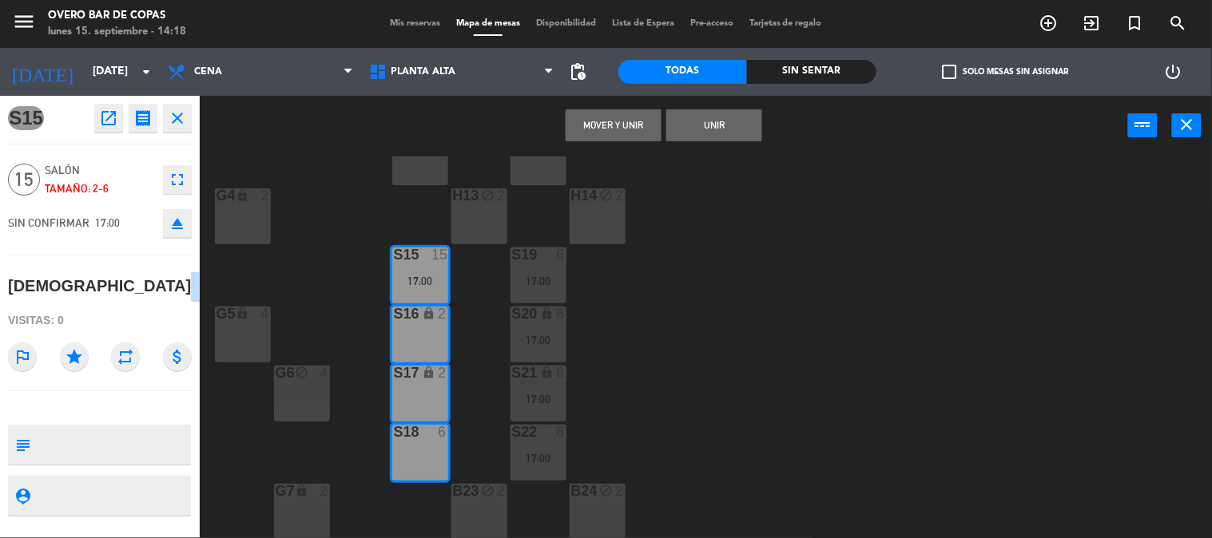
click at [695, 133] on button "Unir" at bounding box center [714, 125] width 96 height 32
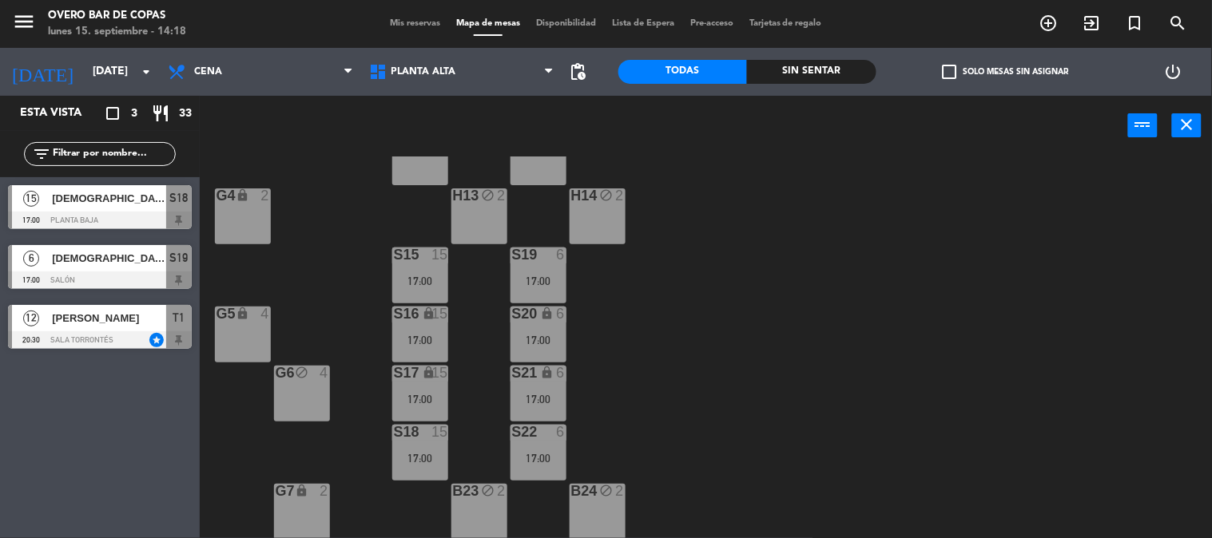
click at [532, 282] on div "17:00" at bounding box center [539, 281] width 56 height 11
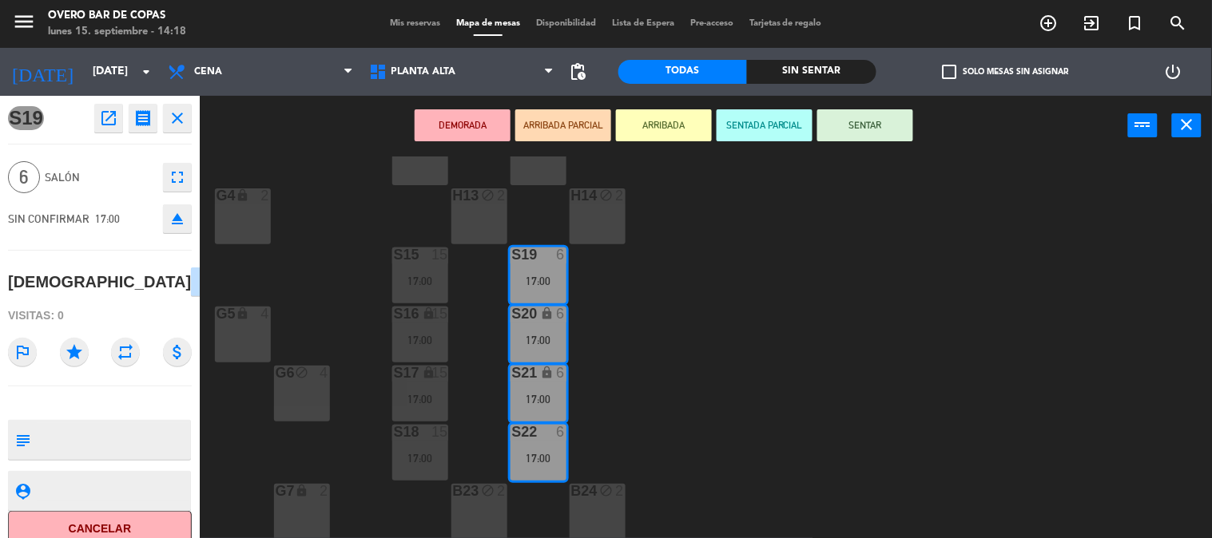
click at [169, 173] on icon "fullscreen" at bounding box center [177, 177] width 19 height 19
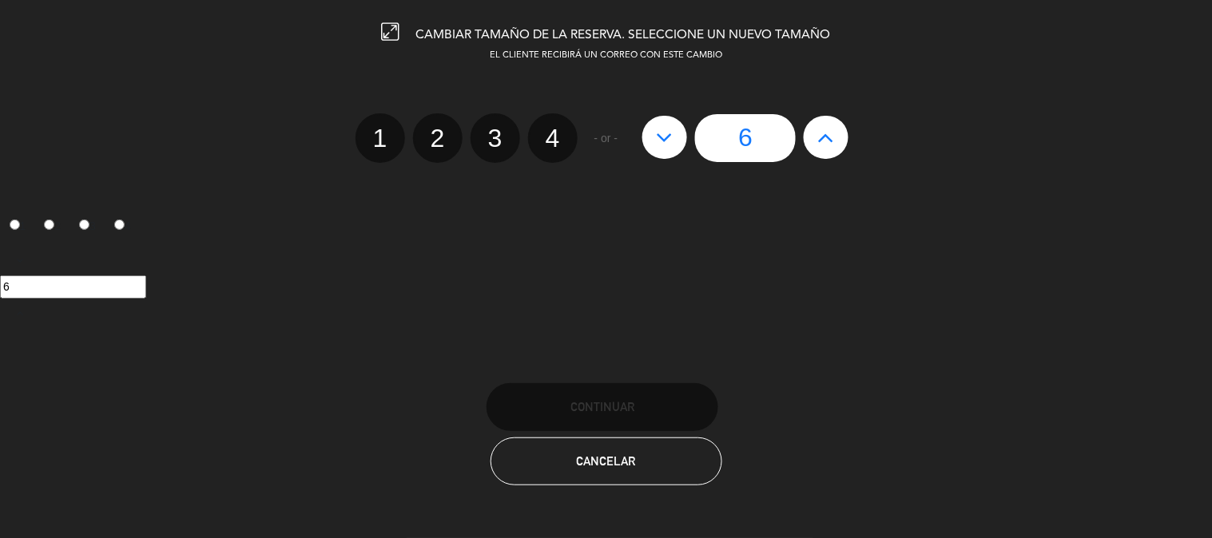
click at [832, 132] on icon at bounding box center [826, 138] width 17 height 26
type input "7"
click at [832, 132] on icon at bounding box center [826, 138] width 17 height 26
type input "8"
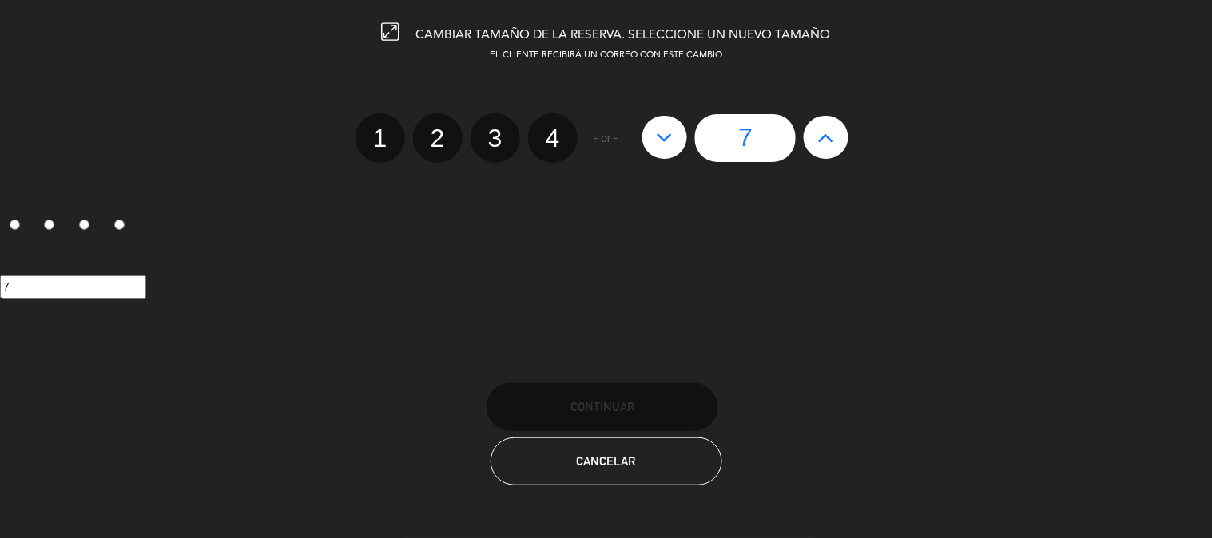
type input "8"
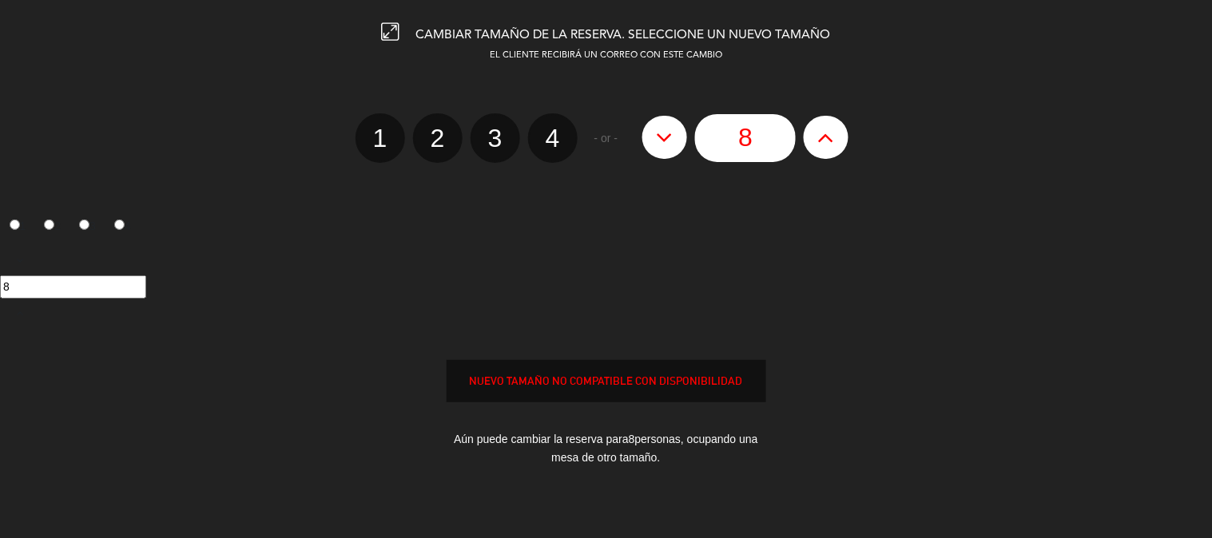
click at [832, 132] on icon at bounding box center [826, 138] width 17 height 26
type input "9"
click at [832, 132] on icon at bounding box center [826, 138] width 17 height 26
type input "10"
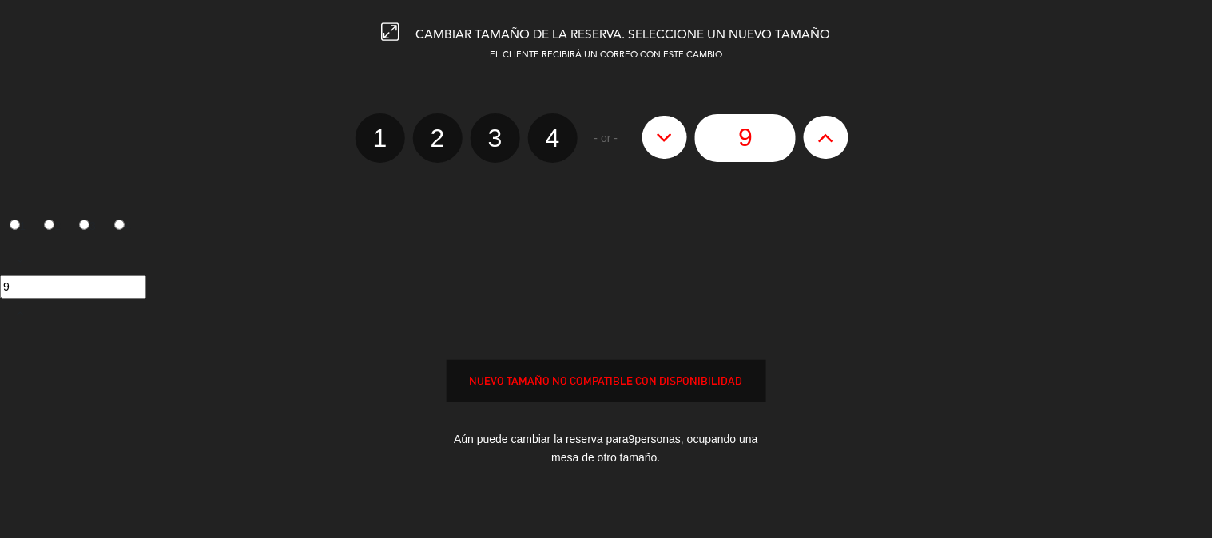
type input "10"
click at [832, 132] on icon at bounding box center [826, 138] width 17 height 26
type input "11"
click at [832, 132] on icon at bounding box center [826, 138] width 17 height 26
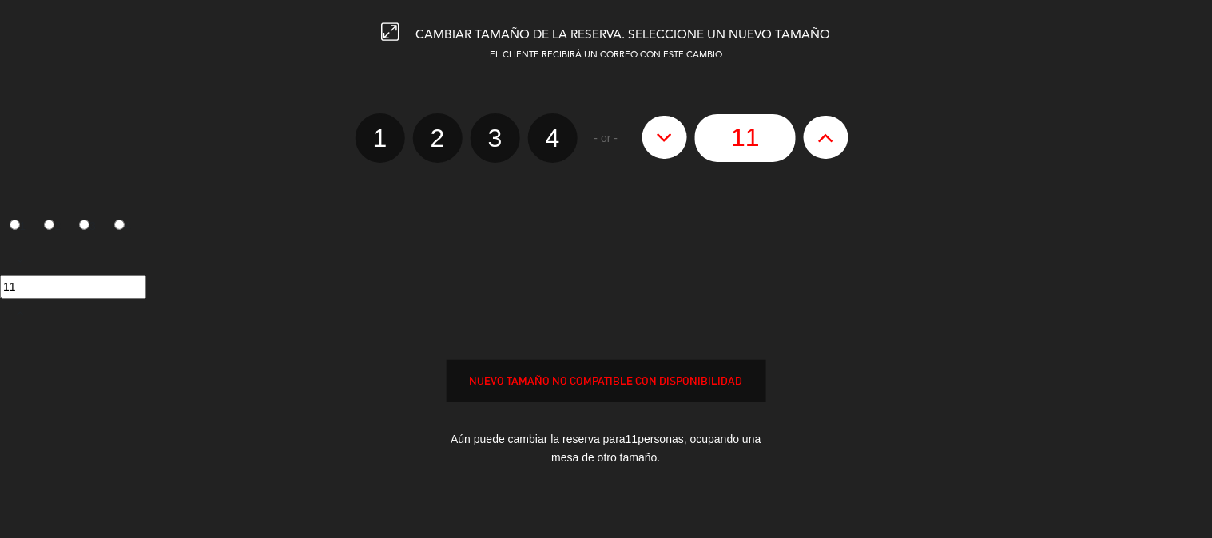
type input "12"
click at [832, 132] on icon at bounding box center [826, 138] width 17 height 26
type input "13"
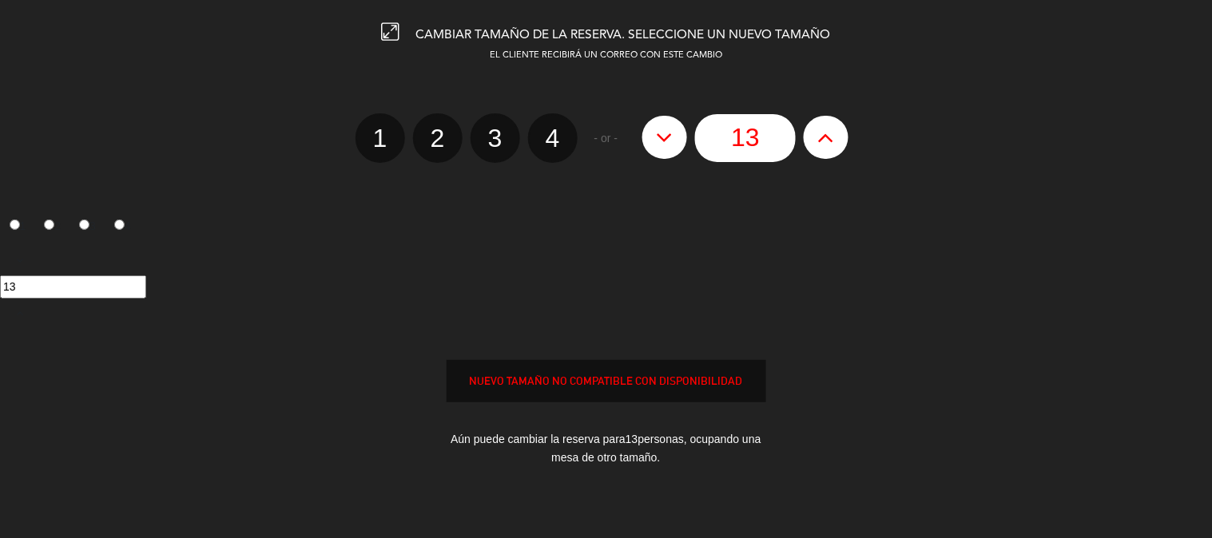
click at [832, 132] on icon at bounding box center [826, 138] width 17 height 26
type input "14"
click at [832, 132] on icon at bounding box center [826, 138] width 17 height 26
type input "15"
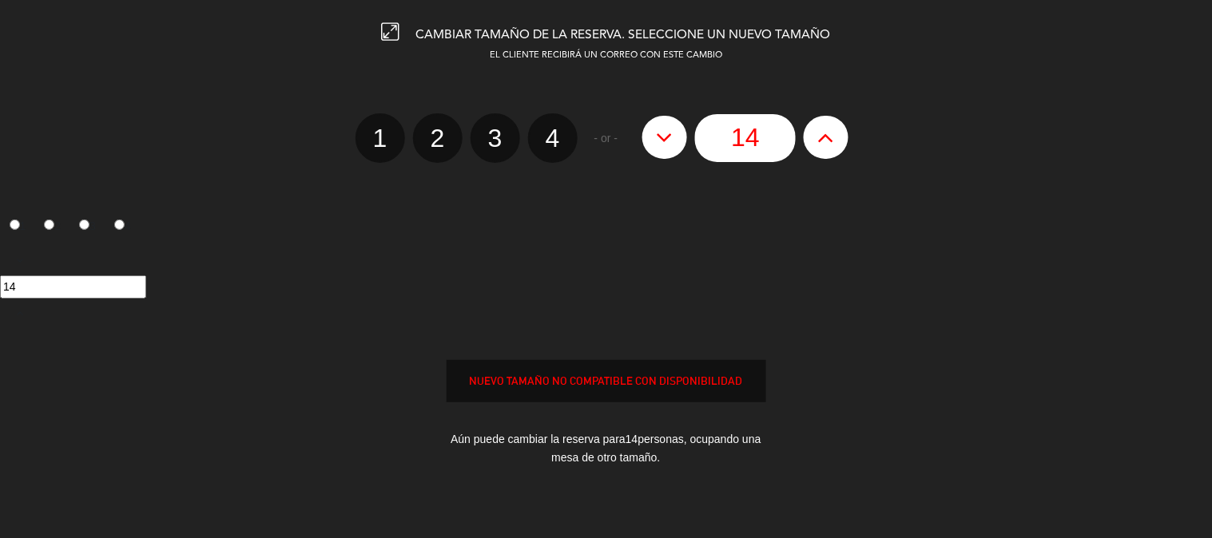
type input "15"
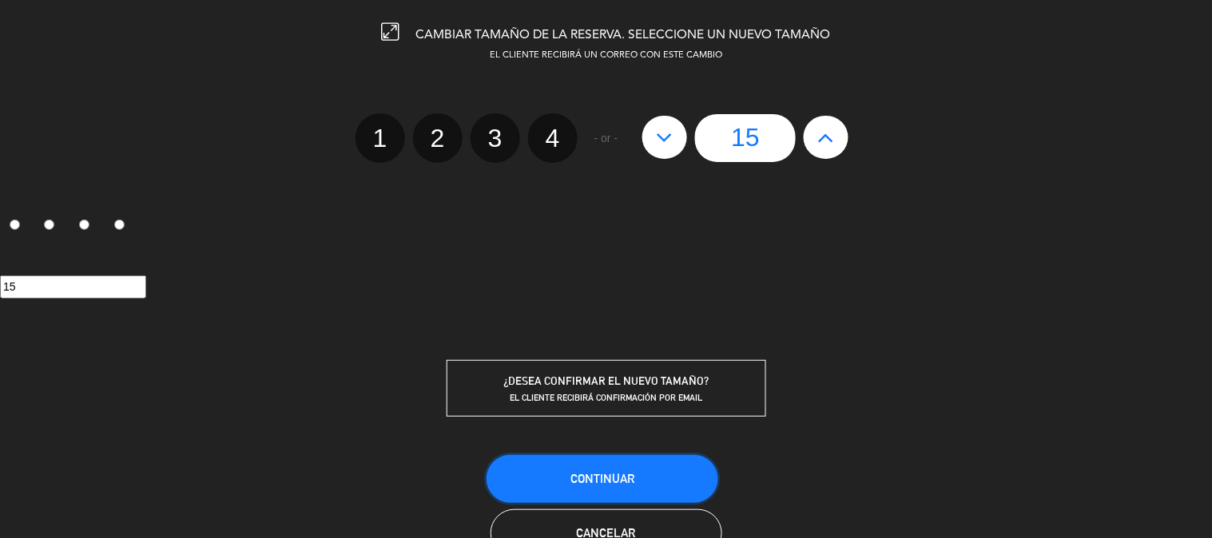
click at [667, 465] on button "Continuar" at bounding box center [603, 479] width 232 height 48
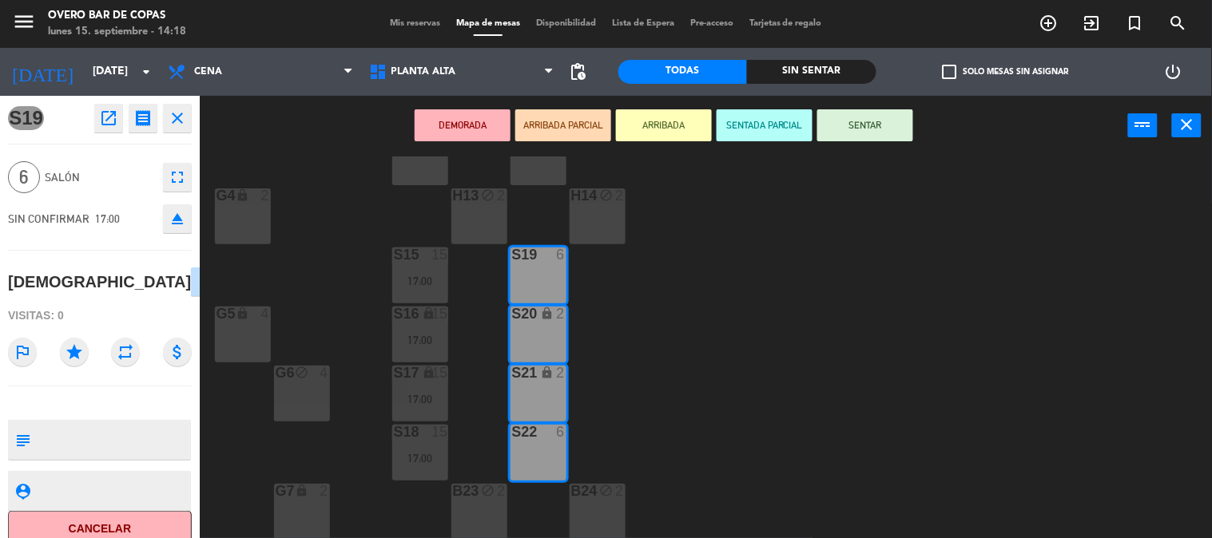
click at [301, 320] on div "V1 lock 4 V2 lock 4 V3 lock 4 F8 block 2 F9 block 4 F11 block 2 F10 block 2 F12…" at bounding box center [712, 348] width 1000 height 383
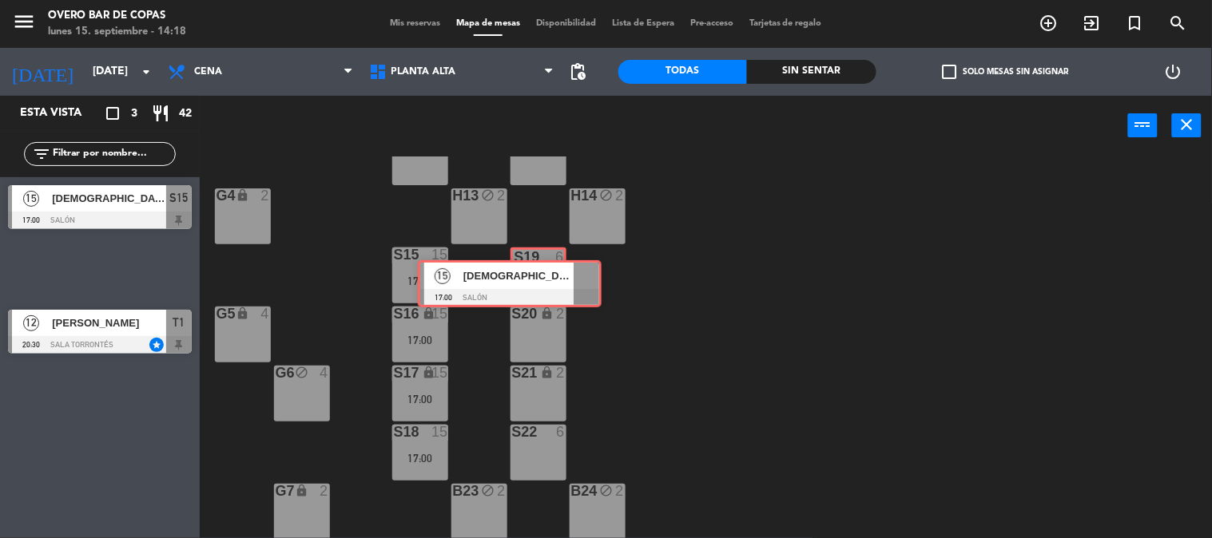
drag, startPoint x: 108, startPoint y: 262, endPoint x: 519, endPoint y: 277, distance: 411.7
click at [519, 277] on div "Esta vista crop_square 3 restaurant 42 filter_list 15 SAMADHI 17:00 Salón S15 1…" at bounding box center [606, 317] width 1212 height 443
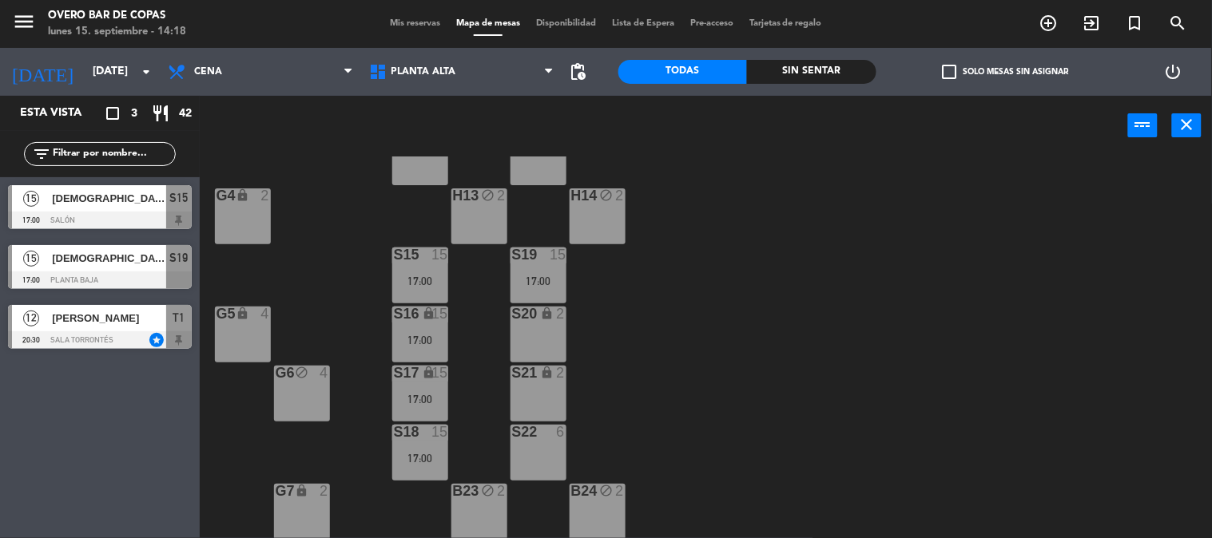
click at [530, 280] on div "17:00" at bounding box center [539, 281] width 56 height 11
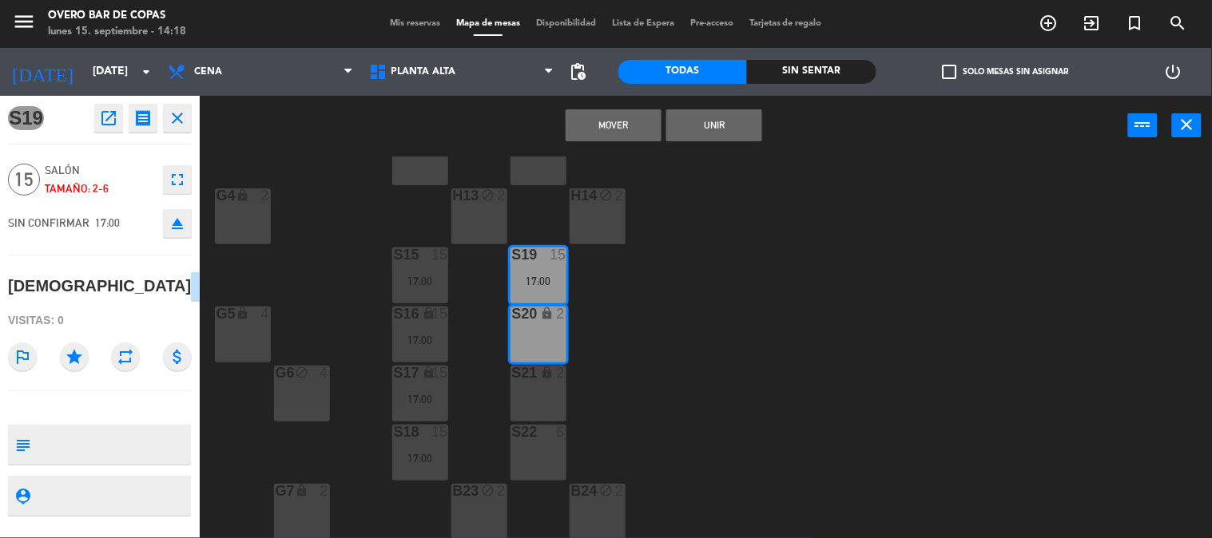
click at [556, 336] on div "S20 lock 2" at bounding box center [539, 335] width 56 height 56
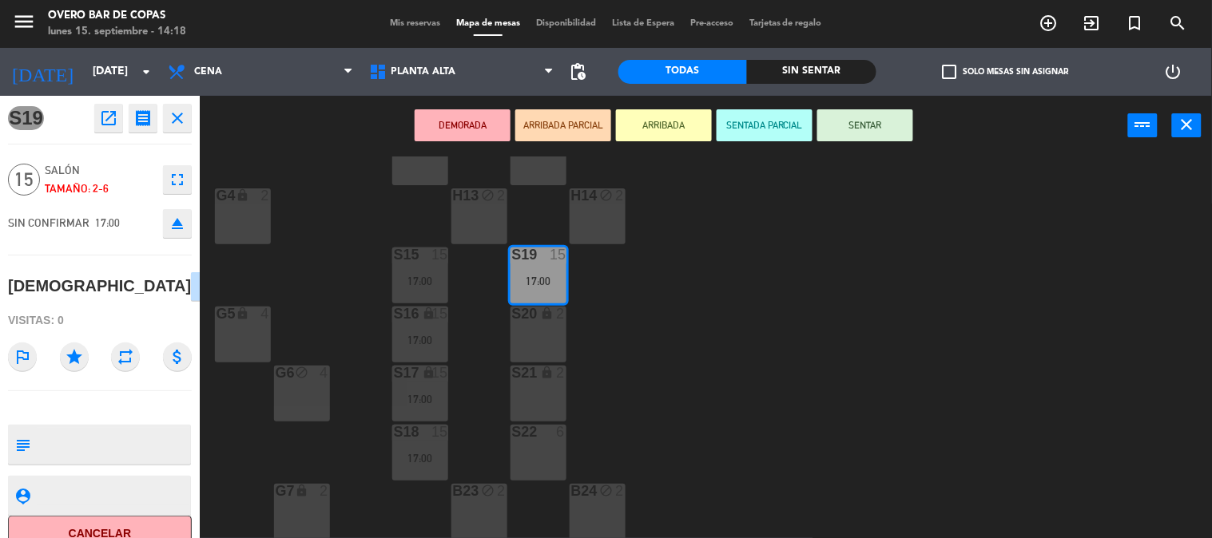
click at [547, 332] on div "S20 lock 2" at bounding box center [539, 335] width 56 height 56
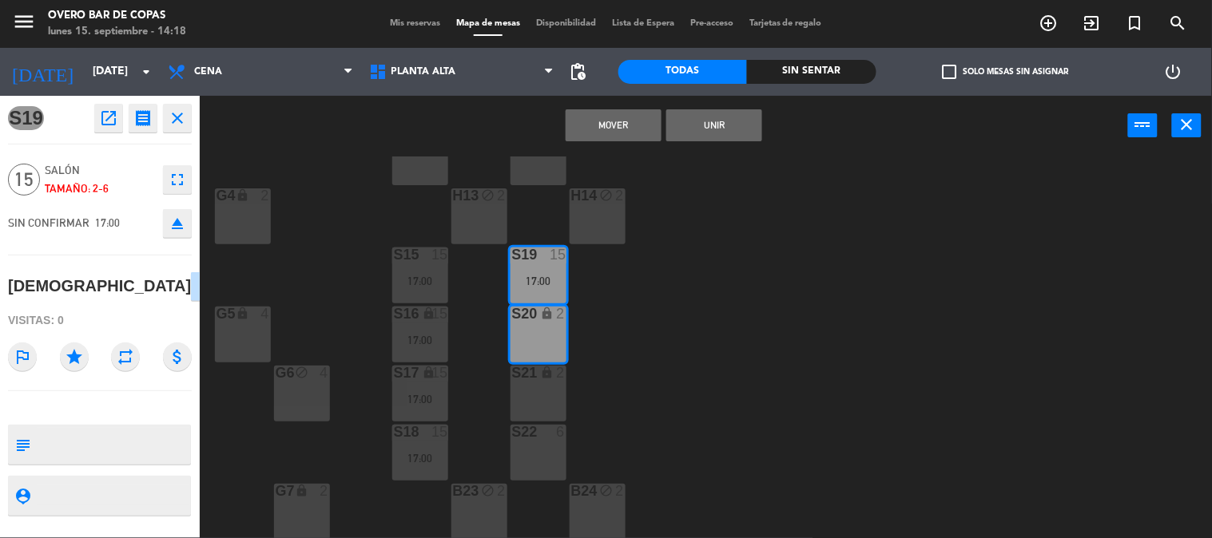
click at [554, 386] on div "S21 lock 2" at bounding box center [539, 394] width 56 height 56
click at [554, 443] on div "S22 6" at bounding box center [539, 453] width 56 height 56
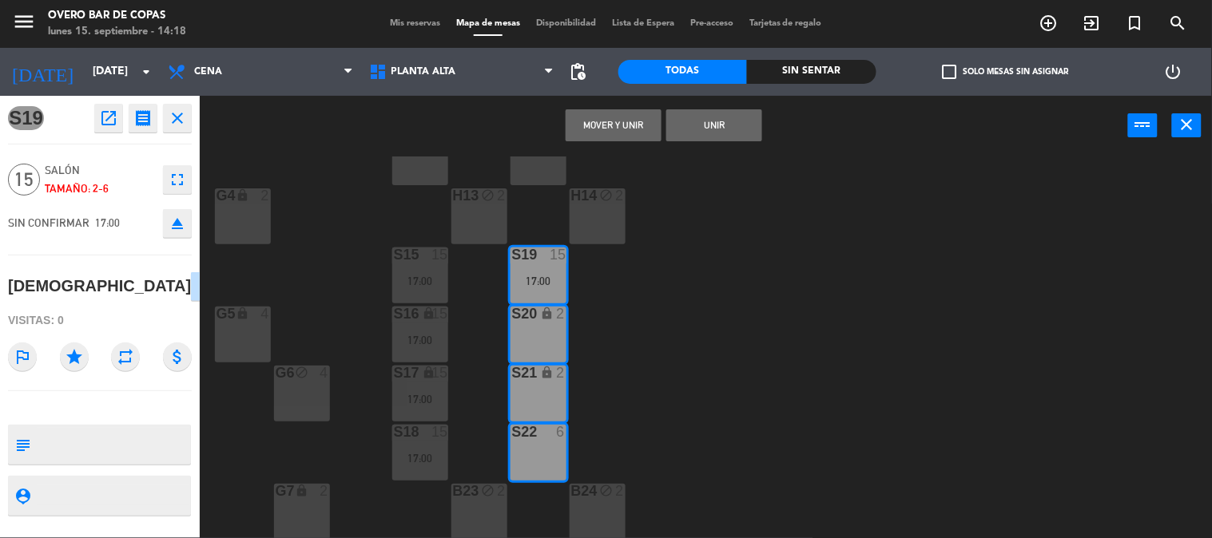
click at [706, 130] on button "Unir" at bounding box center [714, 125] width 96 height 32
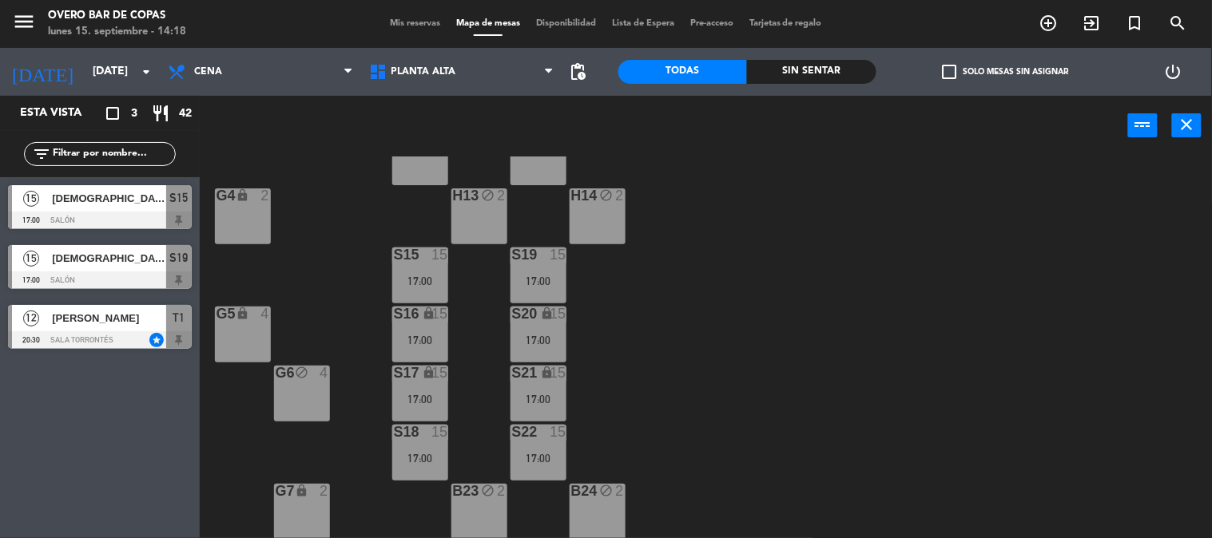
click at [129, 190] on span "[DEMOGRAPHIC_DATA]" at bounding box center [109, 198] width 114 height 17
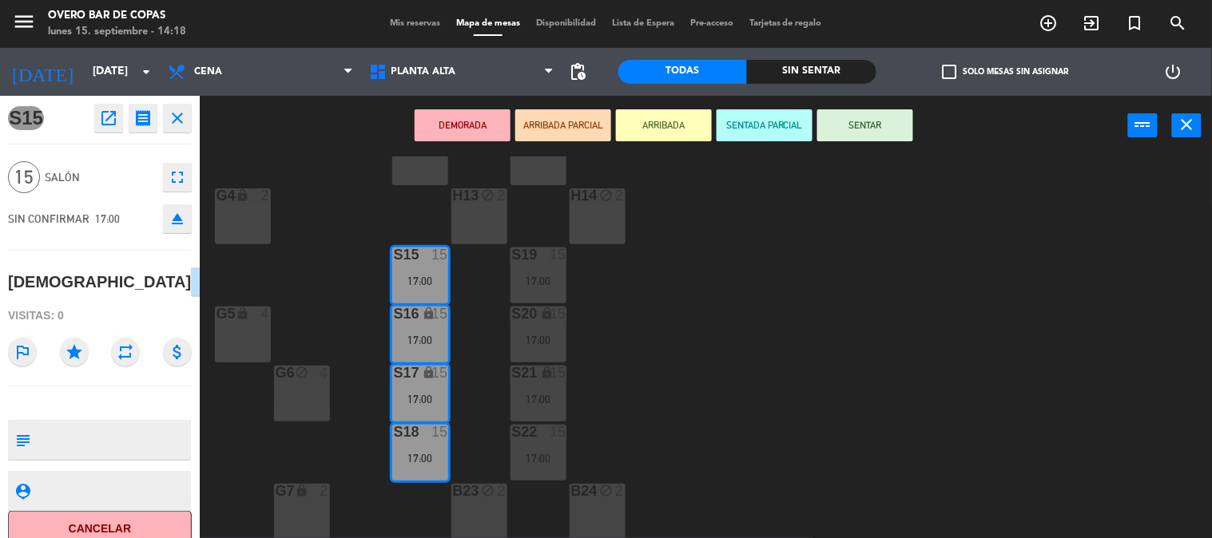
click at [113, 123] on icon "open_in_new" at bounding box center [108, 118] width 19 height 19
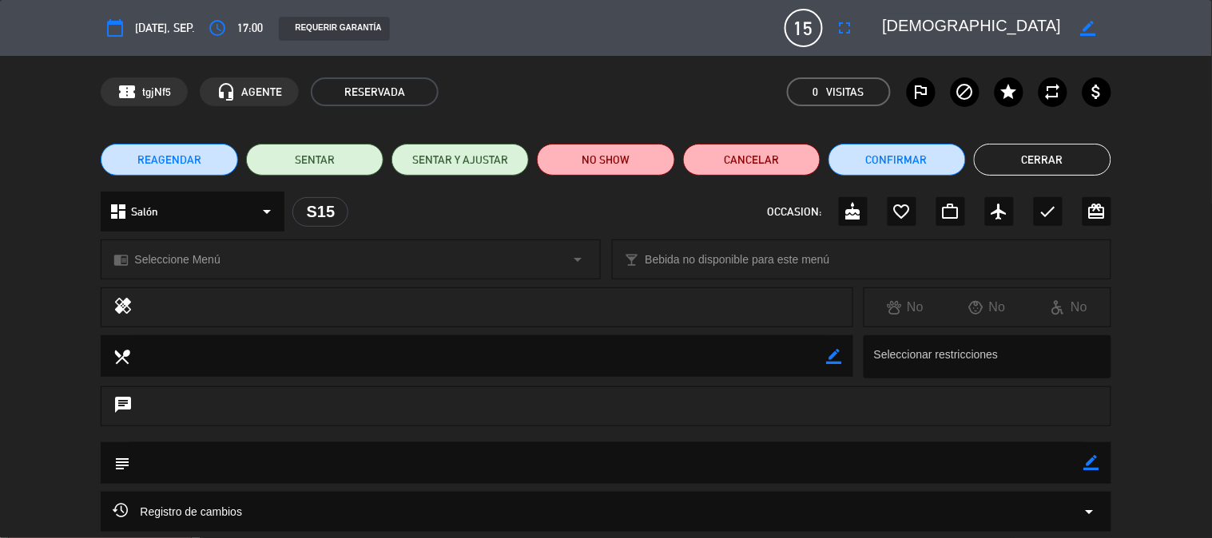
click at [1084, 461] on icon "border_color" at bounding box center [1091, 462] width 15 height 15
click at [1018, 459] on textarea at bounding box center [606, 463] width 953 height 41
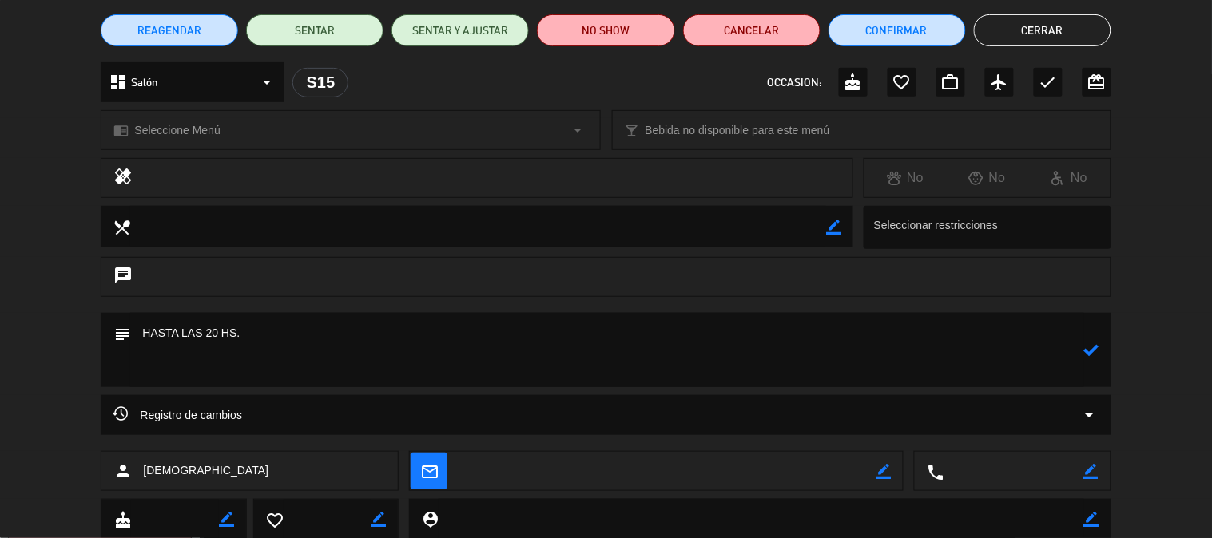
scroll to position [133, 0]
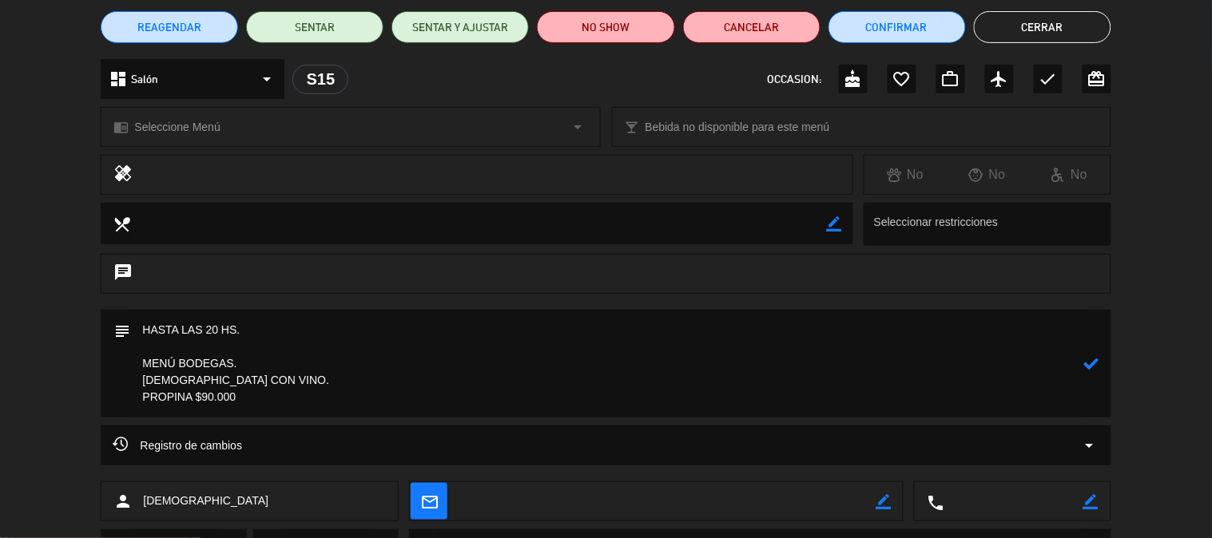
type textarea "HASTA LAS 20 HS. MENÚ BODEGAS. [DEMOGRAPHIC_DATA] CON VINO. PROPINA $90.000"
click at [1089, 365] on icon at bounding box center [1091, 363] width 15 height 15
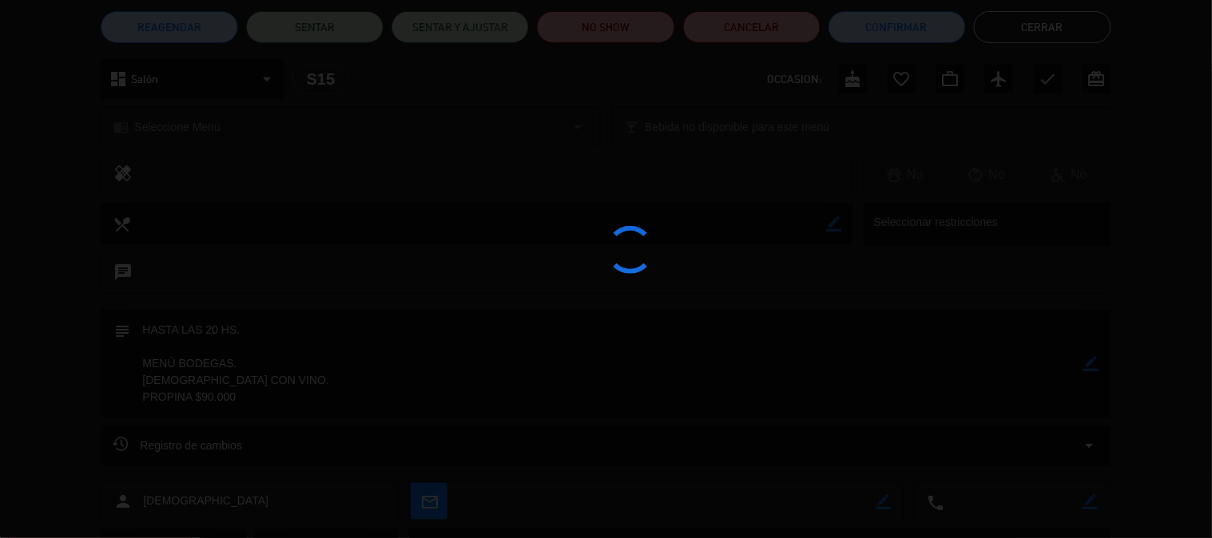
type textarea "HASTA LAS 20 HS. <br /> <br /> MENÚ BODEGAS. <br /> [DEMOGRAPHIC_DATA] CON VINO…"
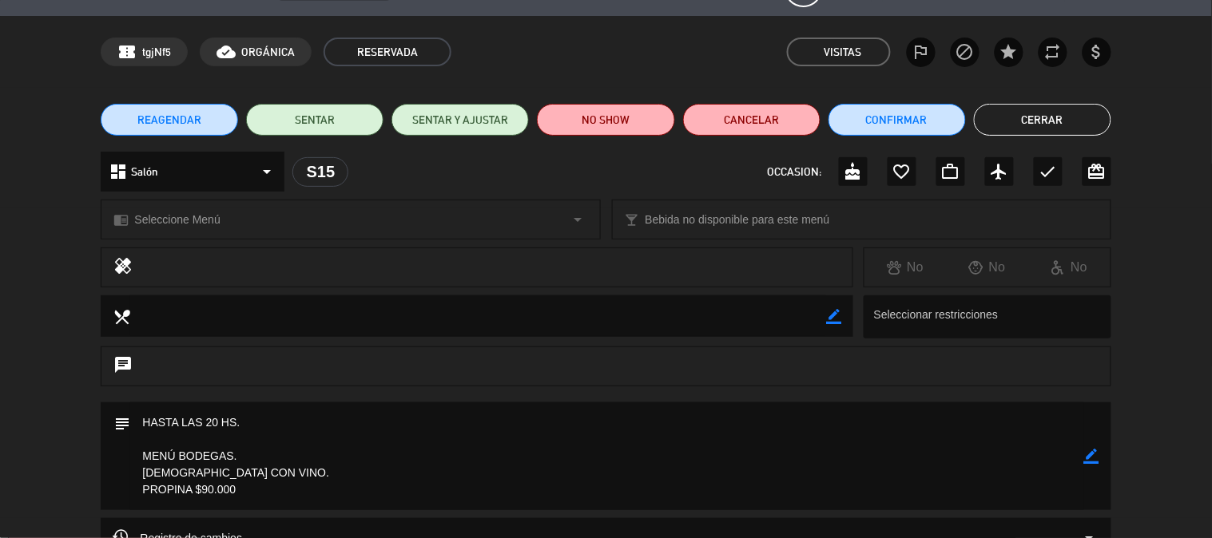
scroll to position [37, 0]
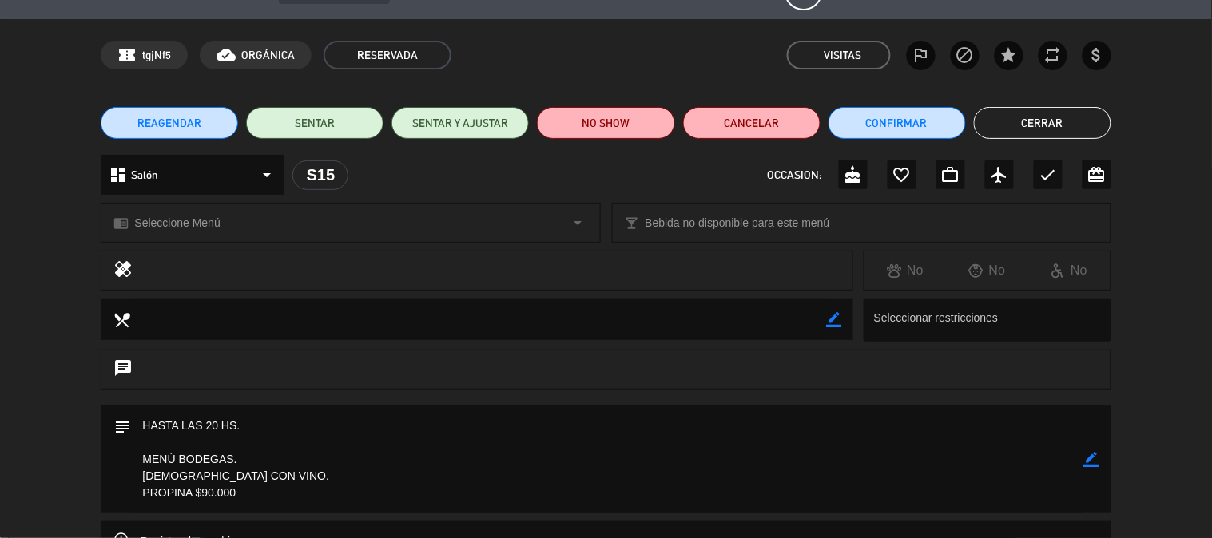
click at [1091, 129] on button "Cerrar" at bounding box center [1042, 123] width 137 height 32
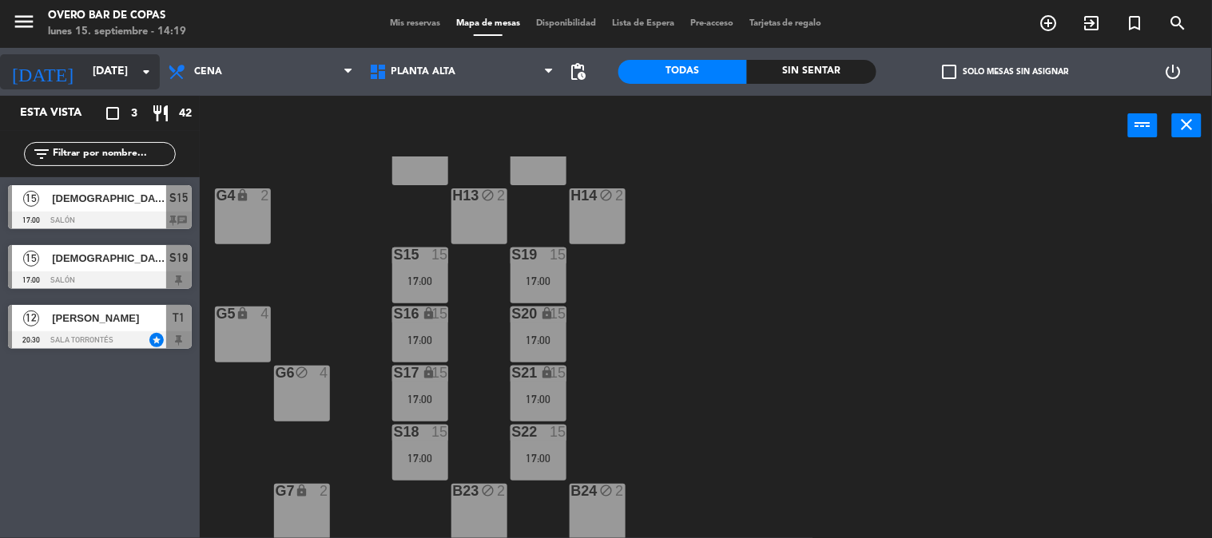
click at [114, 60] on input "[DATE]" at bounding box center [161, 72] width 152 height 29
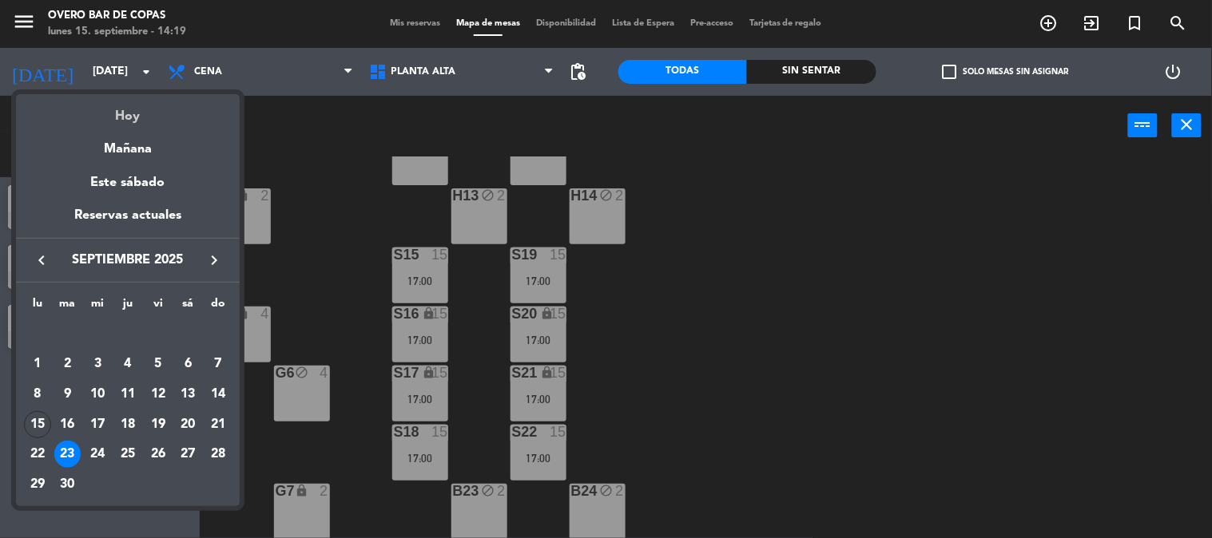
click at [136, 109] on div "Hoy" at bounding box center [128, 110] width 224 height 33
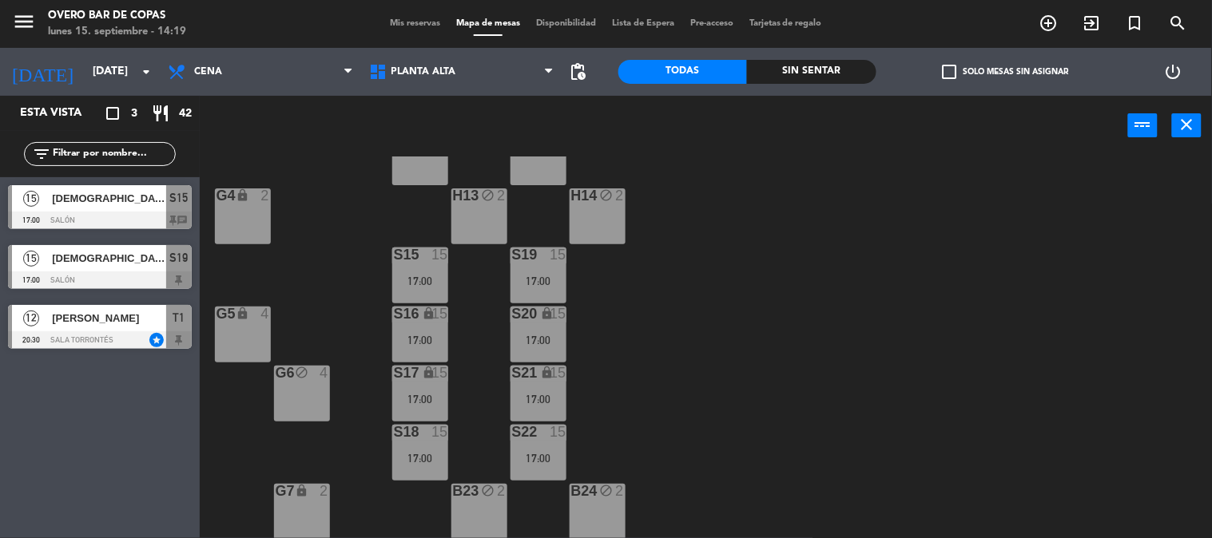
type input "[DATE]"
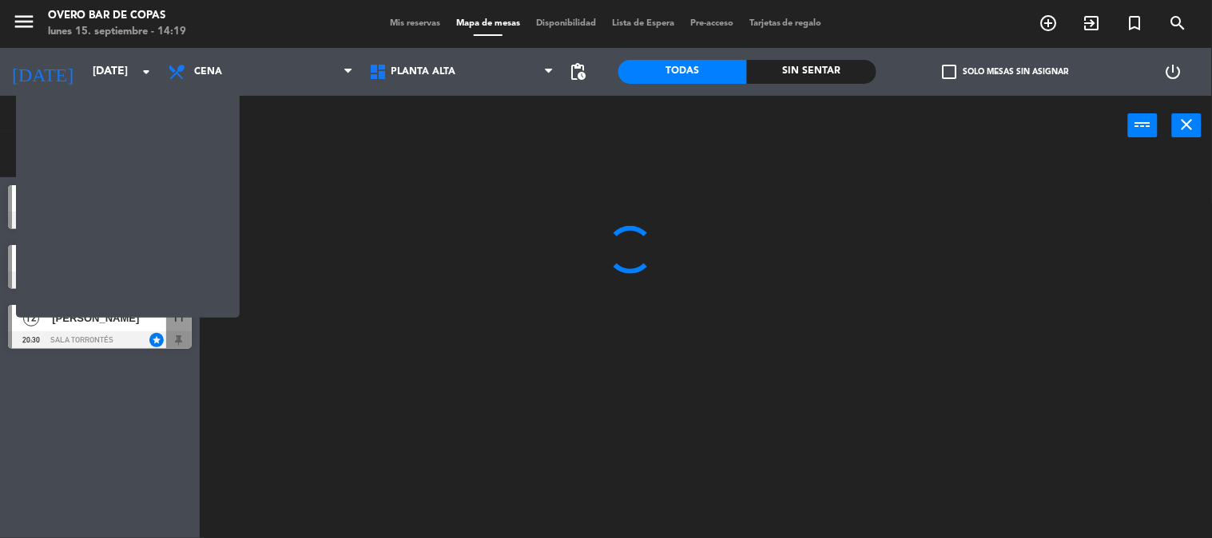
scroll to position [0, 0]
